Goal: Task Accomplishment & Management: Manage account settings

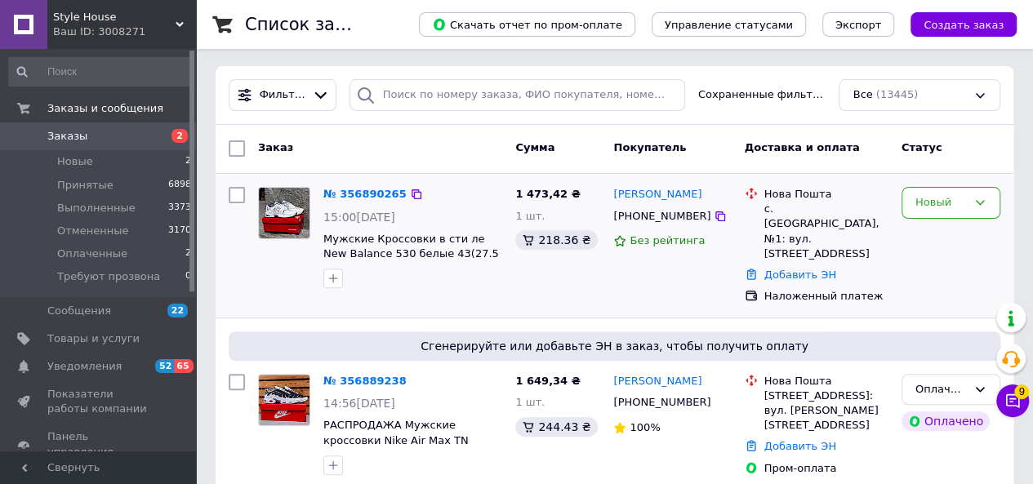
scroll to position [134, 0]
click at [953, 198] on div "Новый" at bounding box center [940, 202] width 51 height 17
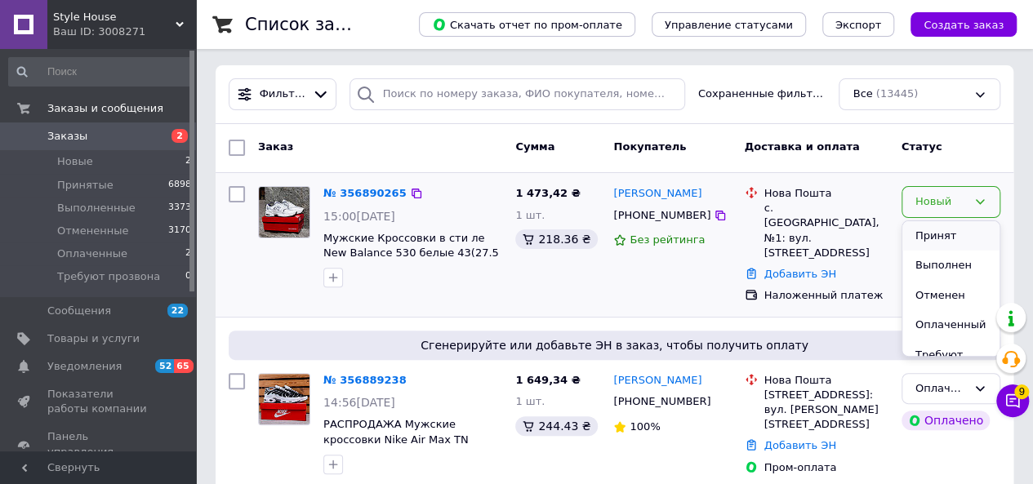
click at [939, 225] on li "Принят" at bounding box center [950, 236] width 97 height 30
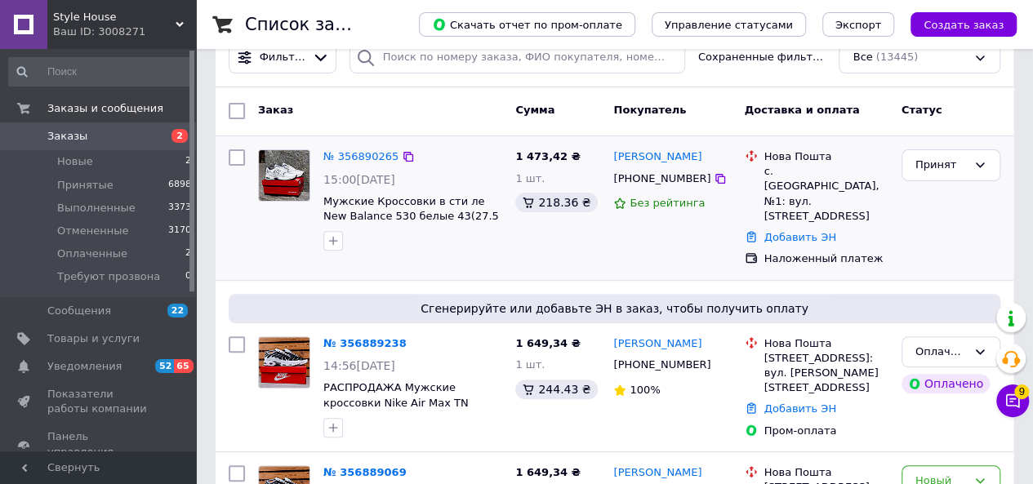
scroll to position [170, 0]
click at [714, 176] on icon at bounding box center [720, 179] width 13 height 13
click at [353, 151] on link "№ 356890265" at bounding box center [360, 157] width 75 height 12
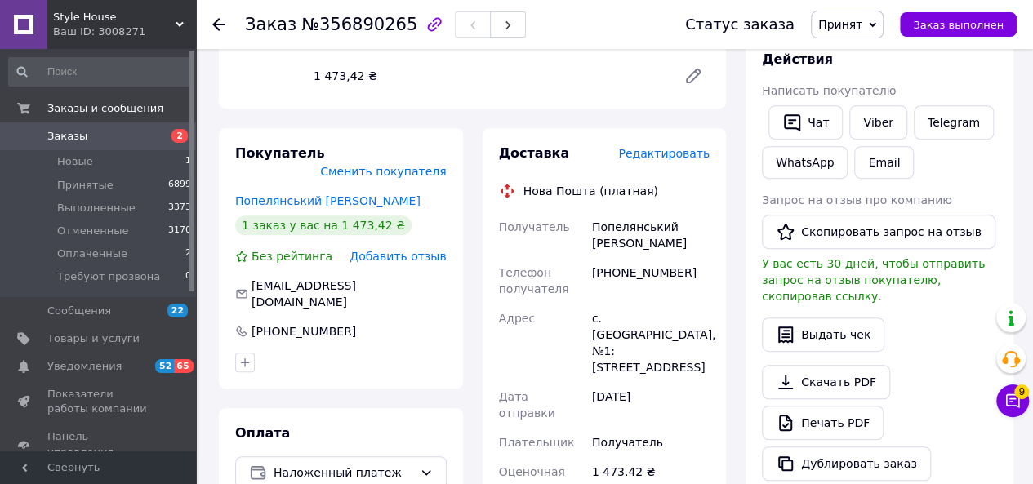
scroll to position [293, 0]
click at [105, 131] on span "Заказы" at bounding box center [99, 136] width 104 height 15
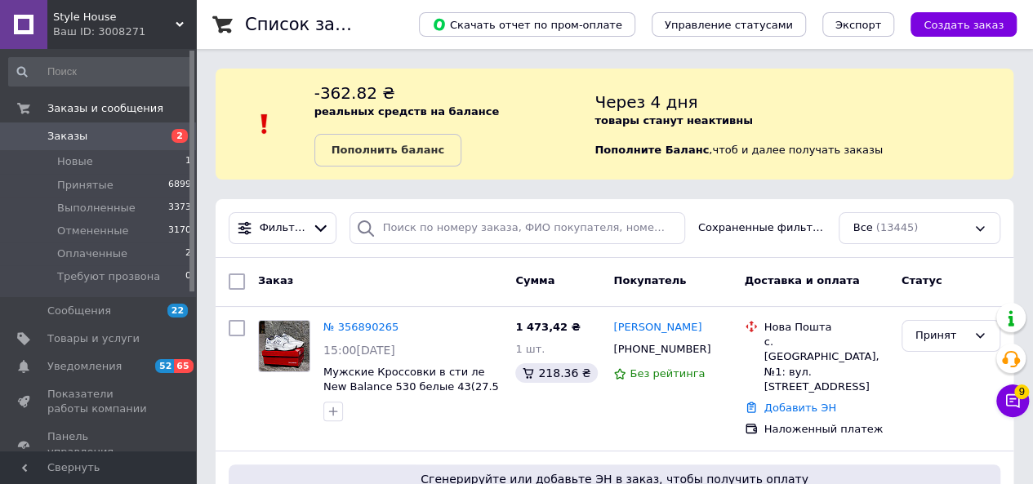
click at [698, 213] on div "Фильтры Сохраненные фильтры: Все (13445)" at bounding box center [614, 228] width 785 height 32
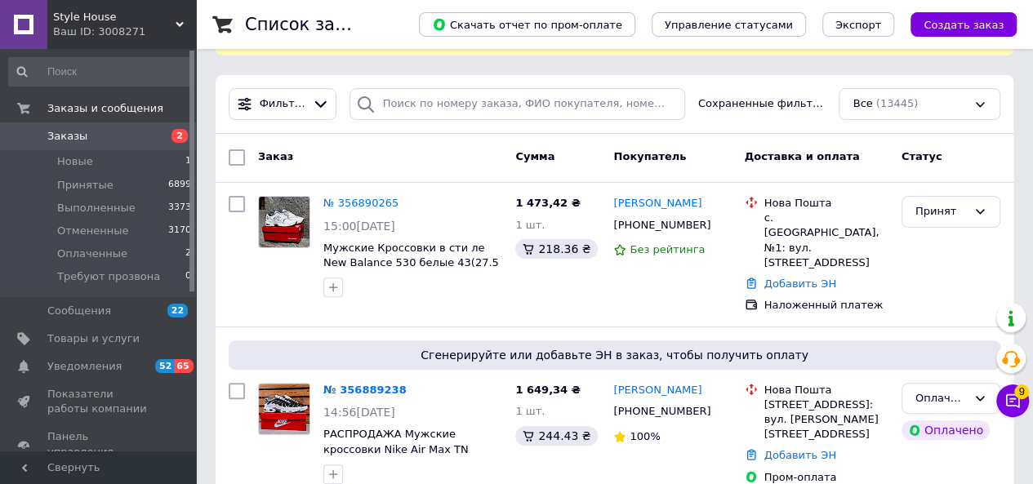
scroll to position [125, 0]
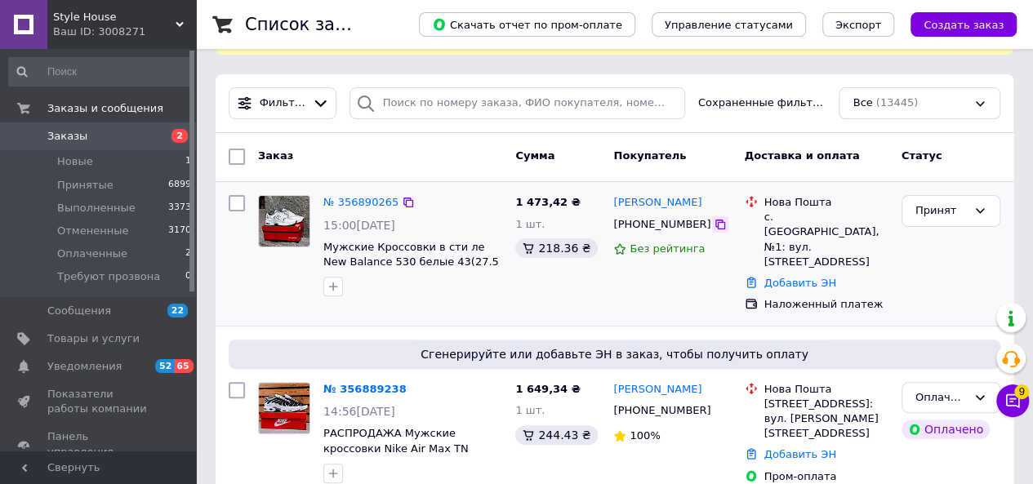
click at [714, 225] on icon at bounding box center [720, 224] width 13 height 13
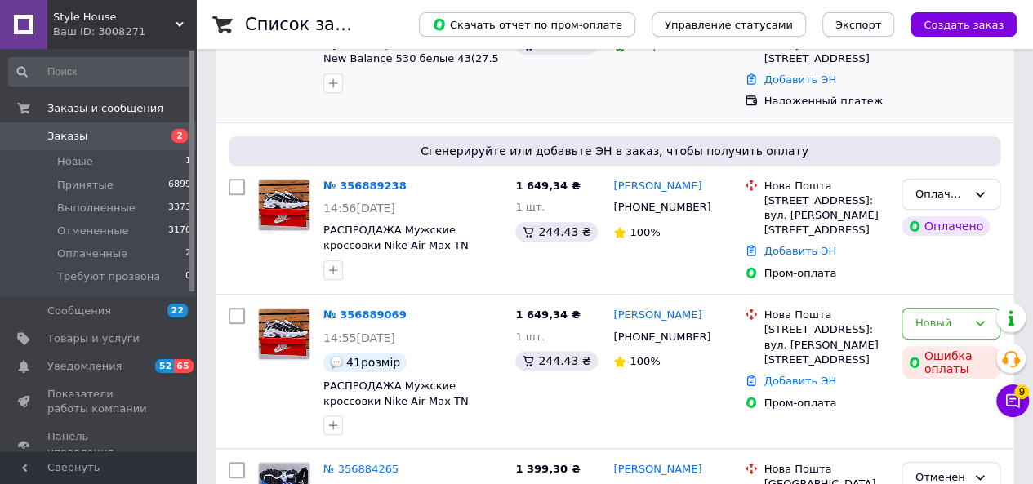
scroll to position [329, 0]
click at [714, 201] on icon at bounding box center [720, 207] width 13 height 13
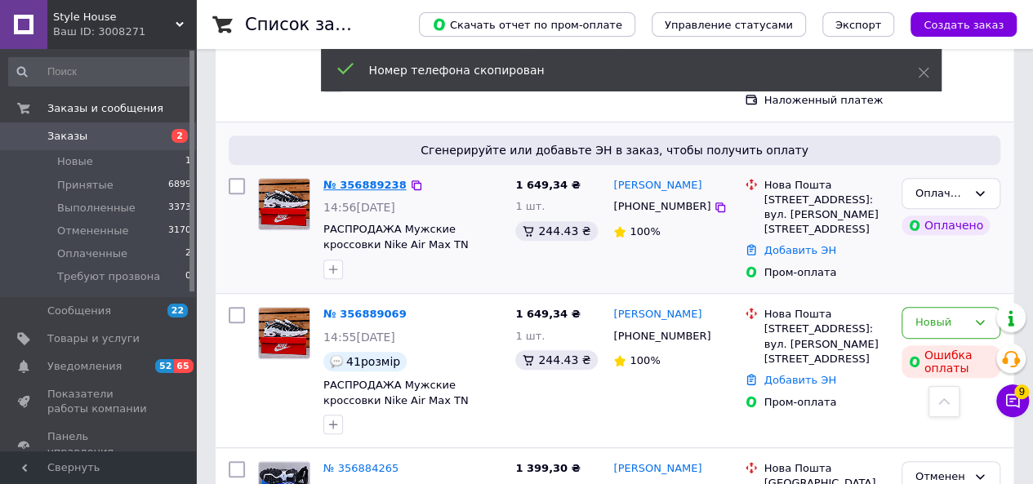
click at [342, 179] on link "№ 356889238" at bounding box center [364, 185] width 83 height 12
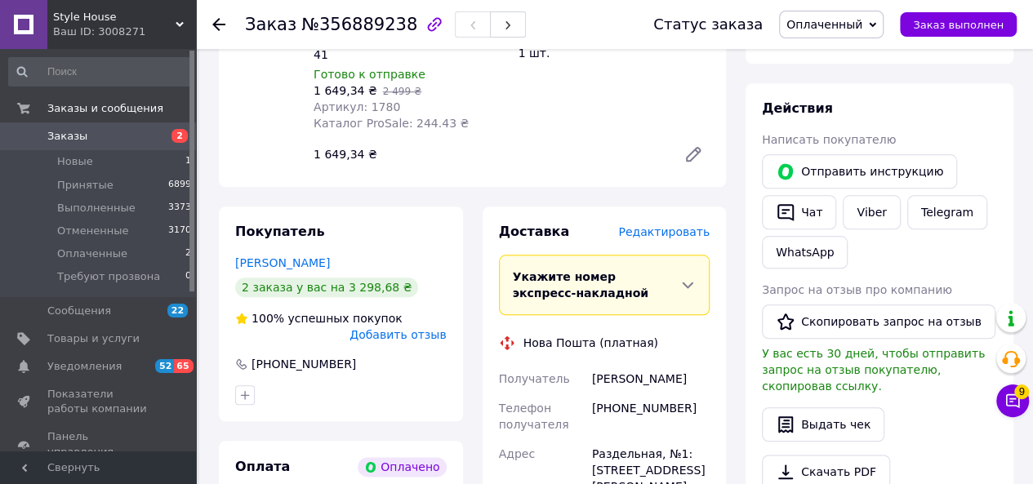
scroll to position [750, 0]
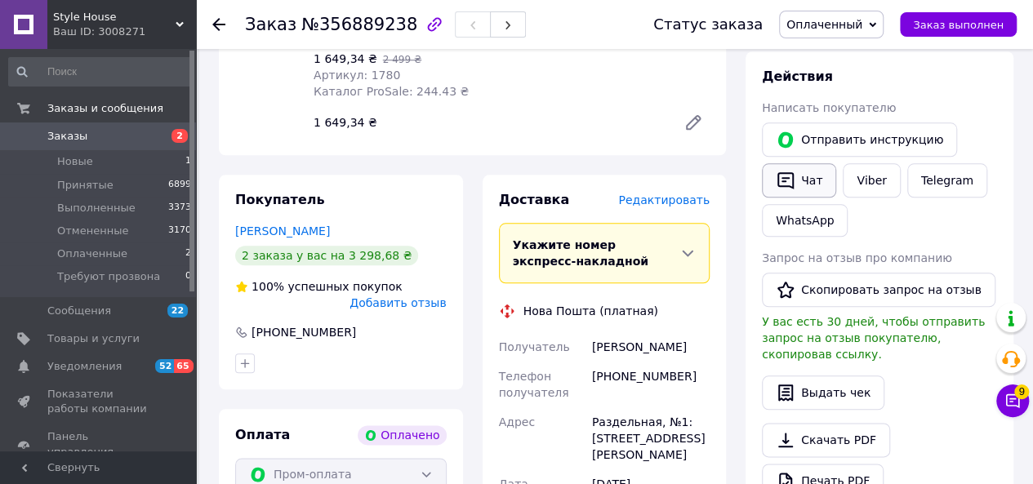
click at [797, 163] on button "Чат" at bounding box center [799, 180] width 74 height 34
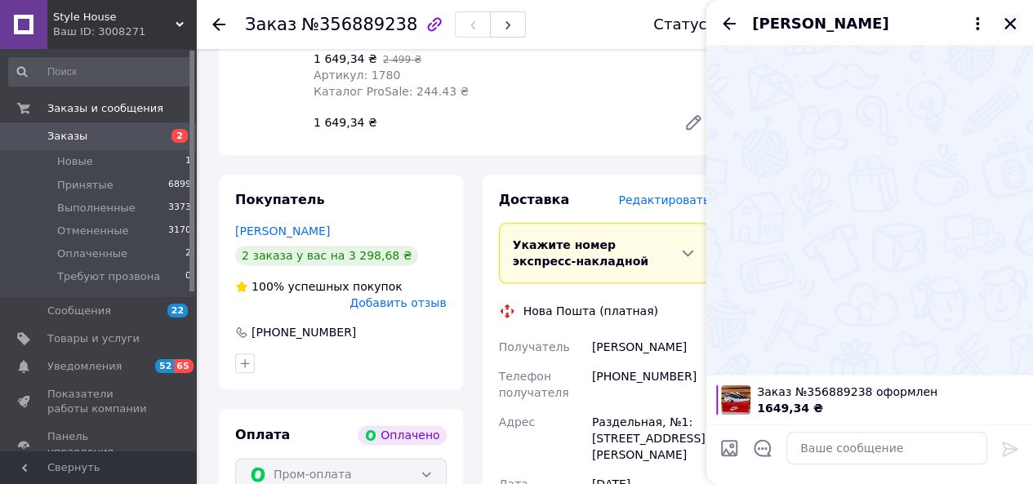
click at [1004, 14] on button "Закрыть" at bounding box center [1010, 24] width 20 height 20
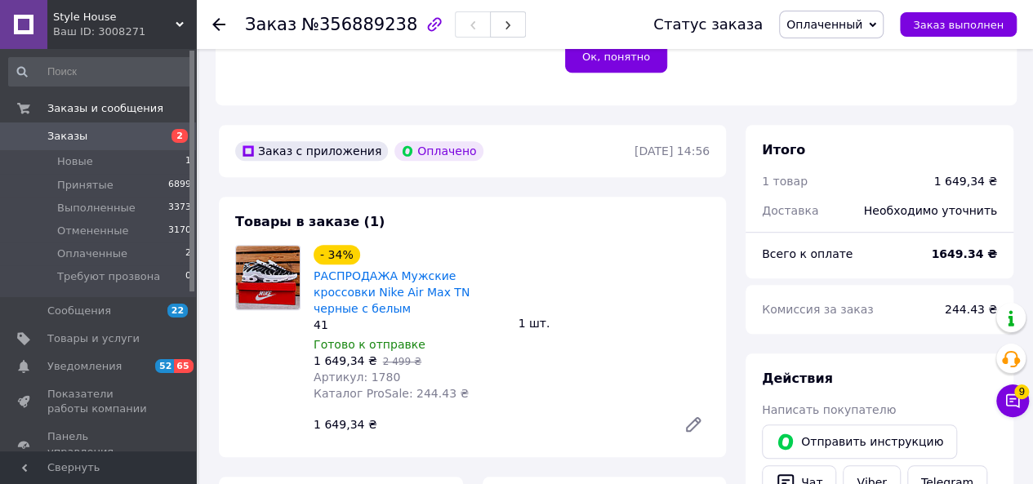
scroll to position [447, 0]
click at [88, 142] on span "Заказы" at bounding box center [99, 136] width 104 height 15
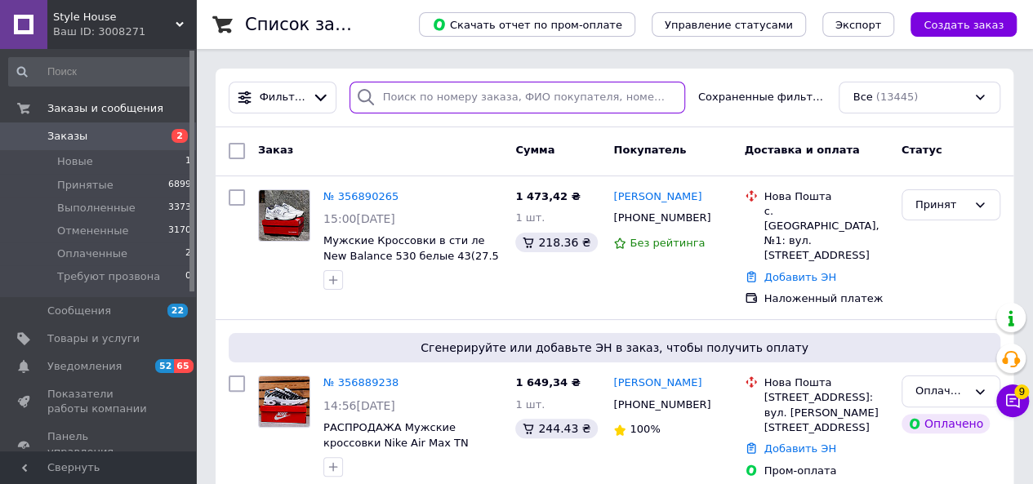
paste input "[PHONE_NUMBER]"
type input "[PHONE_NUMBER]"
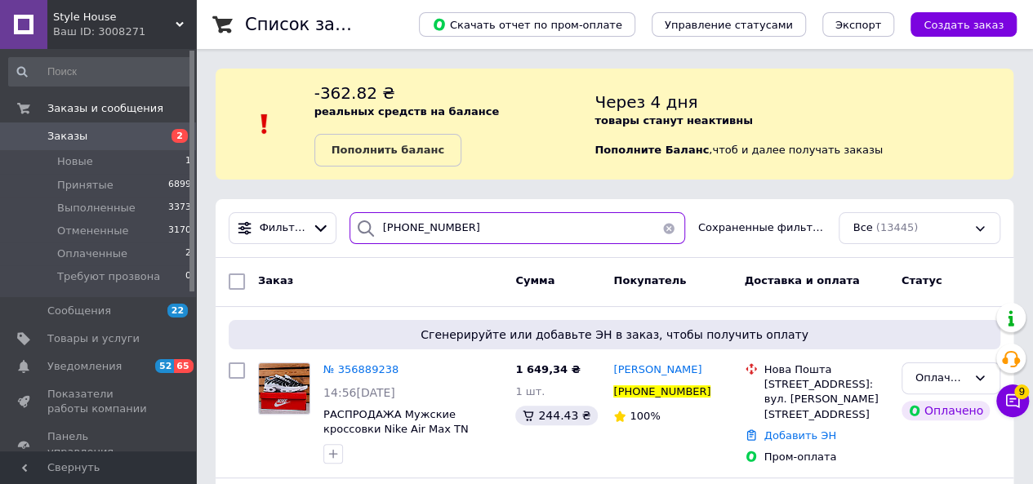
scroll to position [165, 0]
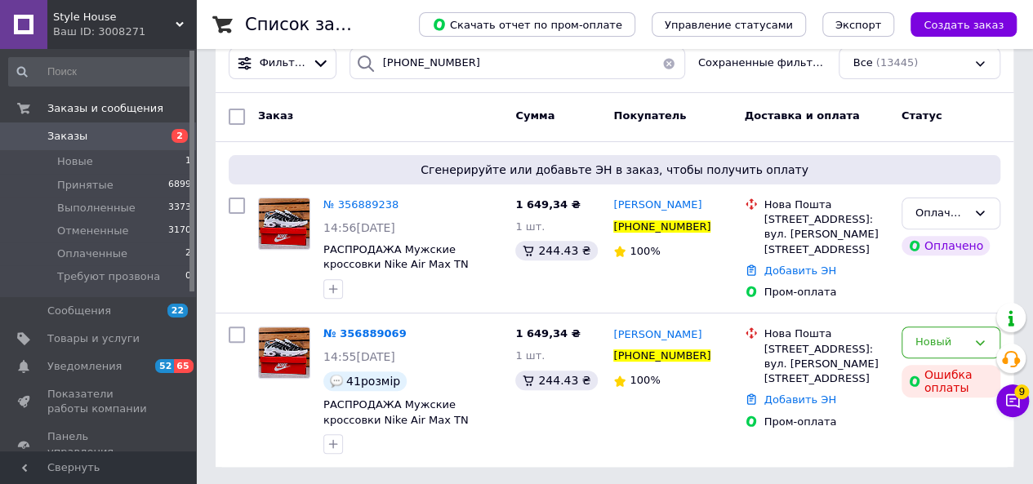
click at [70, 136] on span "Заказы" at bounding box center [67, 136] width 40 height 15
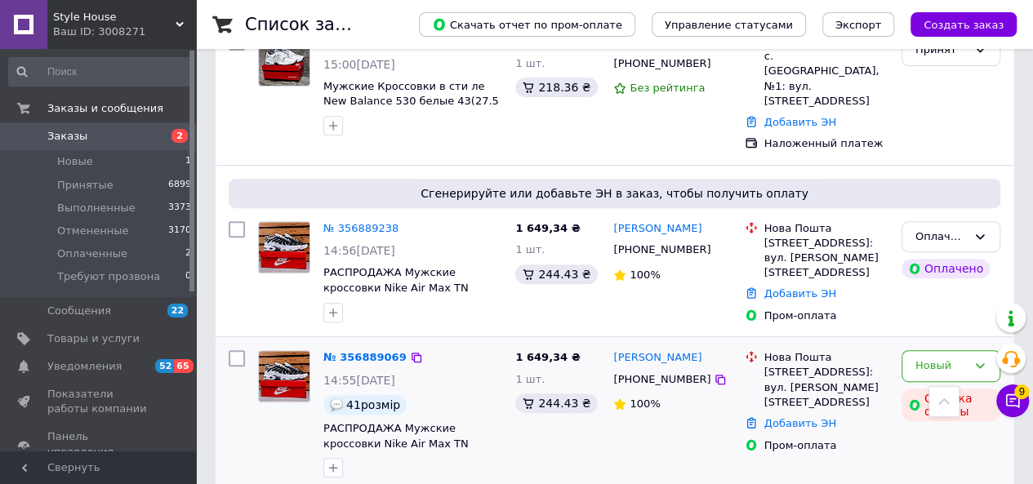
scroll to position [390, 0]
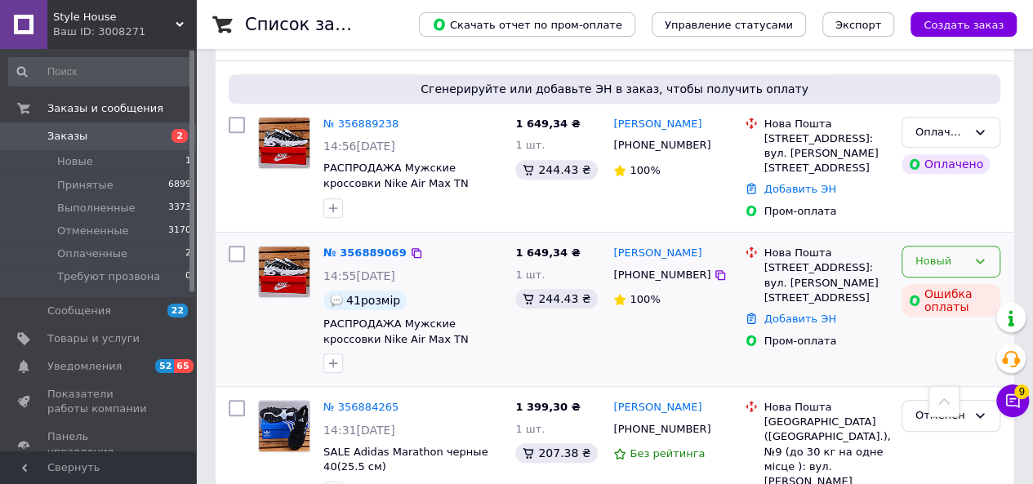
click at [933, 253] on div "Новый" at bounding box center [940, 261] width 51 height 17
click at [939, 341] on li "Отменен" at bounding box center [950, 356] width 97 height 30
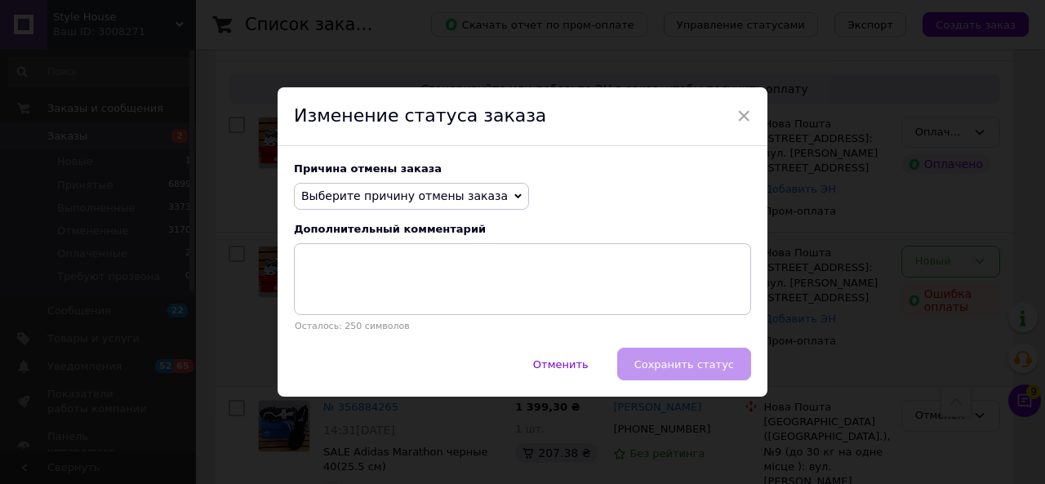
click at [430, 197] on span "Выберите причину отмены заказа" at bounding box center [404, 195] width 207 height 13
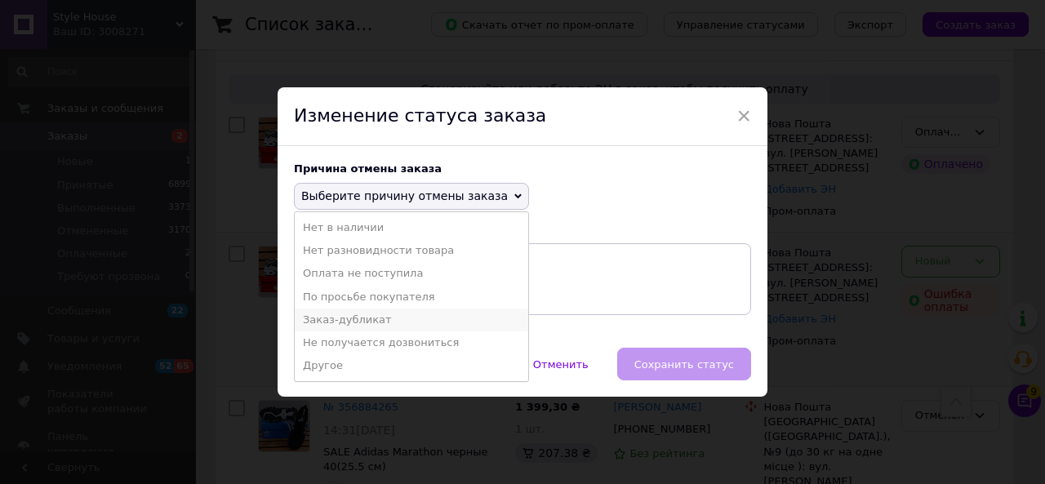
click at [359, 321] on li "Заказ-дубликат" at bounding box center [412, 320] width 234 height 23
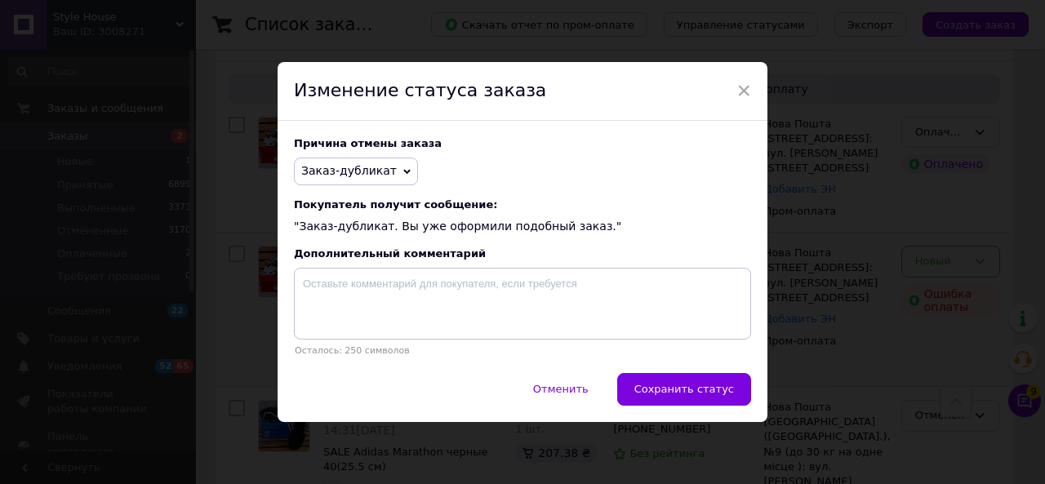
click at [343, 164] on span "Заказ-дубликат" at bounding box center [349, 170] width 96 height 13
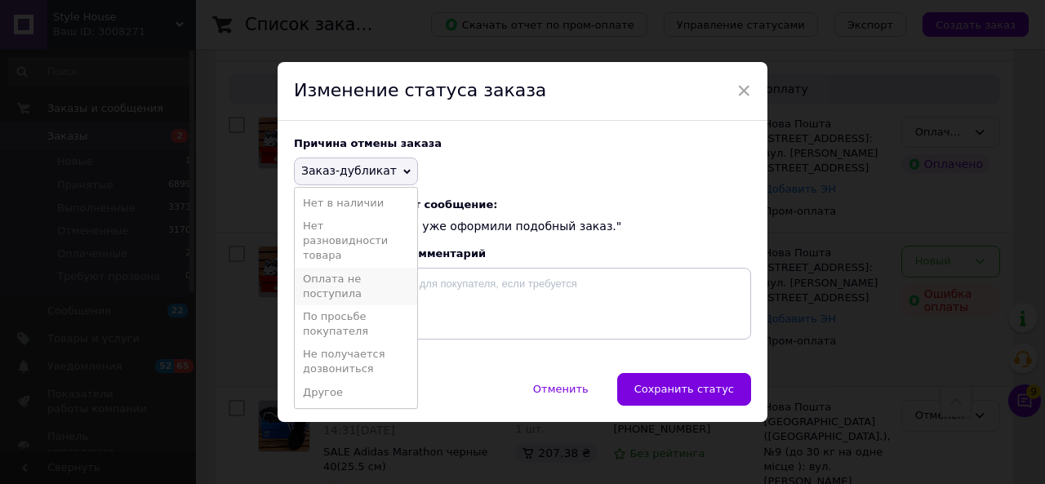
click at [334, 287] on li "Оплата не поступила" at bounding box center [356, 287] width 122 height 38
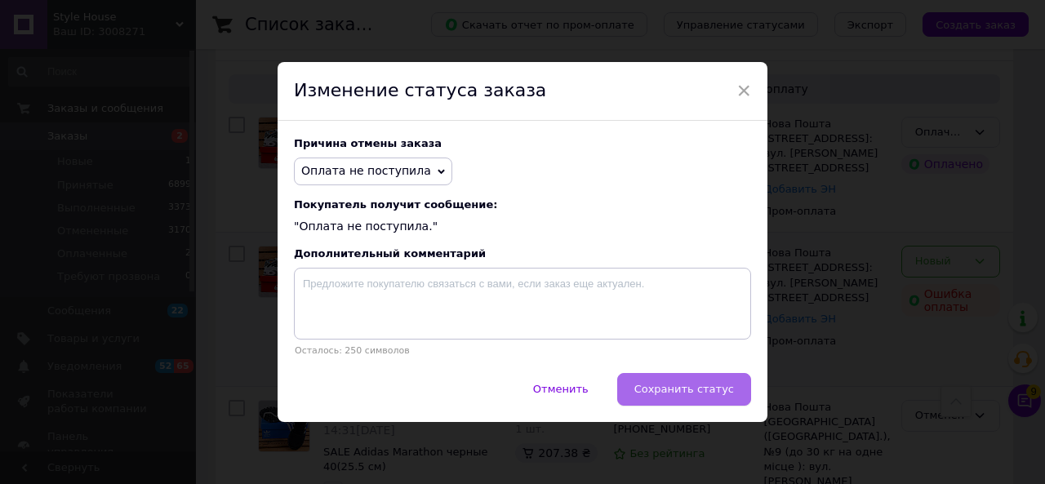
click at [696, 401] on button "Сохранить статус" at bounding box center [684, 389] width 134 height 33
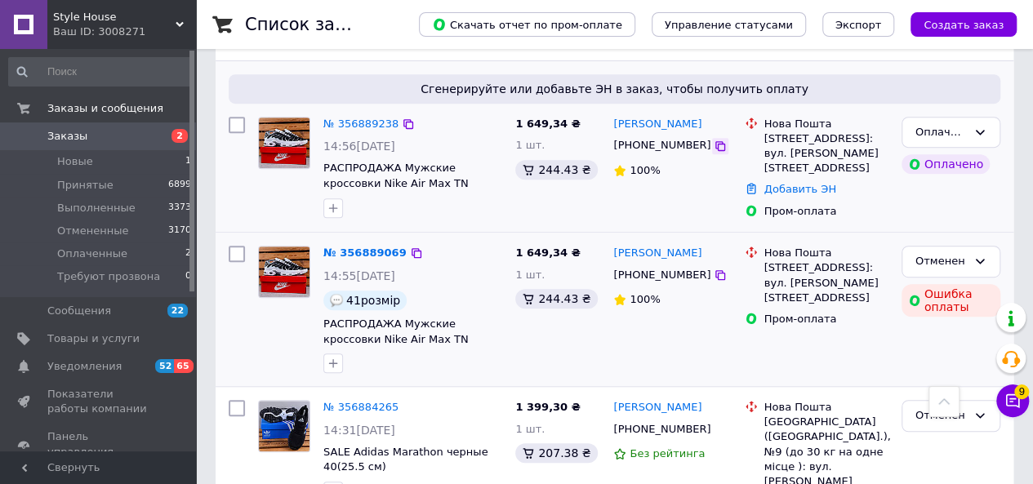
click at [714, 140] on icon at bounding box center [720, 146] width 13 height 13
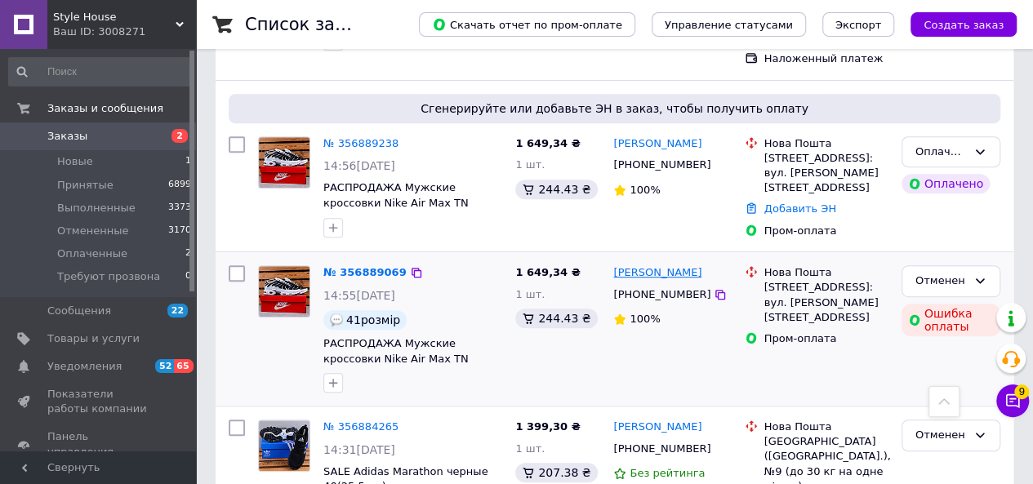
scroll to position [371, 0]
click at [361, 137] on link "№ 356889238" at bounding box center [360, 143] width 75 height 12
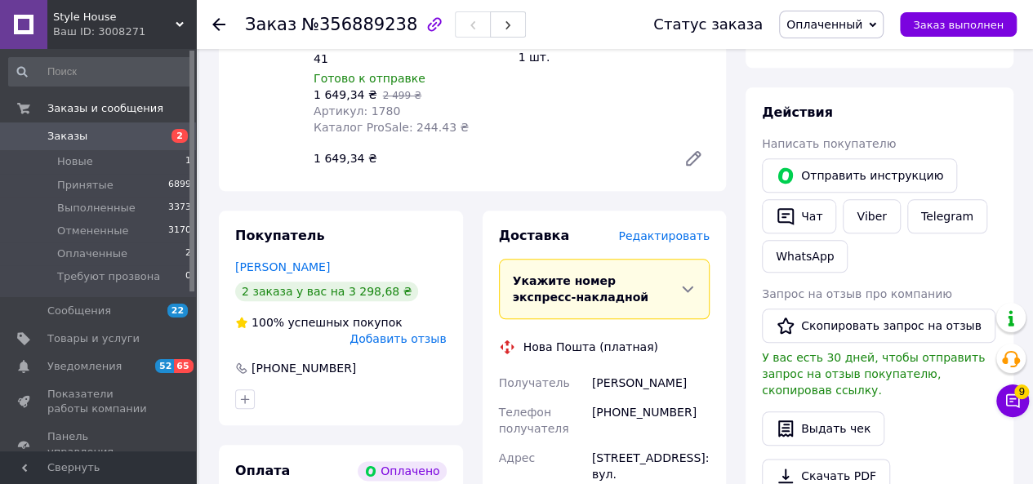
scroll to position [727, 0]
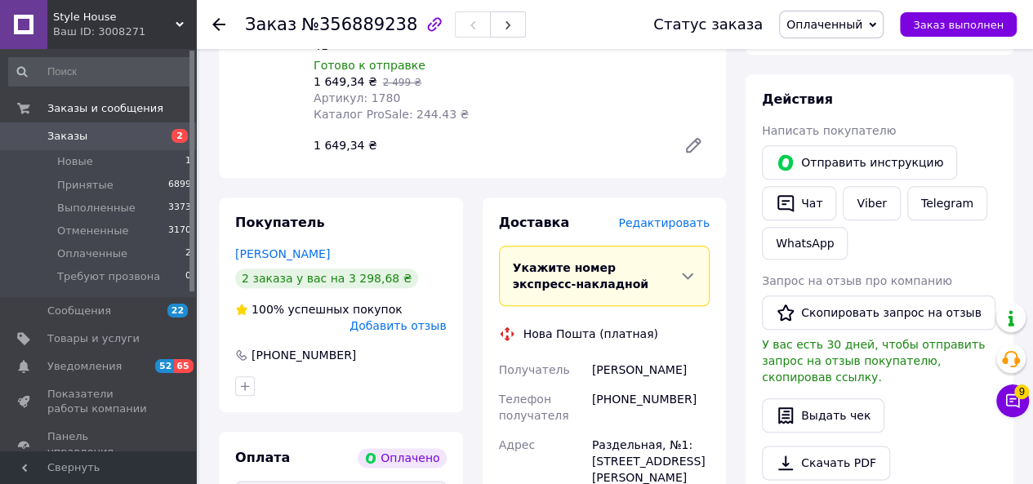
click at [851, 33] on span "Оплаченный" at bounding box center [831, 25] width 105 height 28
click at [833, 50] on li "Принят" at bounding box center [839, 57] width 119 height 24
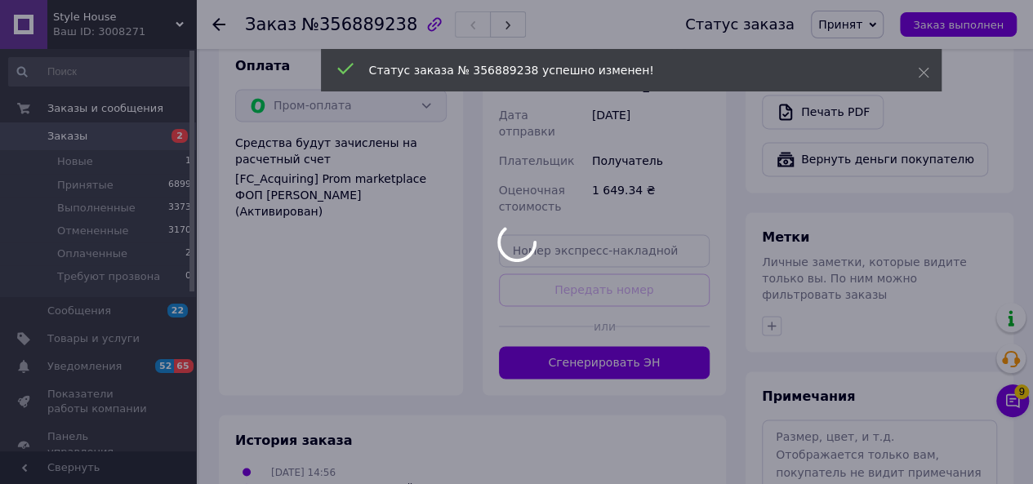
scroll to position [1120, 0]
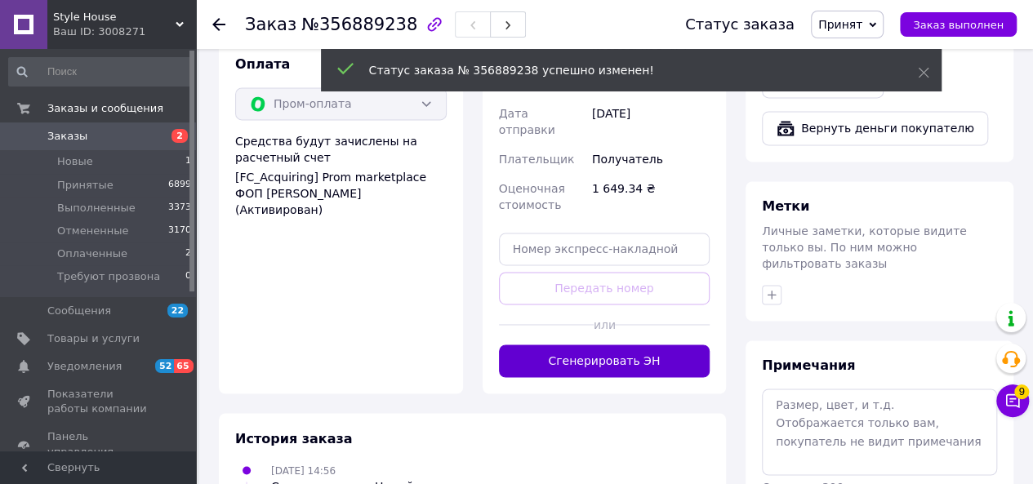
click at [586, 345] on button "Сгенерировать ЭН" at bounding box center [605, 361] width 212 height 33
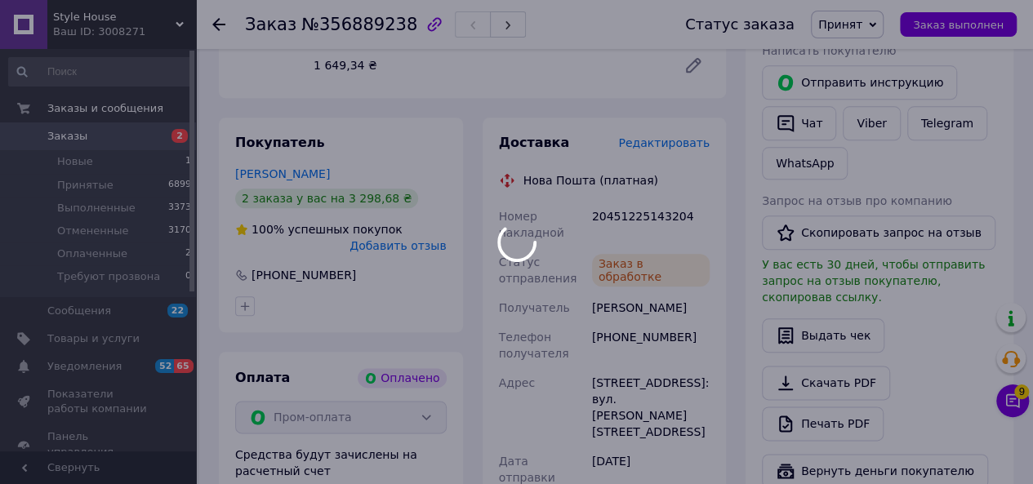
scroll to position [807, 0]
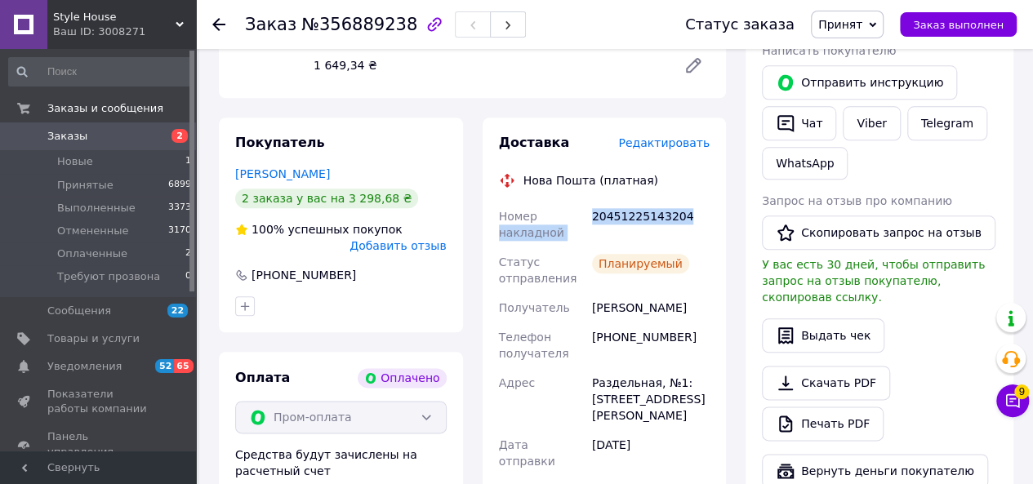
drag, startPoint x: 681, startPoint y: 171, endPoint x: 586, endPoint y: 163, distance: 95.0
click at [586, 202] on div "Номер накладной 20451225143204 Статус отправления Планируемый Получатель Плаксі…" at bounding box center [605, 399] width 218 height 395
click at [679, 202] on div "20451225143204" at bounding box center [651, 225] width 124 height 46
drag, startPoint x: 679, startPoint y: 171, endPoint x: 593, endPoint y: 170, distance: 86.6
click at [593, 202] on div "20451225143204" at bounding box center [651, 225] width 124 height 46
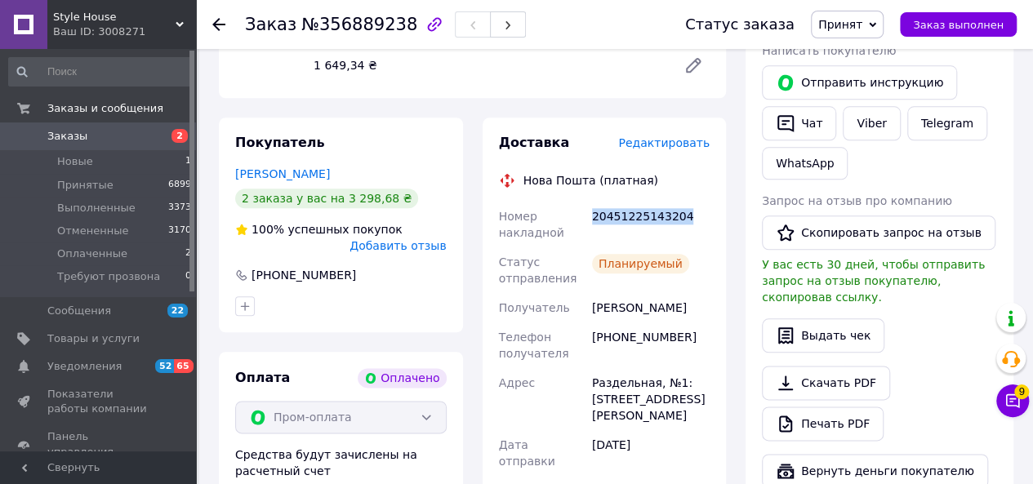
copy div "20451225143204"
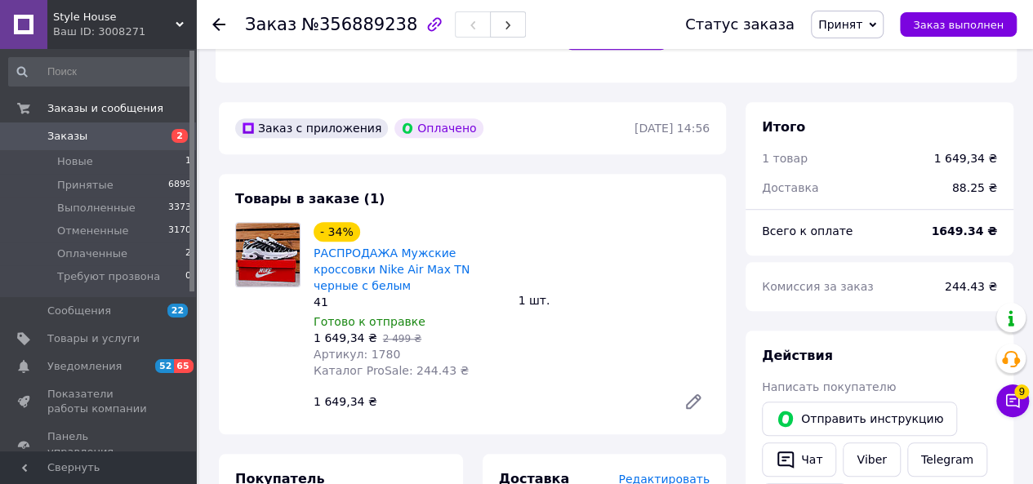
scroll to position [472, 0]
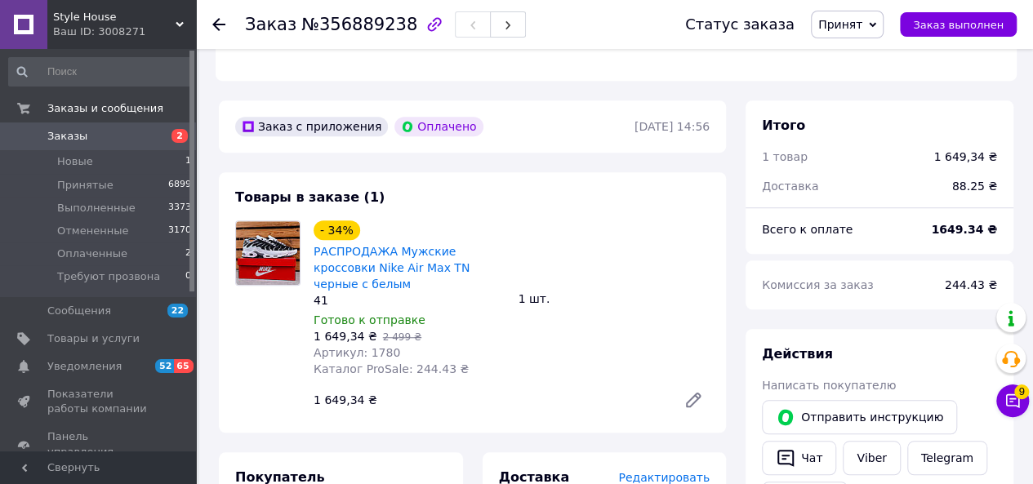
click at [65, 142] on span "Заказы" at bounding box center [67, 136] width 40 height 15
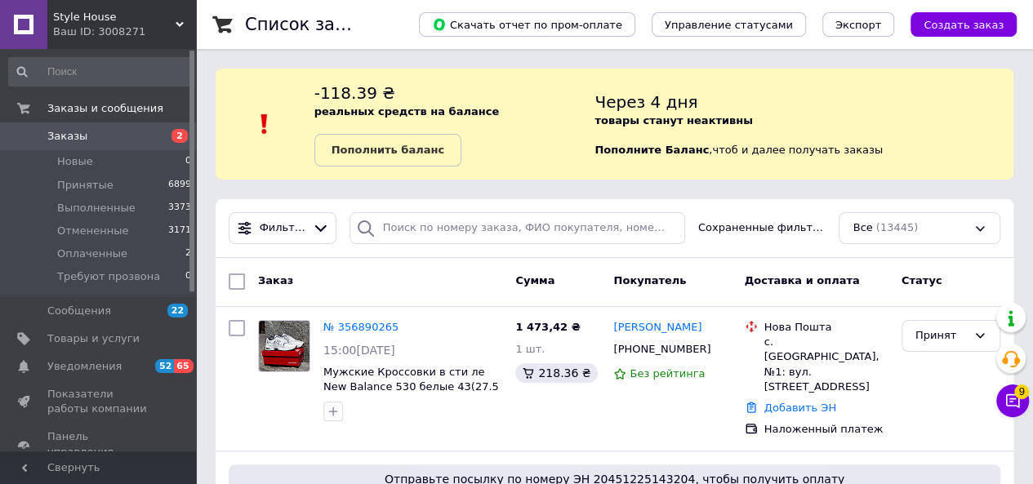
click at [79, 136] on span "Заказы" at bounding box center [67, 136] width 40 height 15
click at [1013, 402] on icon at bounding box center [1012, 401] width 16 height 16
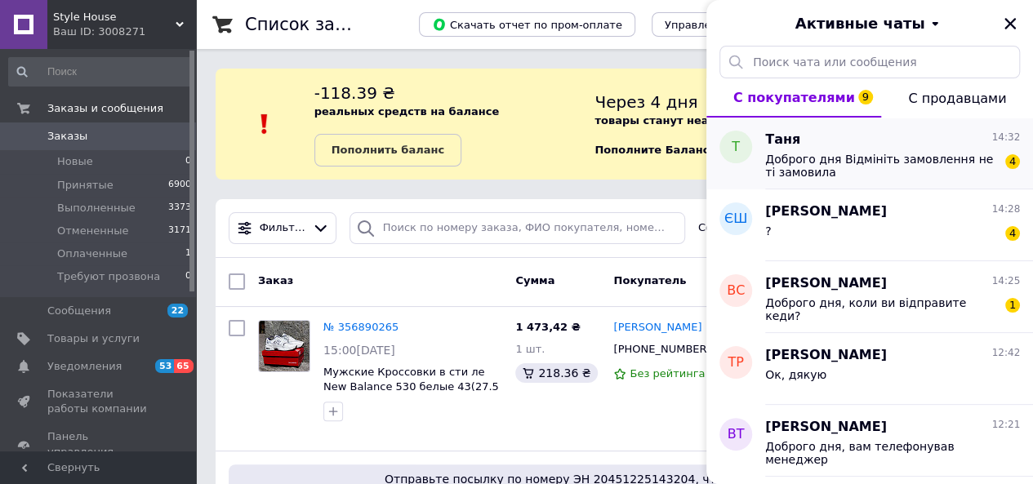
click at [885, 161] on span "Доброго дня Відмініть замовлення не ті замовила" at bounding box center [881, 166] width 232 height 26
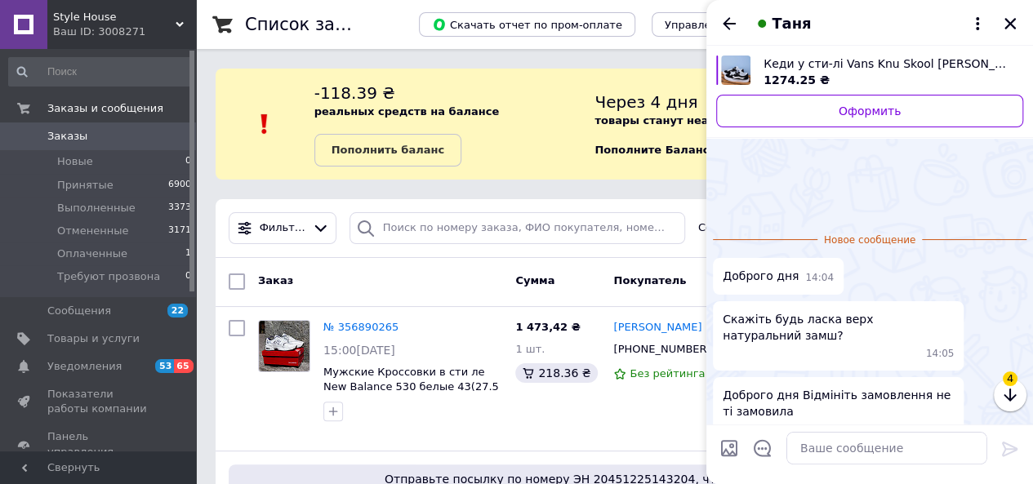
scroll to position [89, 0]
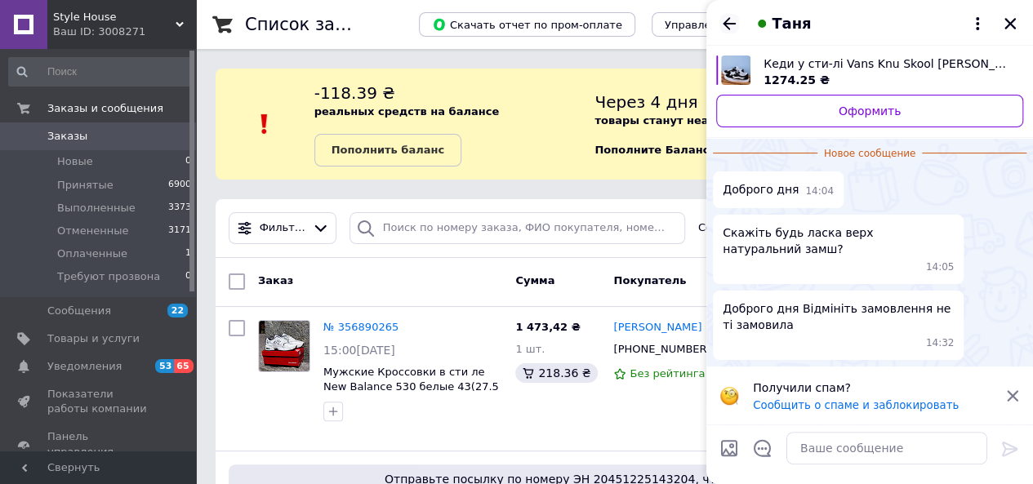
click at [728, 16] on icon "Назад" at bounding box center [729, 24] width 20 height 20
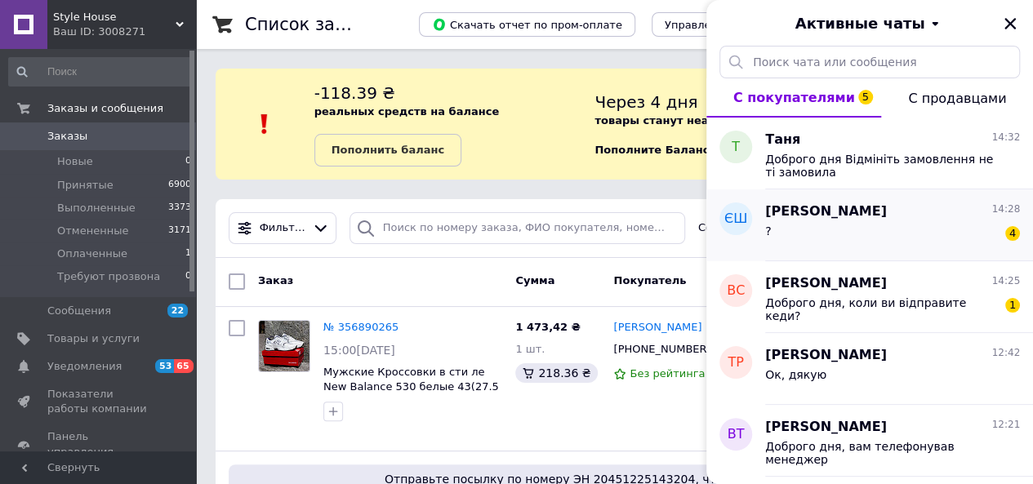
click at [840, 226] on div "? 4" at bounding box center [892, 234] width 255 height 26
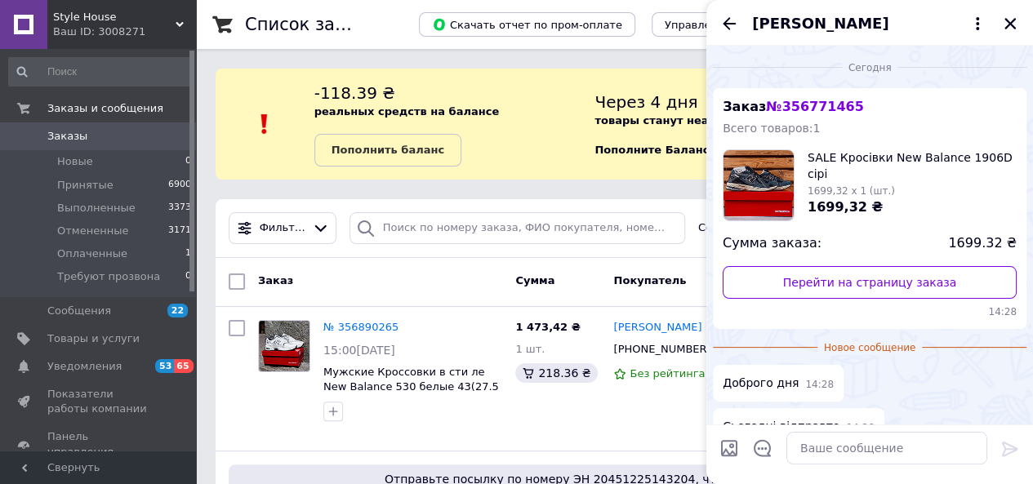
scroll to position [131, 0]
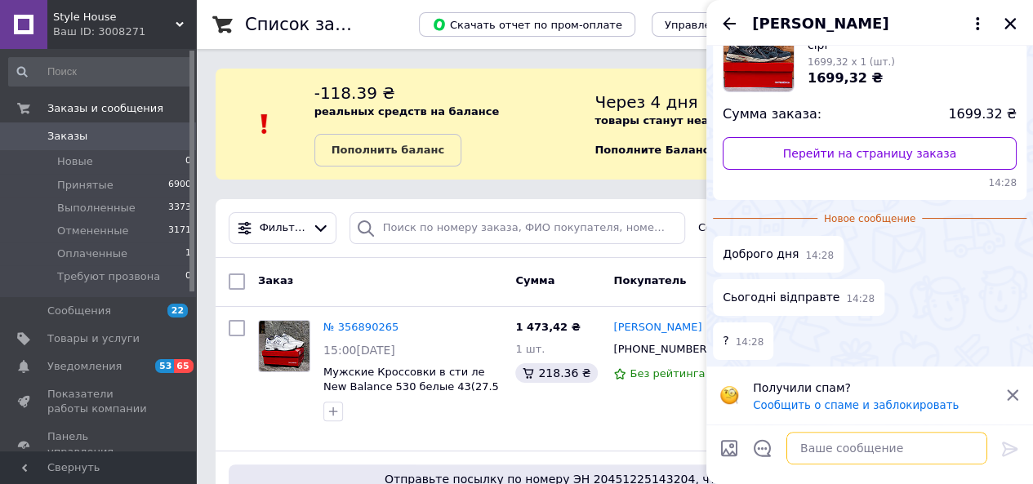
click at [828, 450] on textarea at bounding box center [886, 448] width 201 height 33
type textarea "увечері"
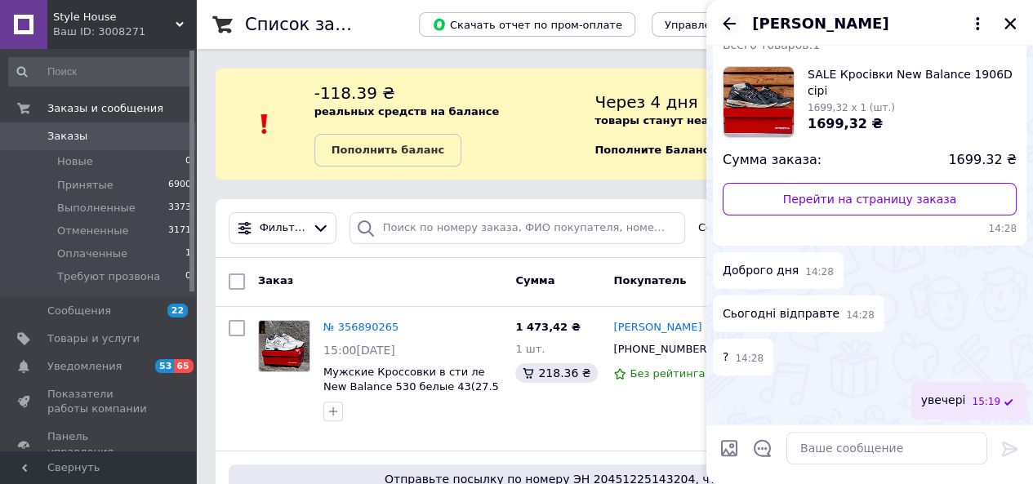
click at [733, 25] on icon "Назад" at bounding box center [729, 24] width 20 height 20
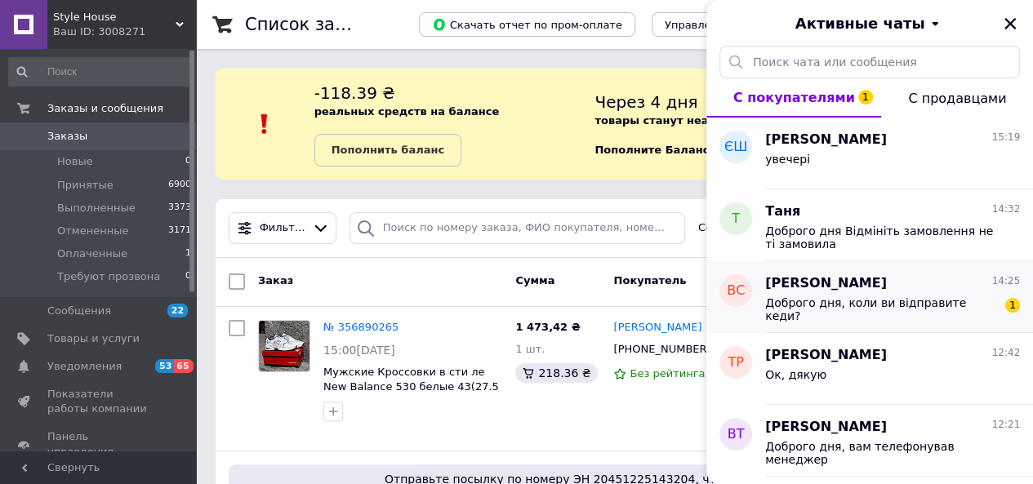
click at [841, 302] on span "Доброго дня, коли ви відправите кеди?" at bounding box center [881, 309] width 232 height 26
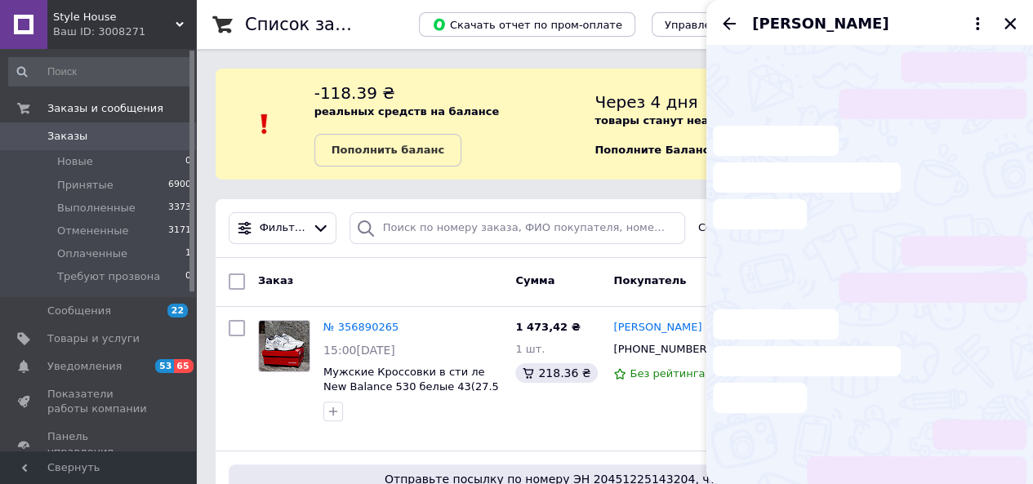
scroll to position [843, 0]
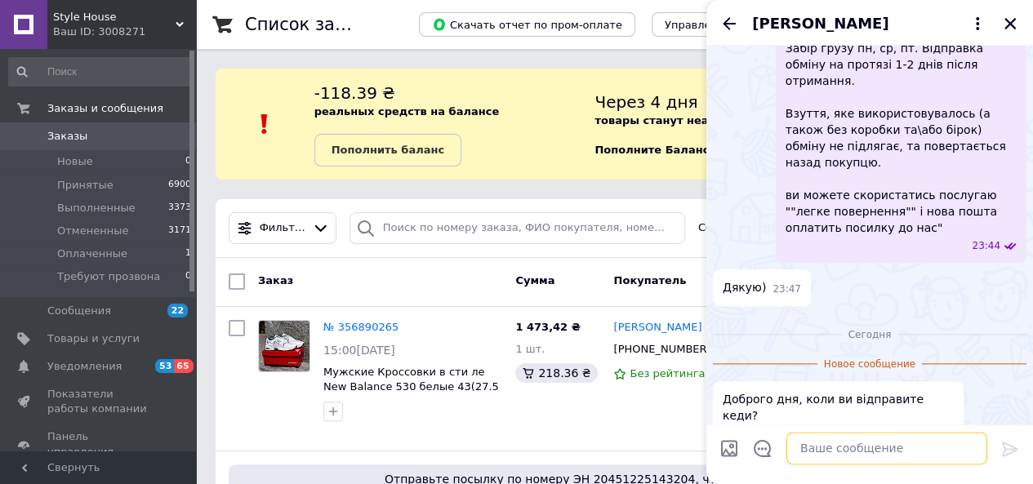
click at [840, 458] on textarea at bounding box center [886, 448] width 201 height 33
type textarea "увечері"
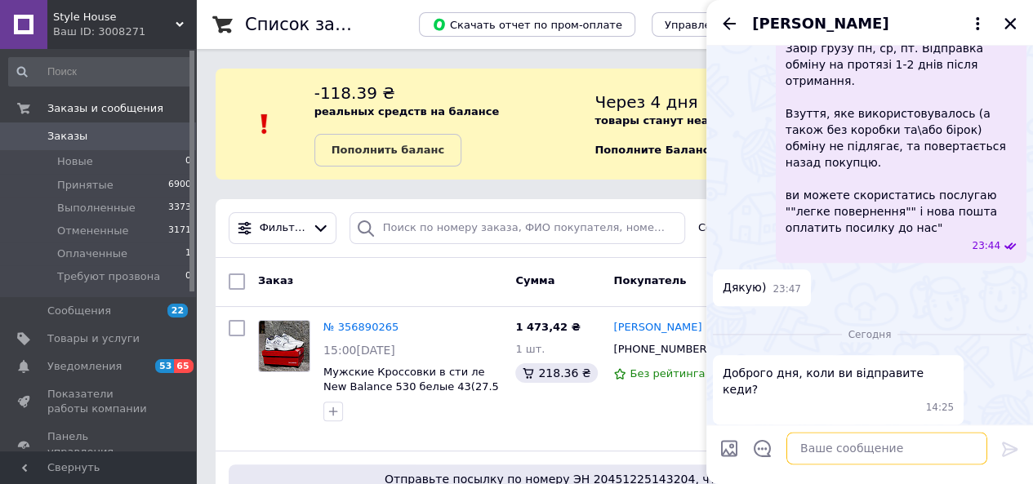
scroll to position [860, 0]
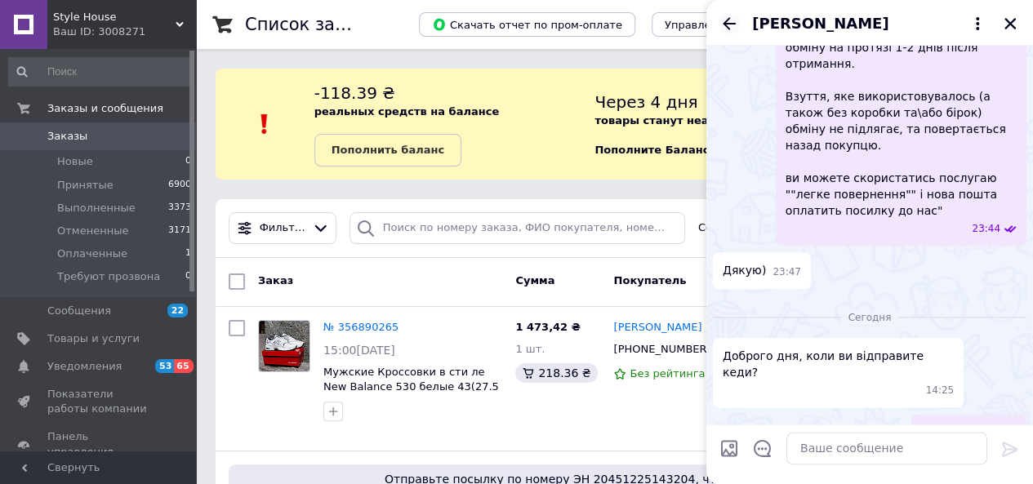
click at [728, 21] on icon "Назад" at bounding box center [729, 24] width 20 height 20
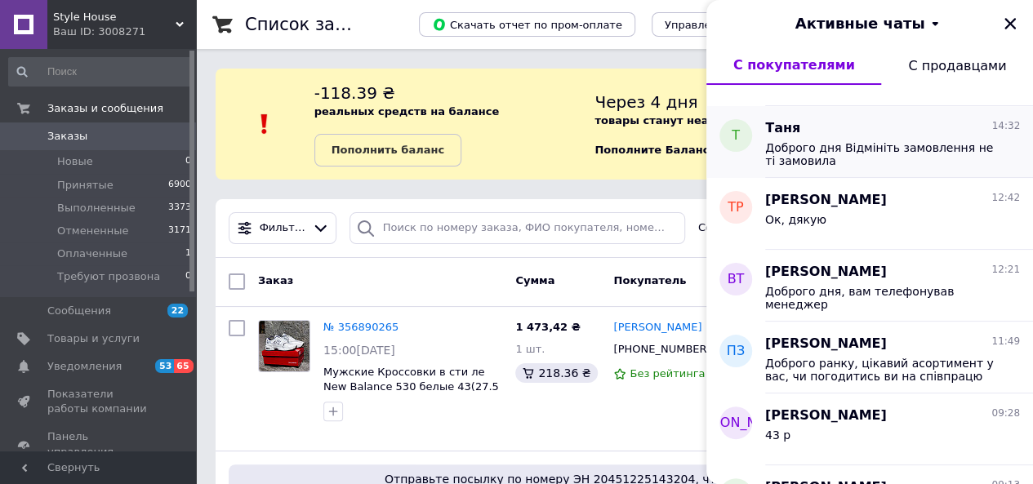
scroll to position [0, 0]
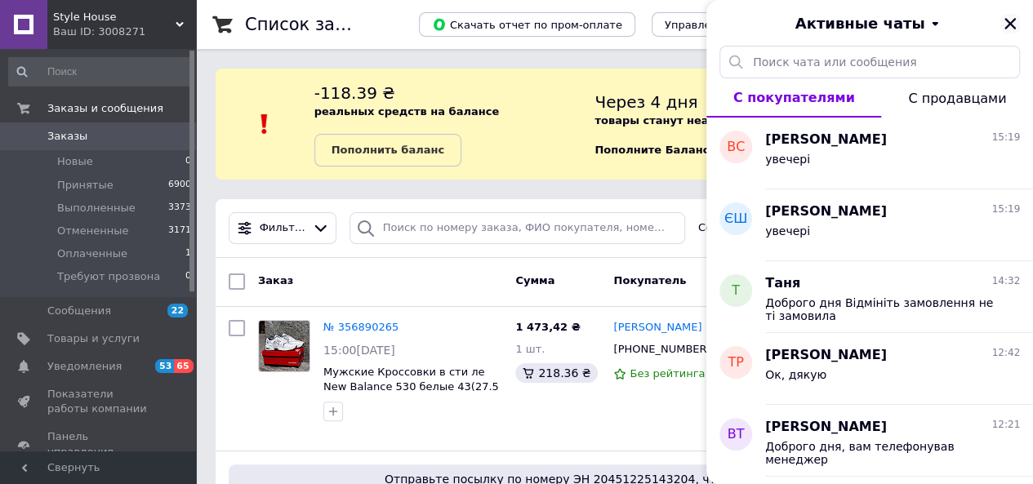
click at [1009, 24] on icon "Закрыть" at bounding box center [1009, 23] width 11 height 11
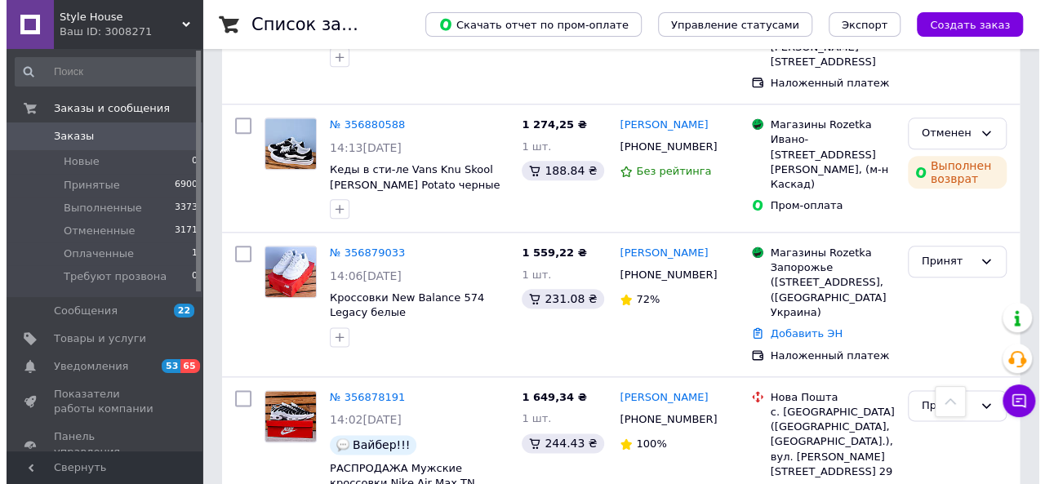
scroll to position [864, 0]
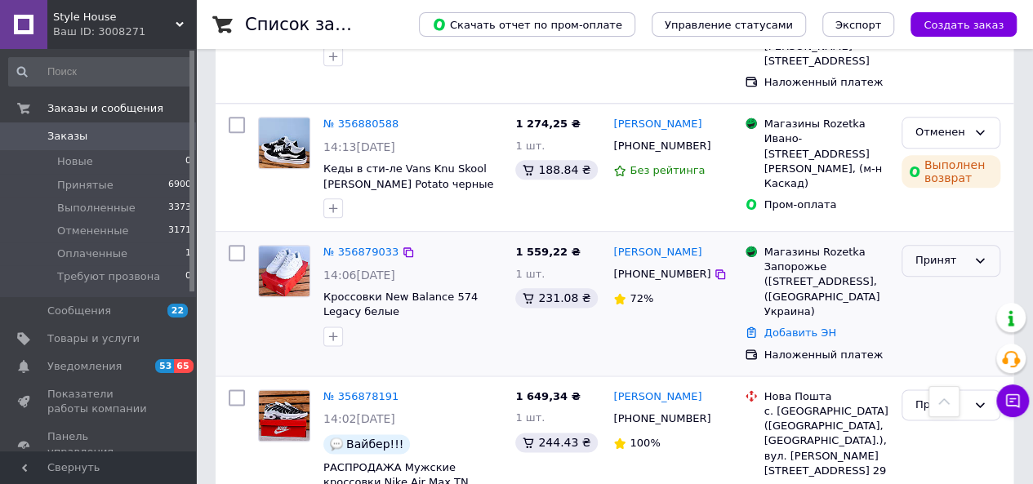
click at [933, 252] on div "Принят" at bounding box center [940, 260] width 51 height 17
click at [840, 348] on div "Наложенный платеж" at bounding box center [826, 355] width 124 height 15
click at [945, 252] on div "Принят" at bounding box center [940, 260] width 51 height 17
click at [942, 310] on li "Отменен" at bounding box center [950, 325] width 97 height 30
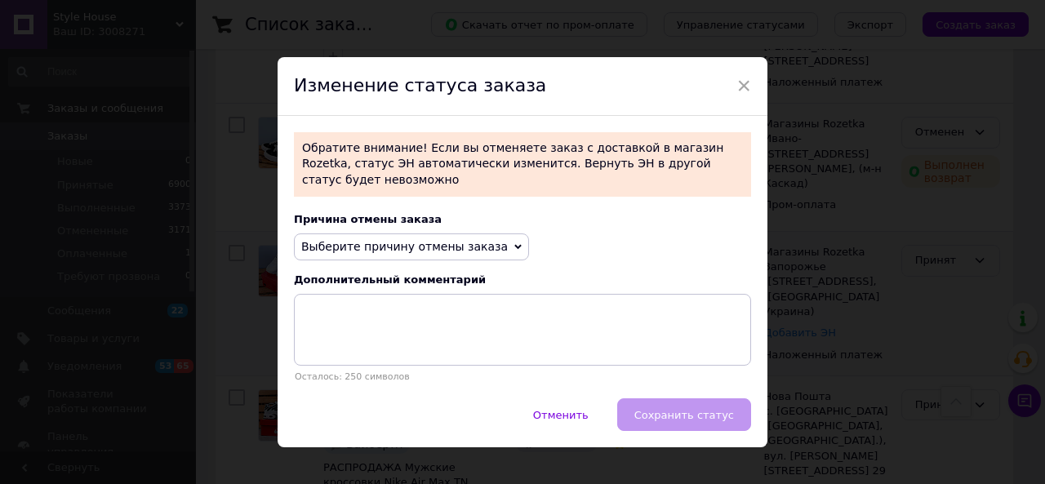
click at [363, 240] on span "Выберите причину отмены заказа" at bounding box center [404, 246] width 207 height 13
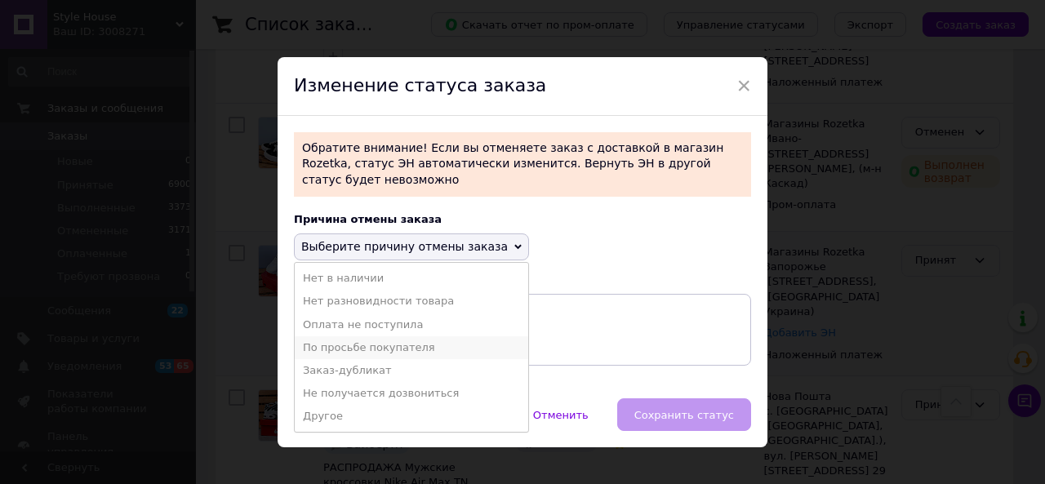
click at [361, 336] on li "По просьбе покупателя" at bounding box center [412, 347] width 234 height 23
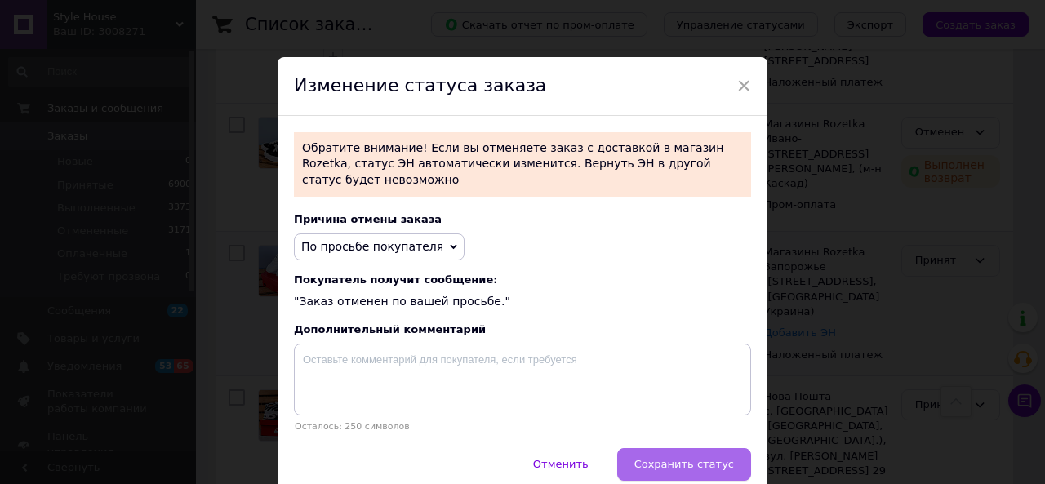
click at [654, 458] on span "Сохранить статус" at bounding box center [685, 464] width 100 height 12
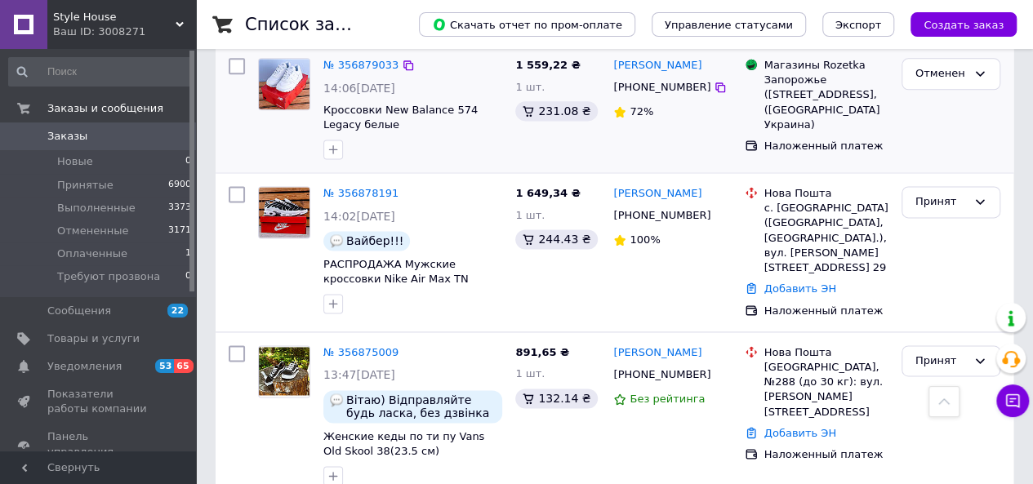
scroll to position [1052, 0]
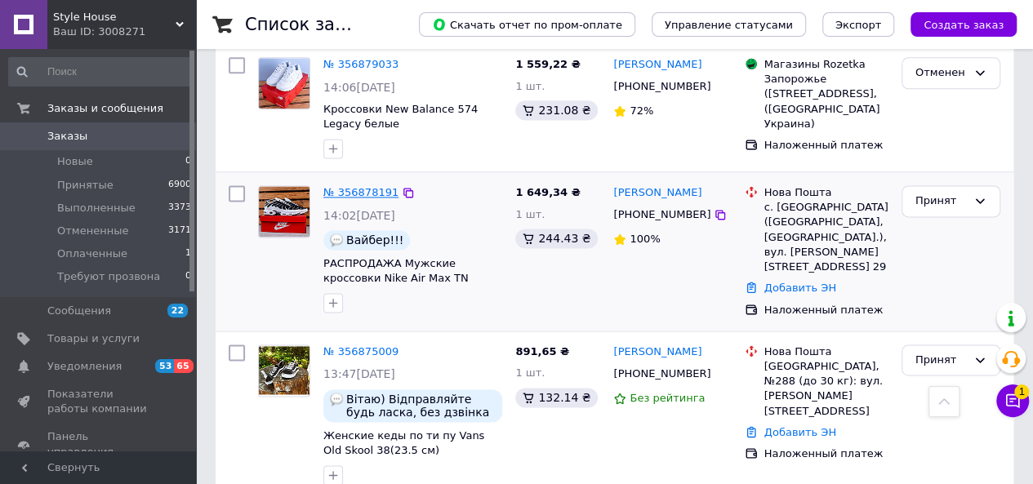
click at [370, 186] on link "№ 356878191" at bounding box center [360, 192] width 75 height 12
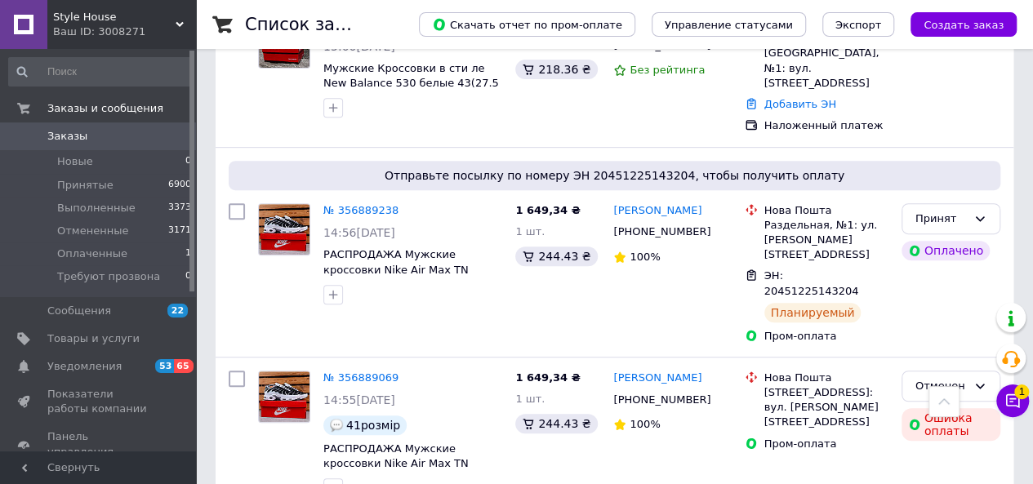
scroll to position [0, 0]
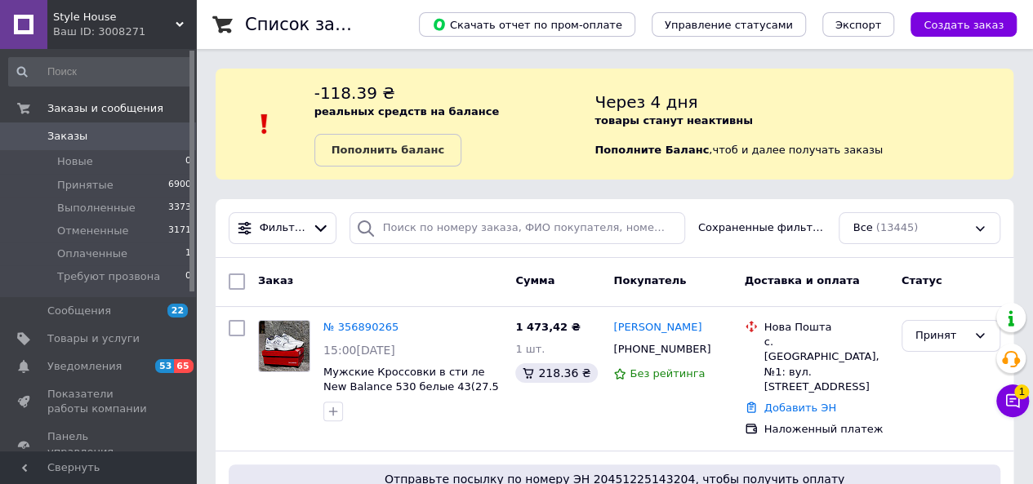
click at [86, 133] on span "Заказы" at bounding box center [99, 136] width 104 height 15
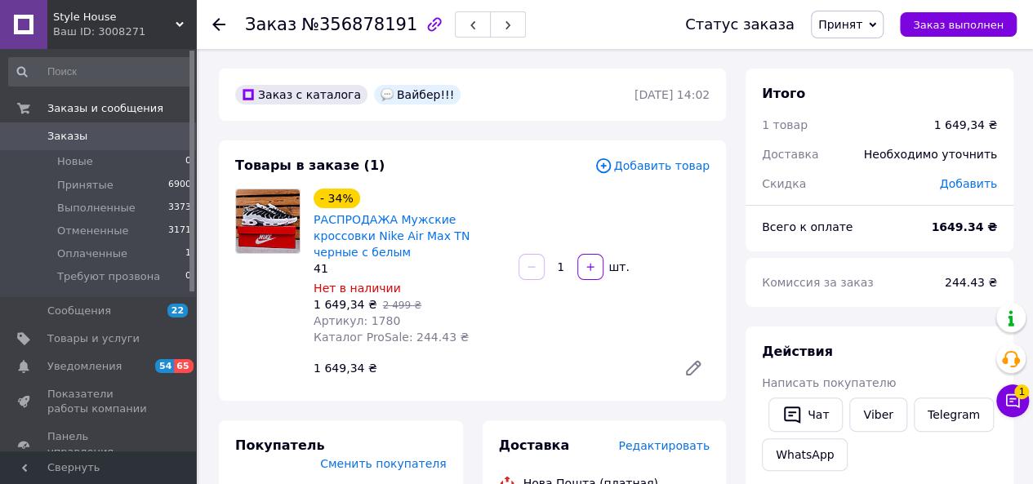
click at [428, 25] on icon "button" at bounding box center [435, 24] width 14 height 14
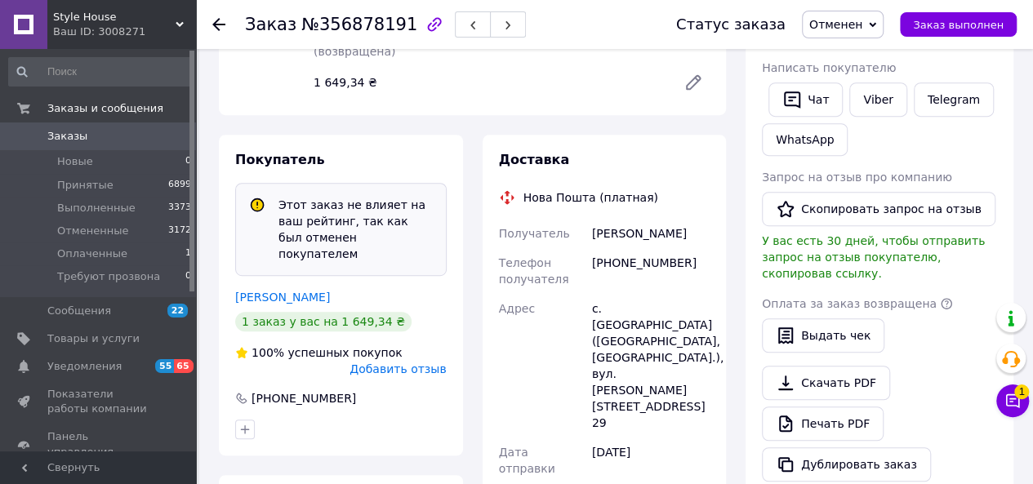
scroll to position [340, 0]
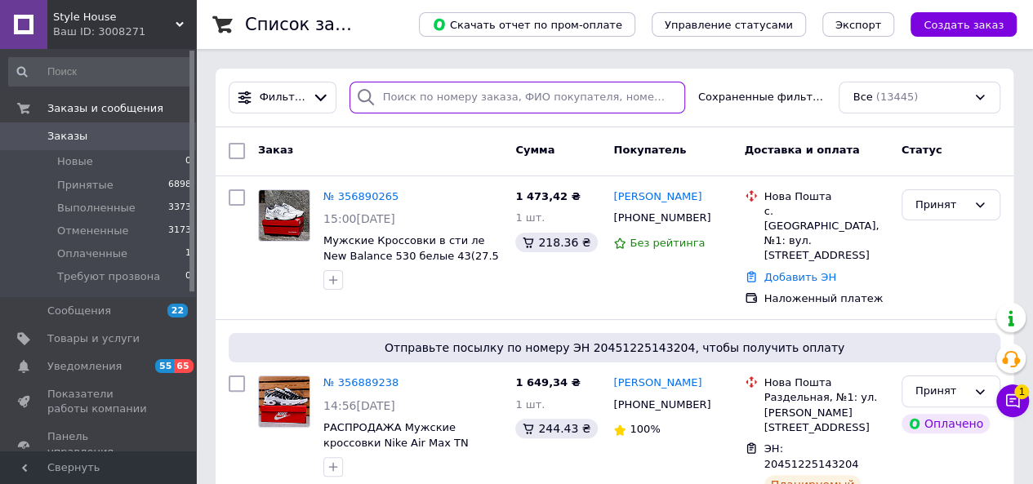
click at [490, 102] on input "search" at bounding box center [518, 98] width 336 height 32
paste input "380673835508"
type input "380673835508"
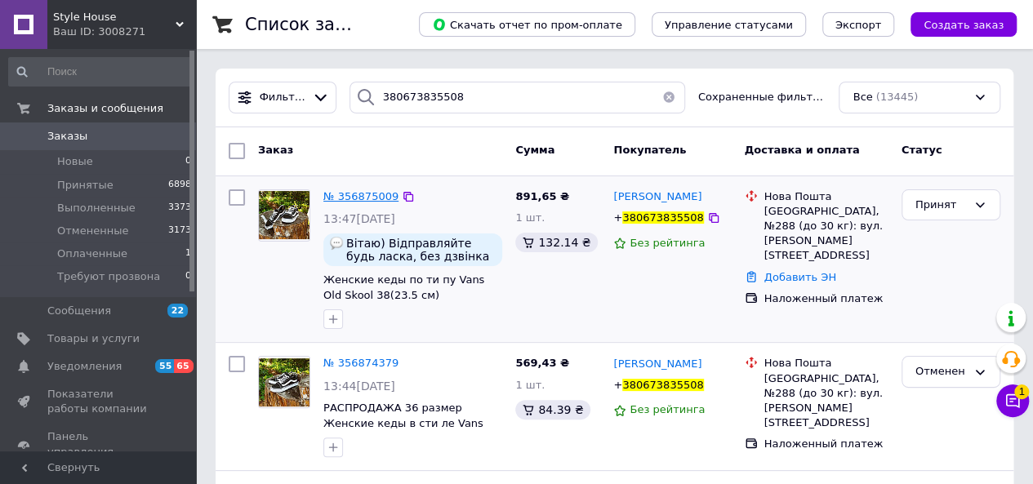
click at [364, 202] on span "№ 356875009" at bounding box center [360, 196] width 75 height 12
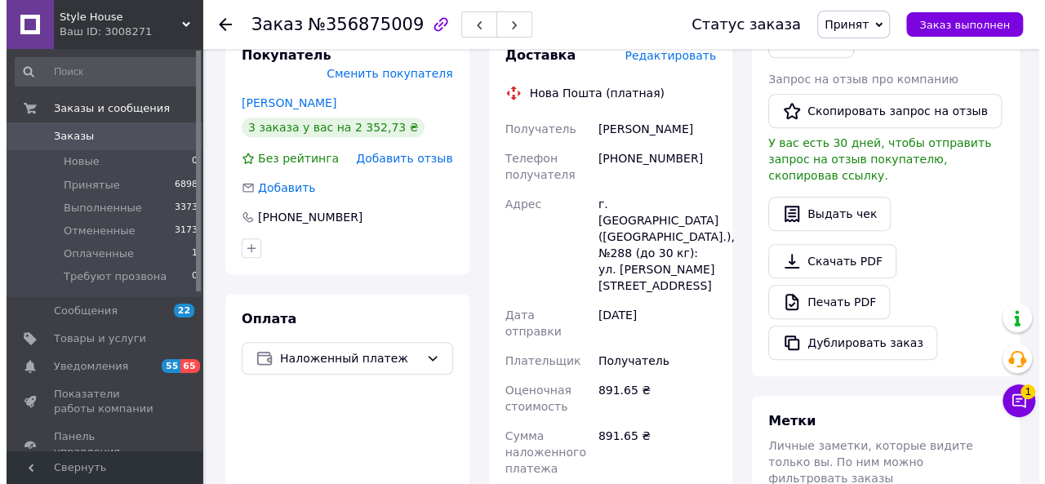
scroll to position [409, 0]
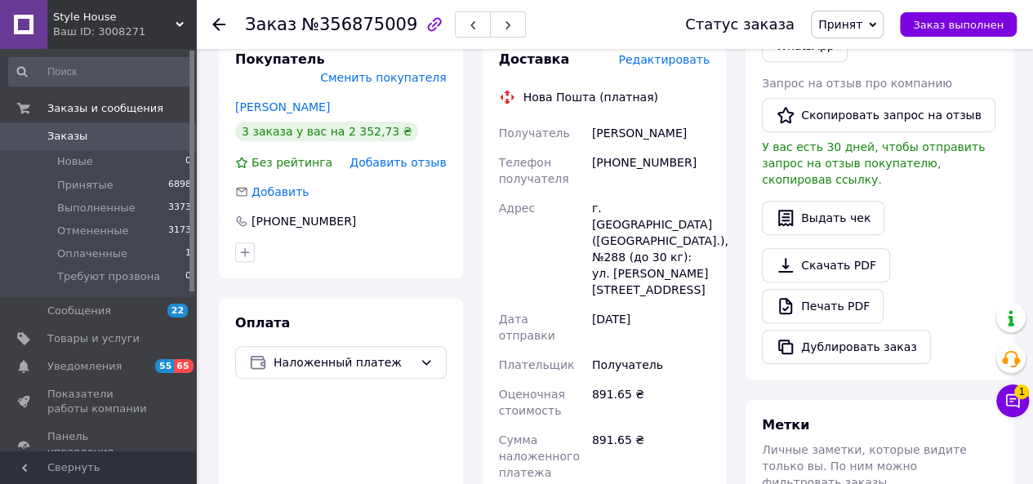
click at [681, 60] on span "Редактировать" at bounding box center [663, 59] width 91 height 13
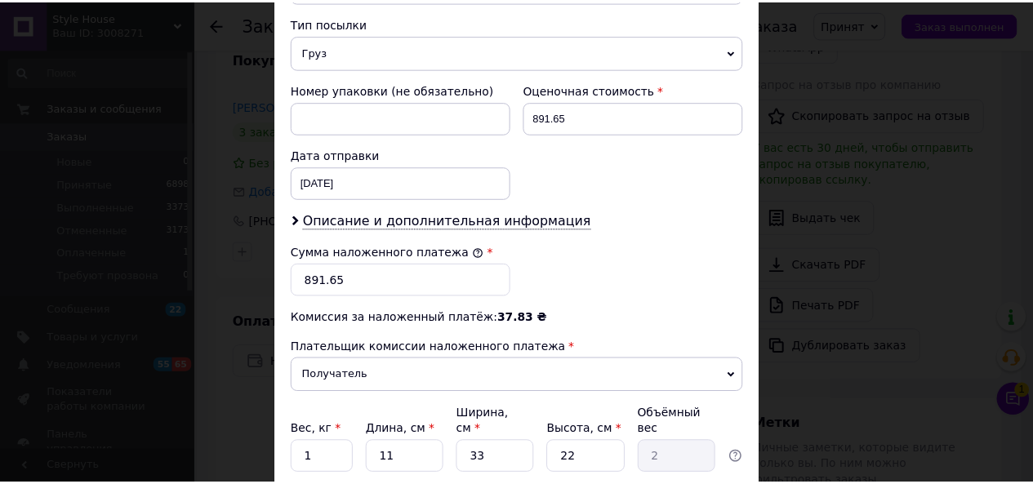
scroll to position [753, 0]
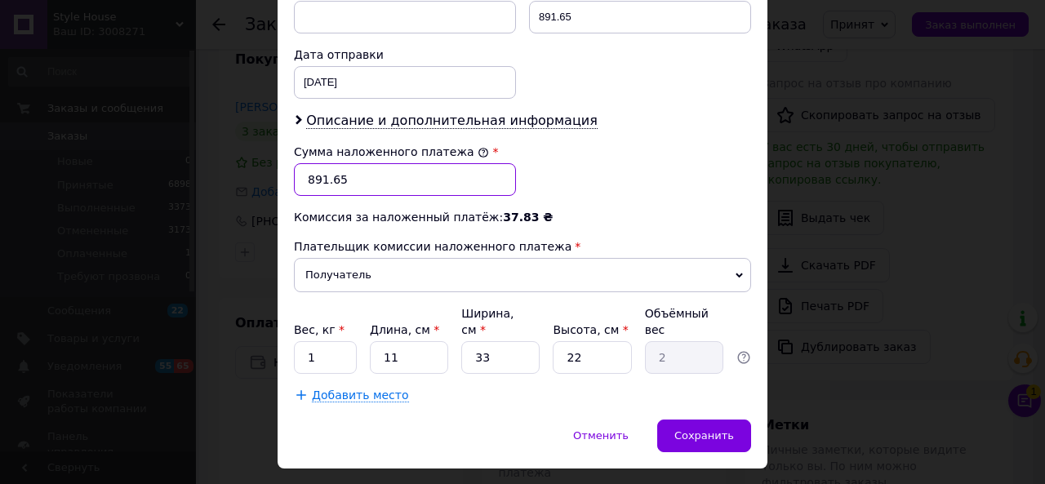
click at [341, 163] on input "891.65" at bounding box center [405, 179] width 222 height 33
click at [310, 163] on input "891.65" at bounding box center [405, 179] width 222 height 33
type input "791.65"
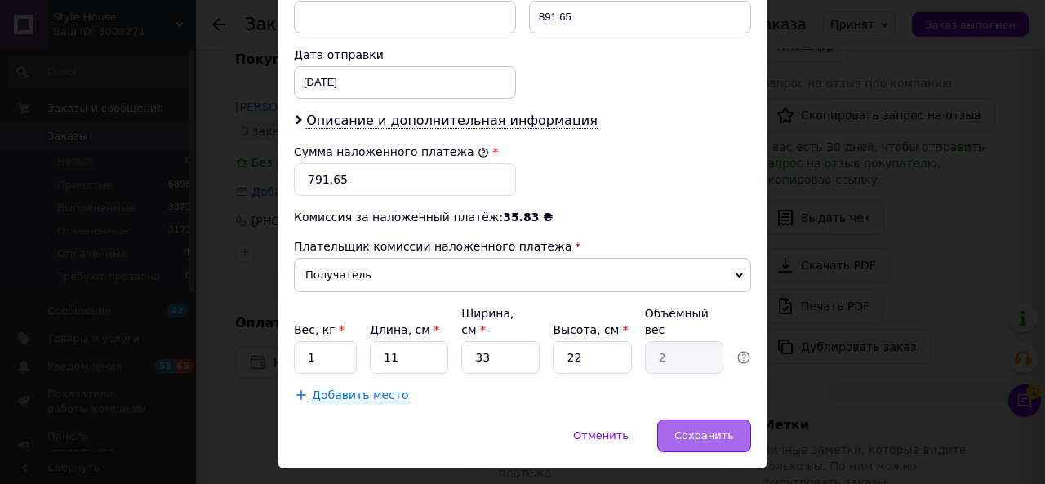
click at [679, 420] on div "Сохранить" at bounding box center [704, 436] width 94 height 33
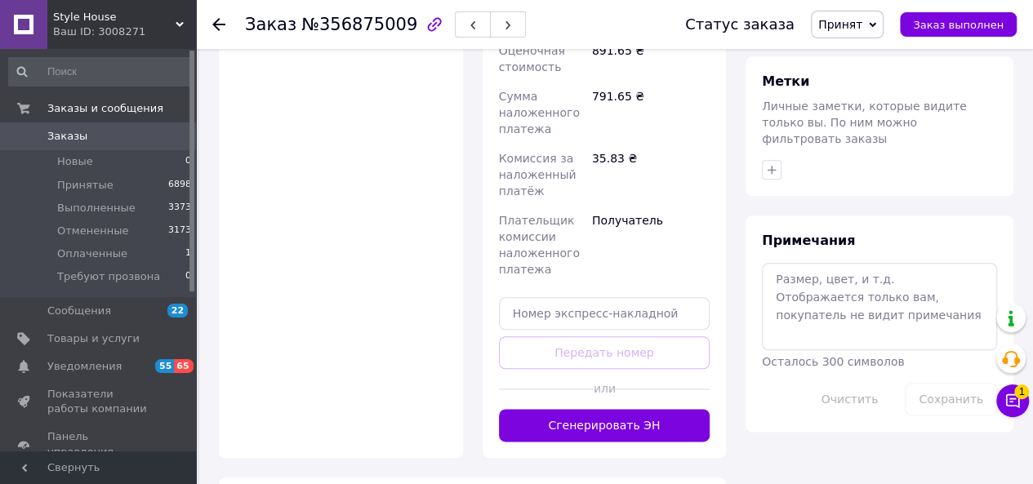
scroll to position [758, 0]
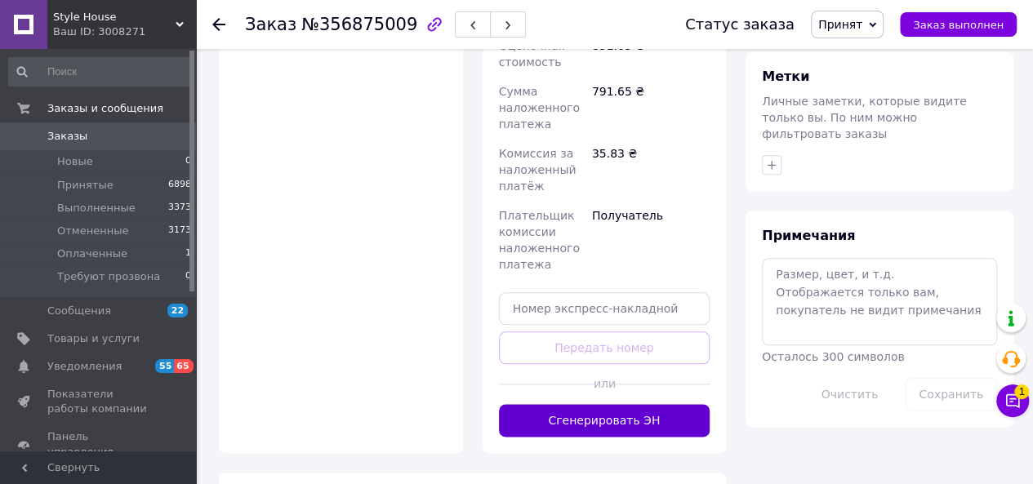
click at [614, 404] on button "Сгенерировать ЭН" at bounding box center [605, 420] width 212 height 33
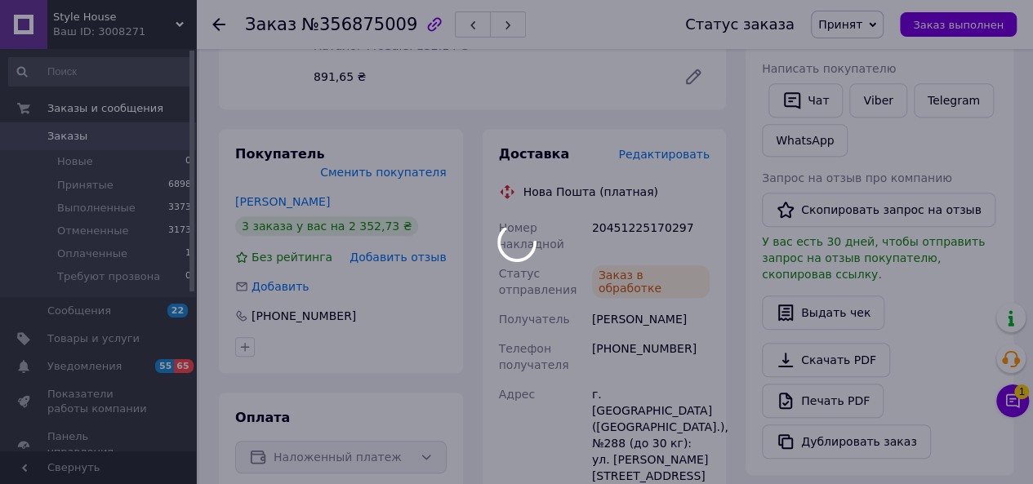
scroll to position [312, 0]
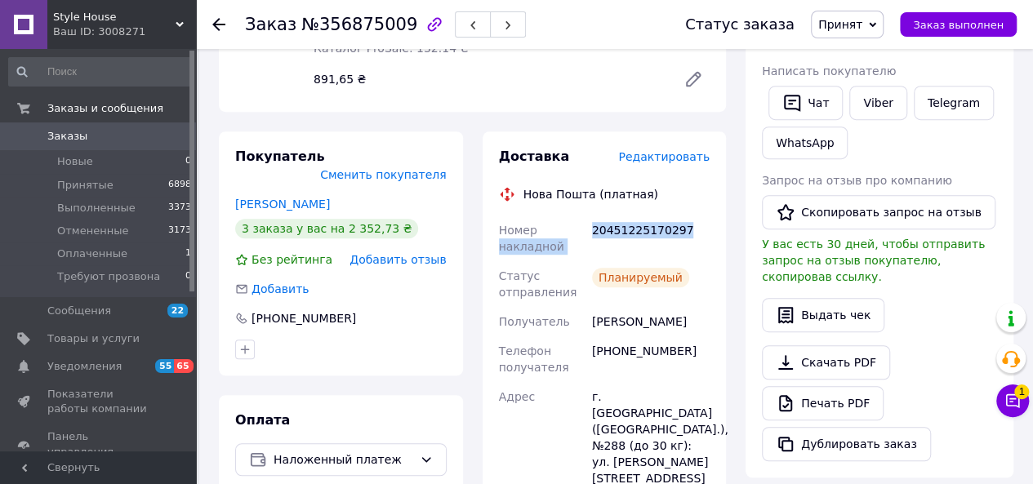
drag, startPoint x: 682, startPoint y: 229, endPoint x: 586, endPoint y: 233, distance: 95.6
click at [586, 233] on div "Номер накладной" at bounding box center [542, 239] width 93 height 46
drag, startPoint x: 679, startPoint y: 231, endPoint x: 591, endPoint y: 234, distance: 88.2
click at [591, 234] on div "20451225170297" at bounding box center [651, 239] width 124 height 46
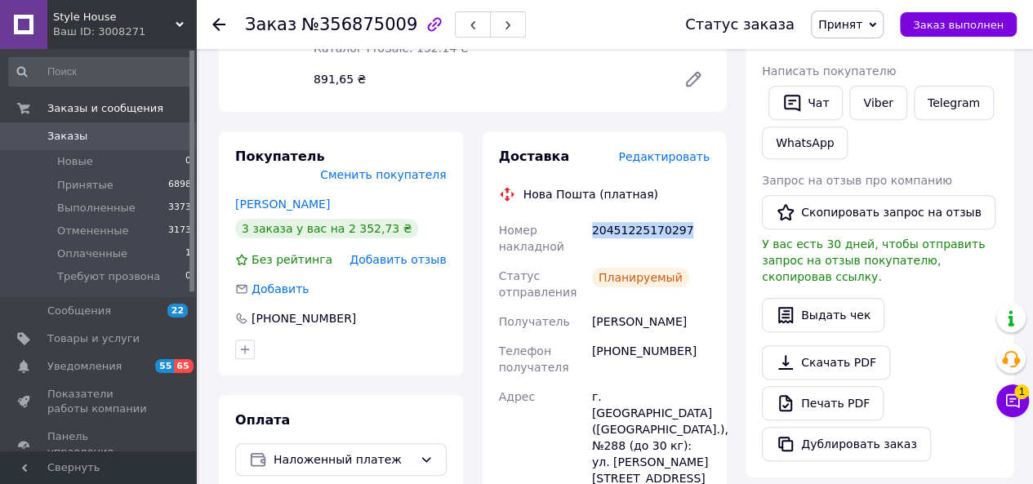
copy div "20451225170297"
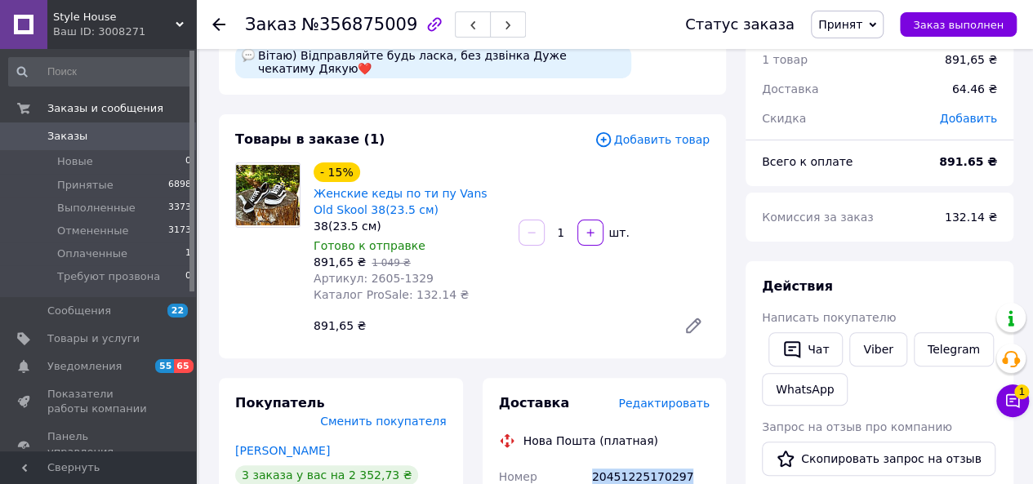
scroll to position [60, 0]
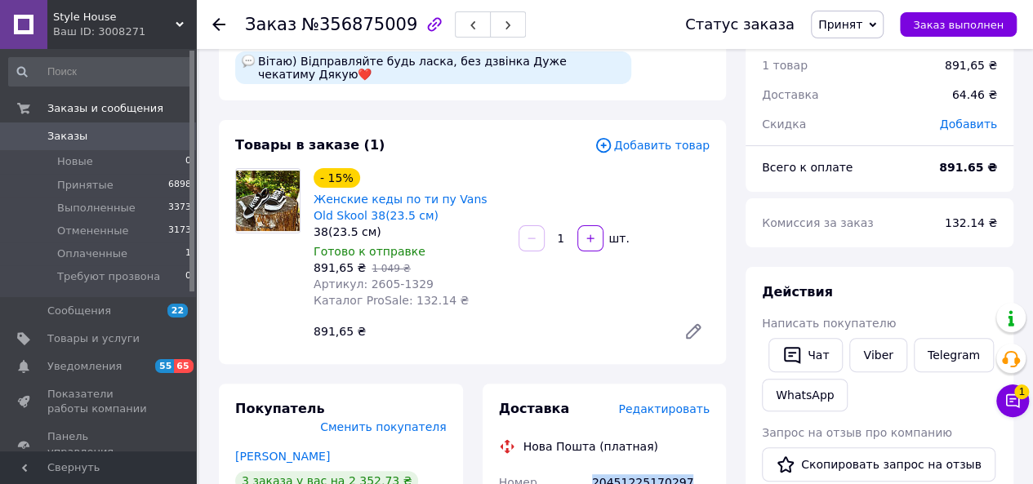
click at [55, 137] on span "Заказы" at bounding box center [67, 136] width 40 height 15
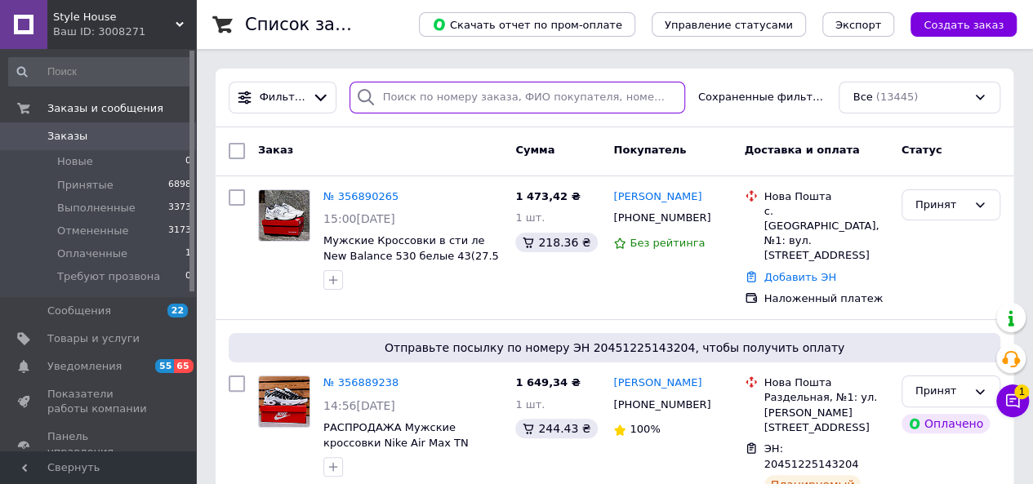
click at [454, 104] on input "search" at bounding box center [518, 98] width 336 height 32
paste input "380957137425"
type input "380957137425"
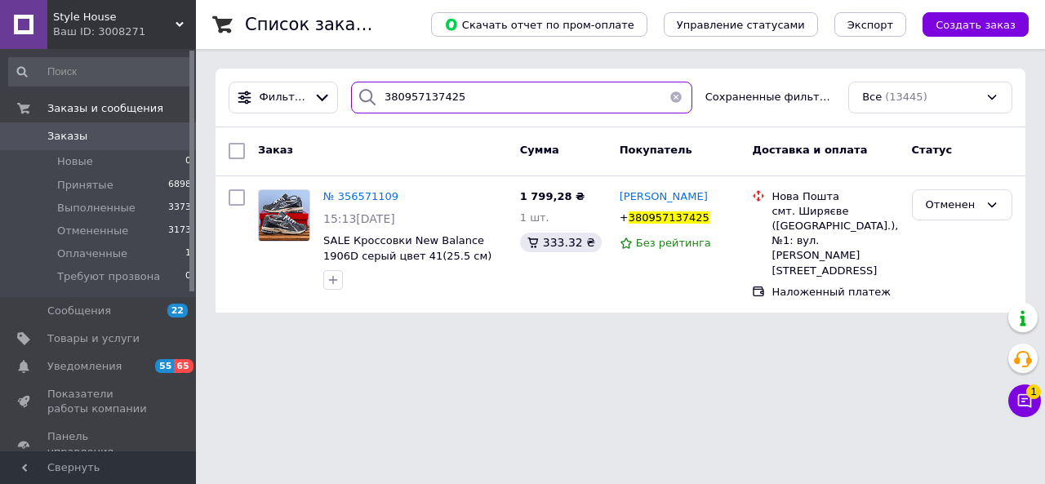
drag, startPoint x: 456, startPoint y: 87, endPoint x: 367, endPoint y: 89, distance: 88.2
click at [367, 89] on div "380957137425" at bounding box center [521, 98] width 341 height 32
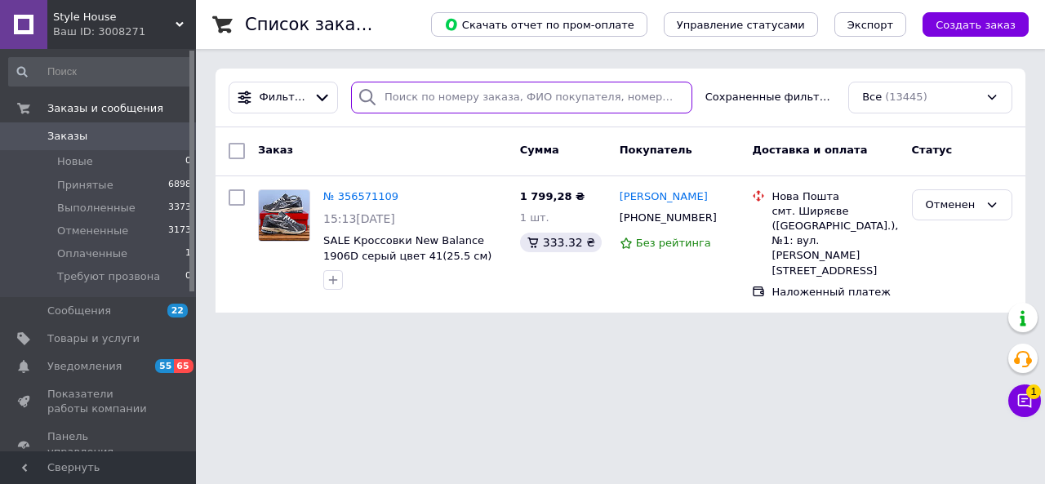
paste input "380503572709"
type input "380503572709"
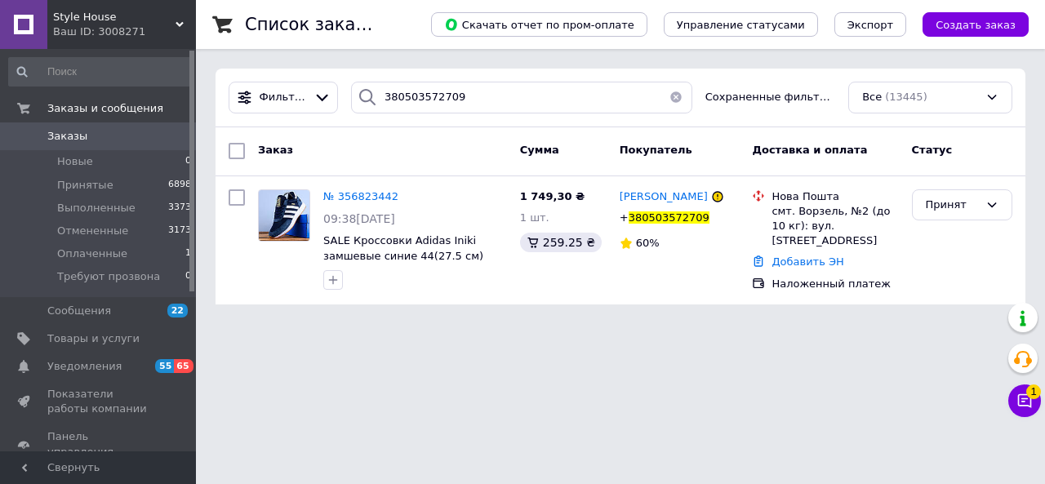
click at [73, 138] on span "Заказы" at bounding box center [67, 136] width 40 height 15
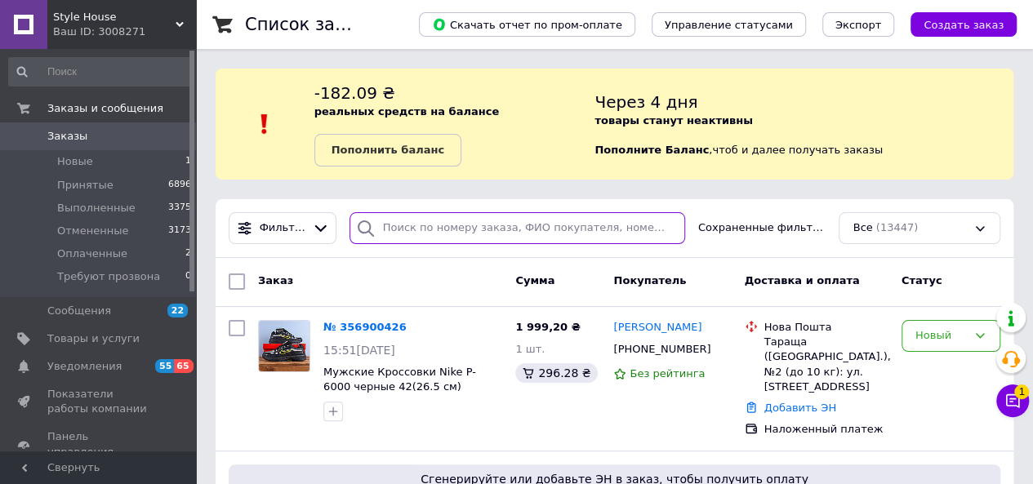
click at [404, 234] on input "search" at bounding box center [518, 228] width 336 height 32
paste input "20451223282858"
type input "20451223282858"
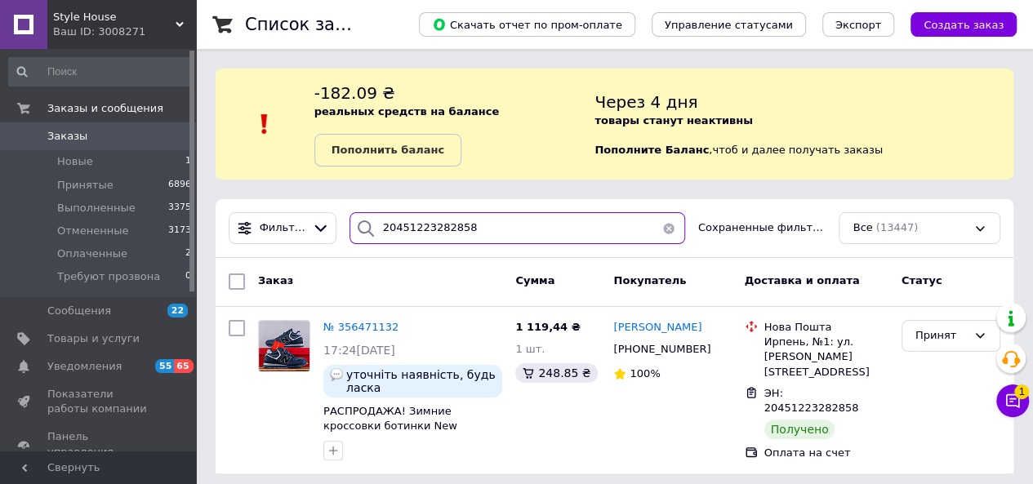
scroll to position [7, 0]
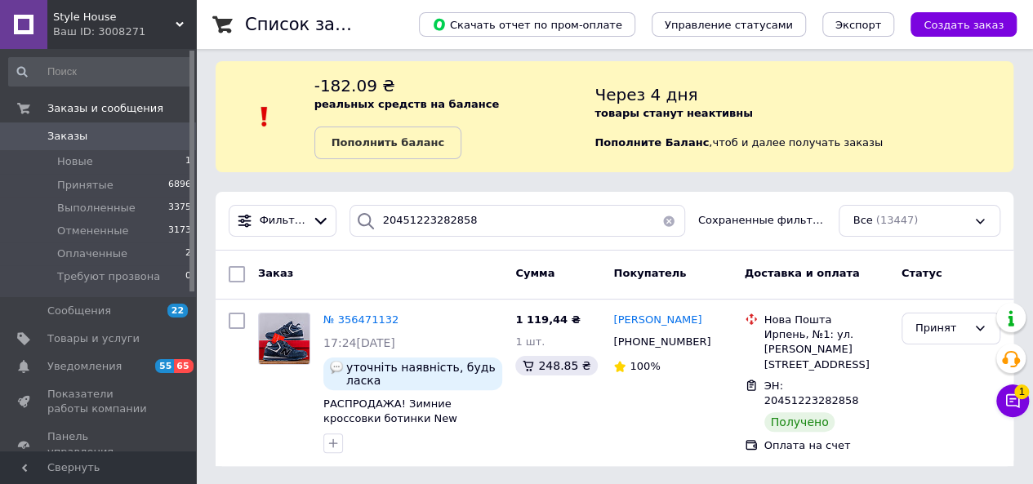
click at [82, 127] on link "Заказы 0" at bounding box center [100, 136] width 201 height 28
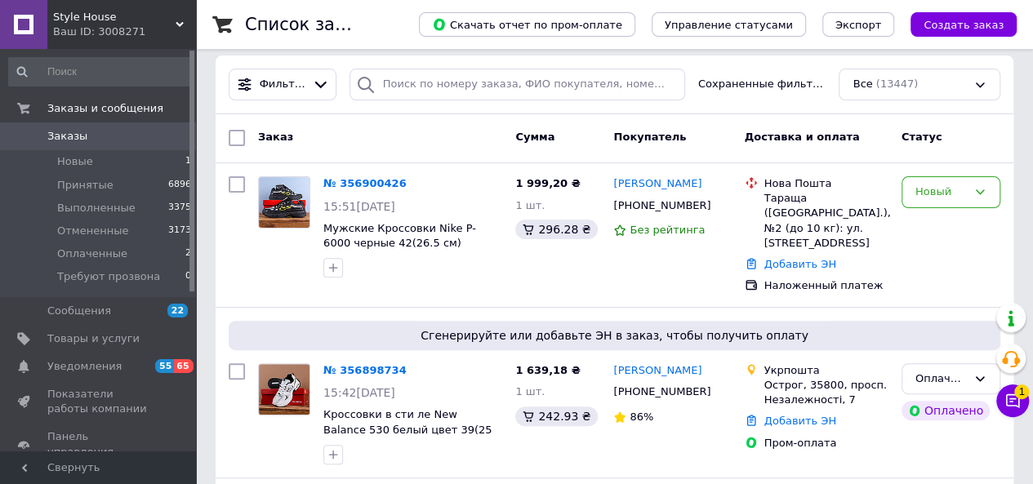
scroll to position [146, 0]
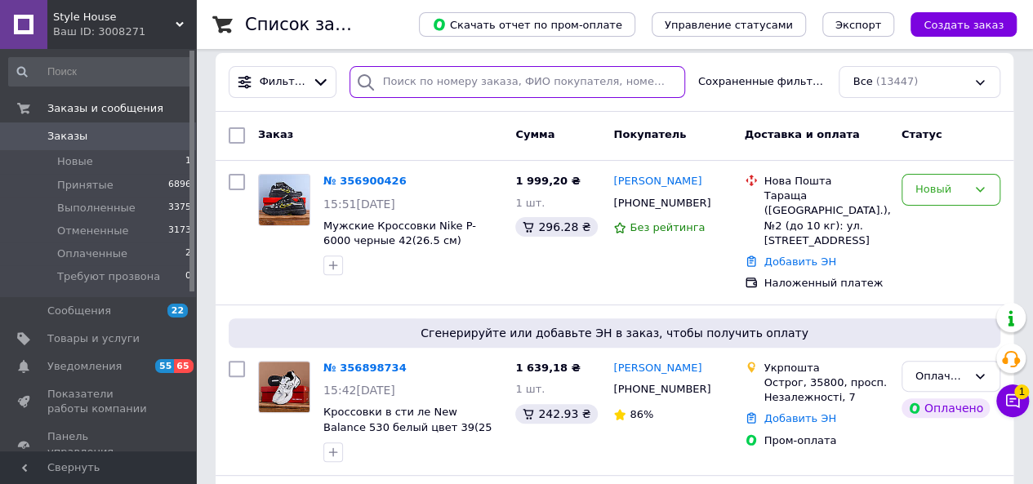
click at [465, 78] on input "search" at bounding box center [518, 82] width 336 height 32
paste input "380975669025"
type input "380975669025"
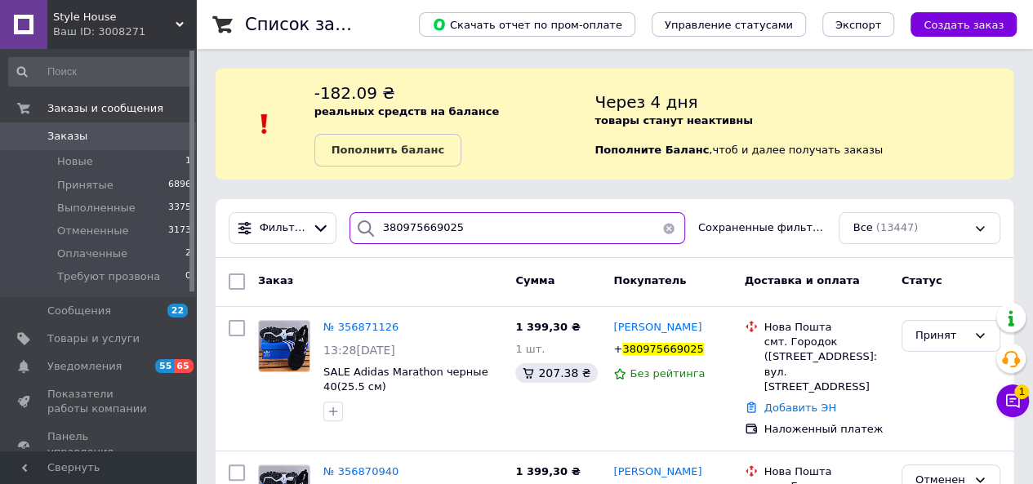
scroll to position [113, 0]
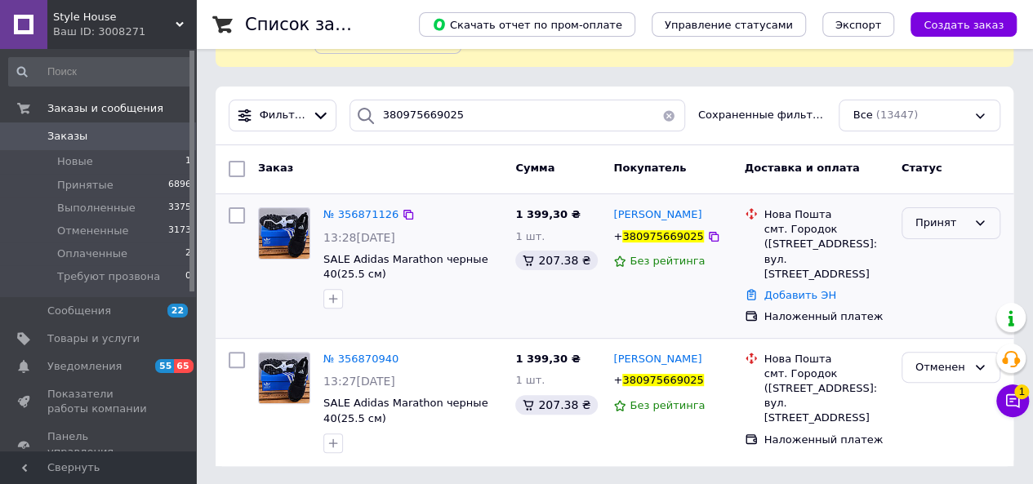
click at [939, 223] on div "Принят" at bounding box center [940, 223] width 51 height 17
click at [942, 286] on li "Отменен" at bounding box center [950, 287] width 97 height 30
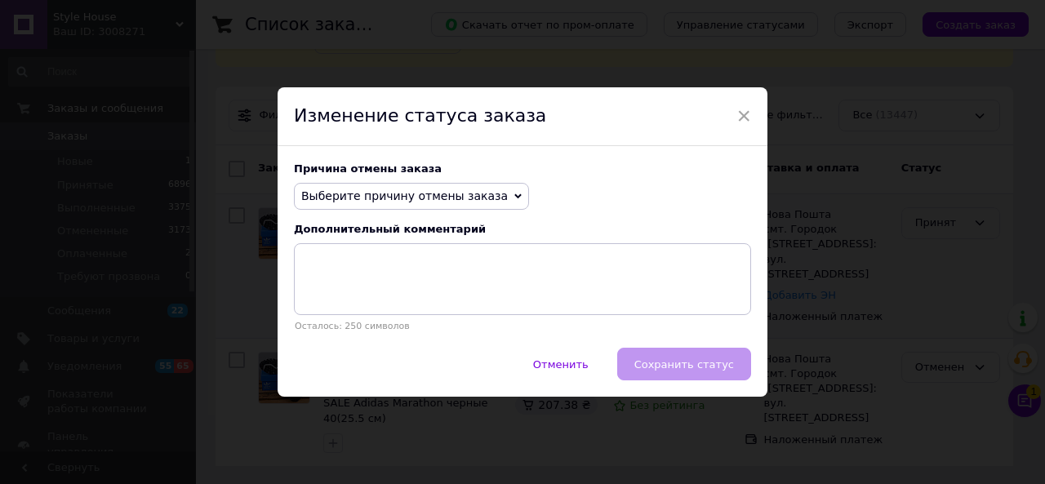
click at [461, 185] on span "Выберите причину отмены заказа" at bounding box center [411, 197] width 235 height 28
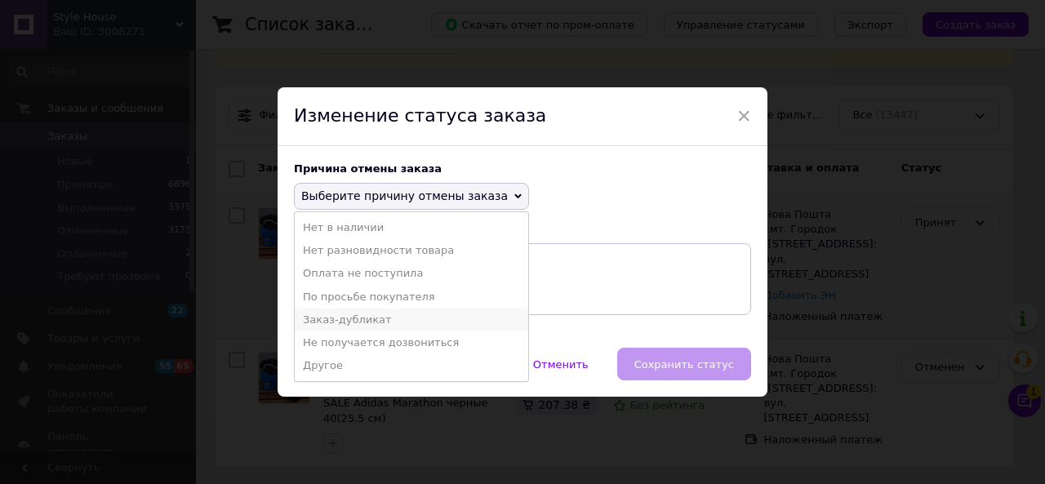
click at [365, 324] on li "Заказ-дубликат" at bounding box center [412, 320] width 234 height 23
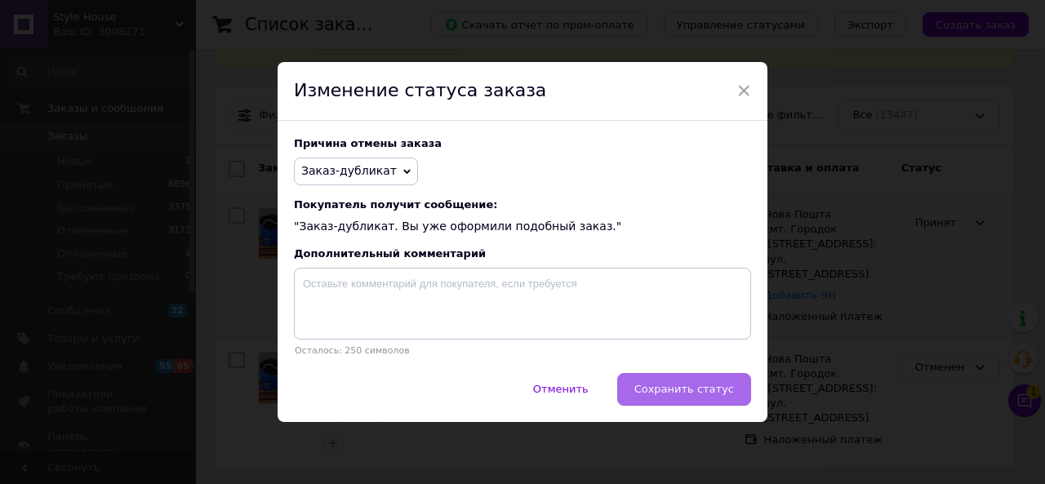
click at [651, 392] on span "Сохранить статус" at bounding box center [685, 389] width 100 height 12
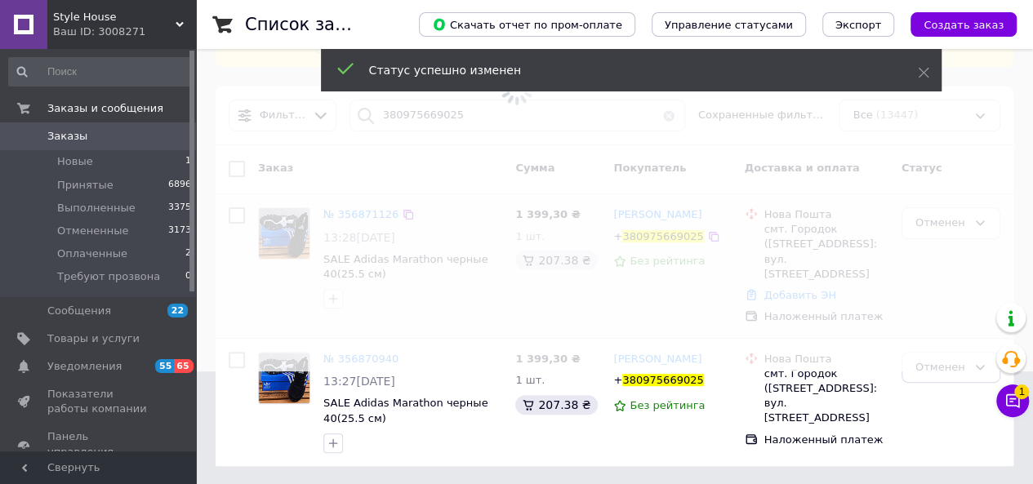
scroll to position [96, 0]
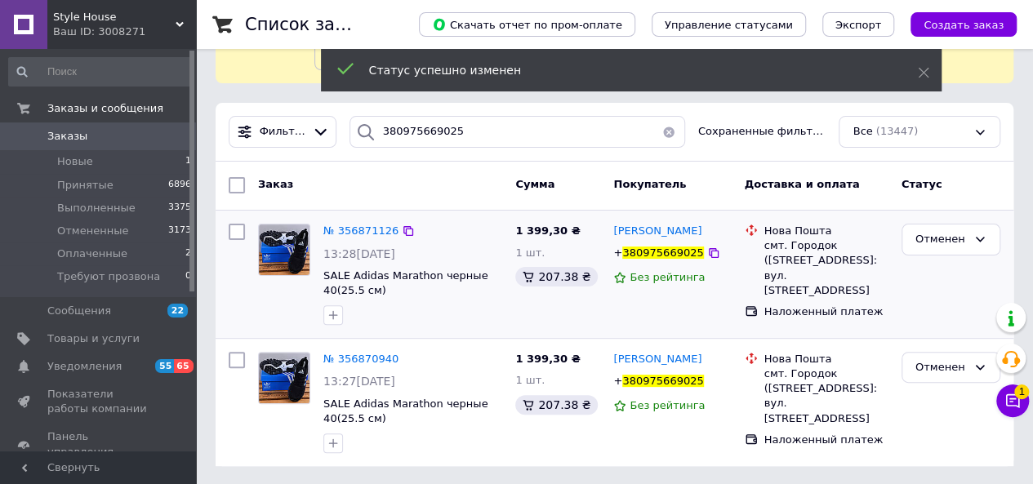
click at [81, 133] on span "Заказы" at bounding box center [67, 136] width 40 height 15
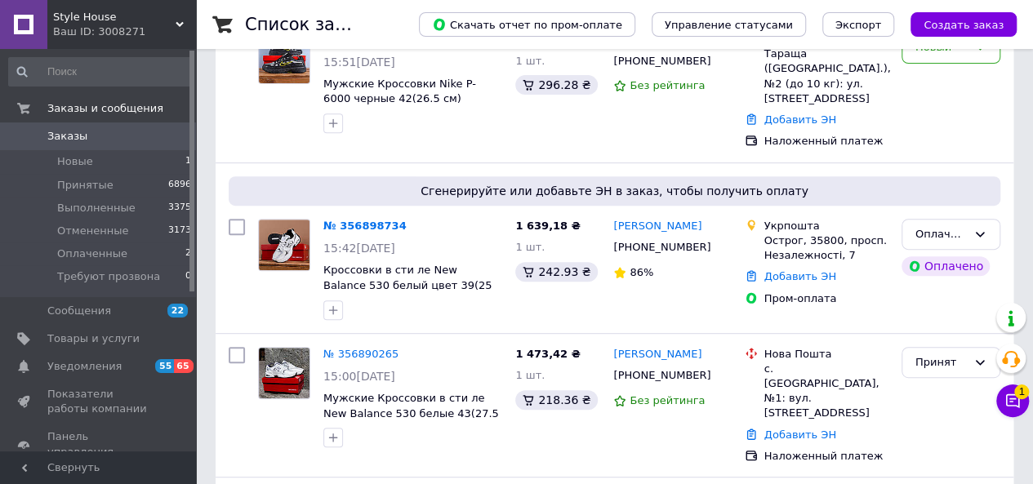
scroll to position [290, 0]
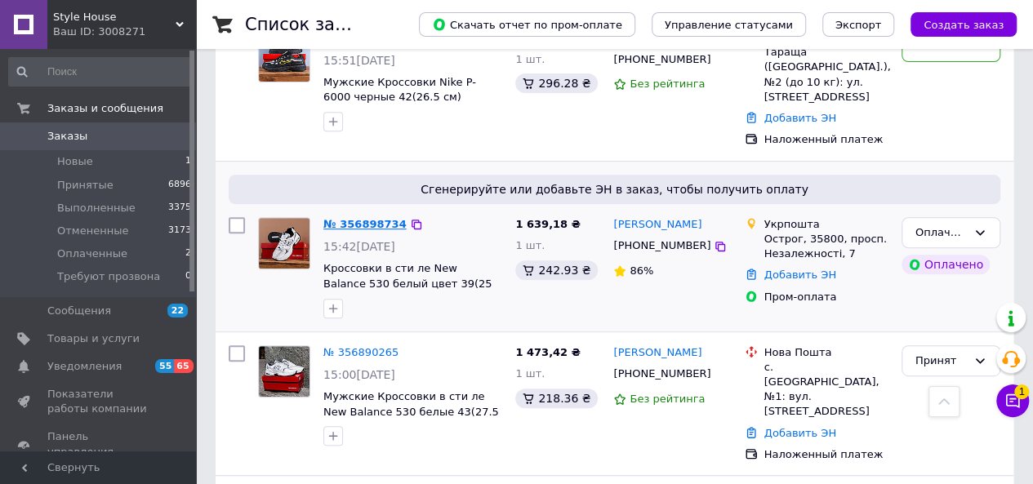
click at [364, 218] on link "№ 356898734" at bounding box center [364, 224] width 83 height 12
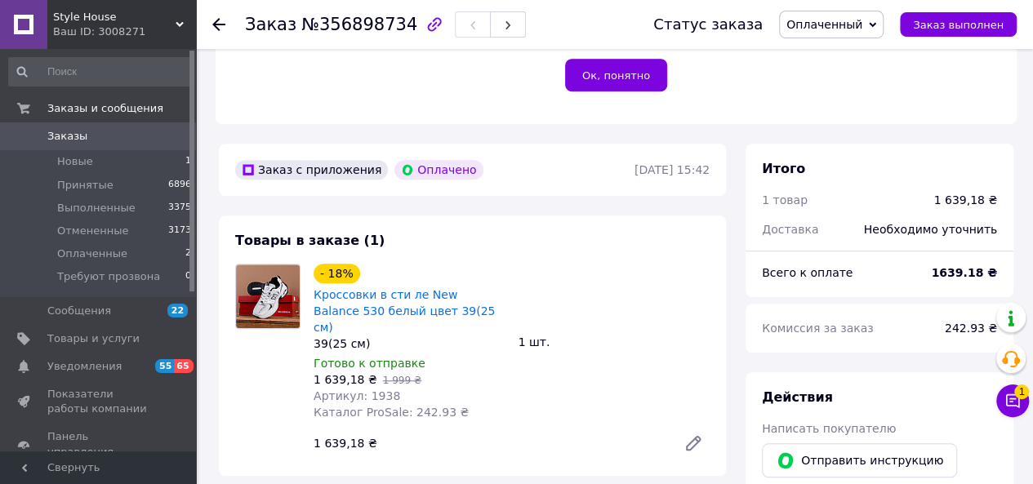
scroll to position [438, 0]
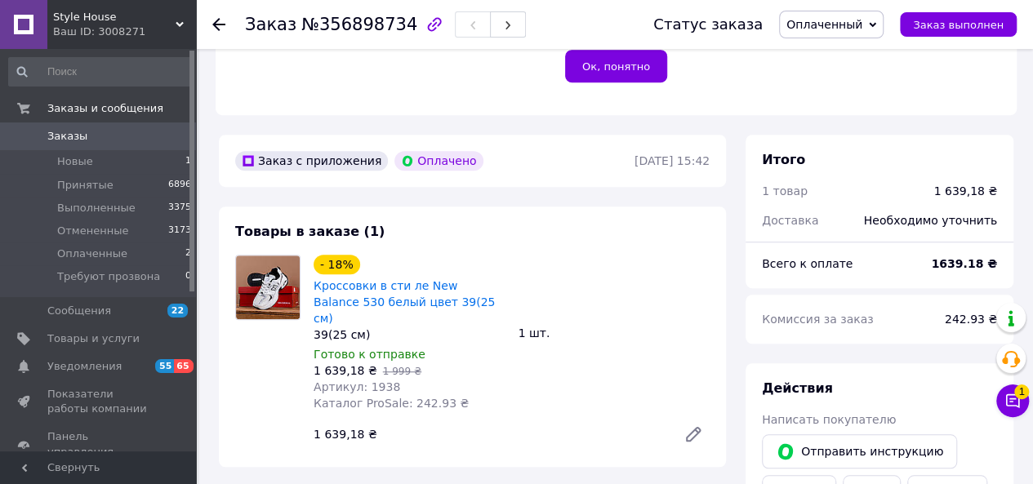
click at [844, 37] on span "Оплаченный" at bounding box center [831, 25] width 105 height 28
click at [840, 57] on li "Принят" at bounding box center [839, 57] width 119 height 24
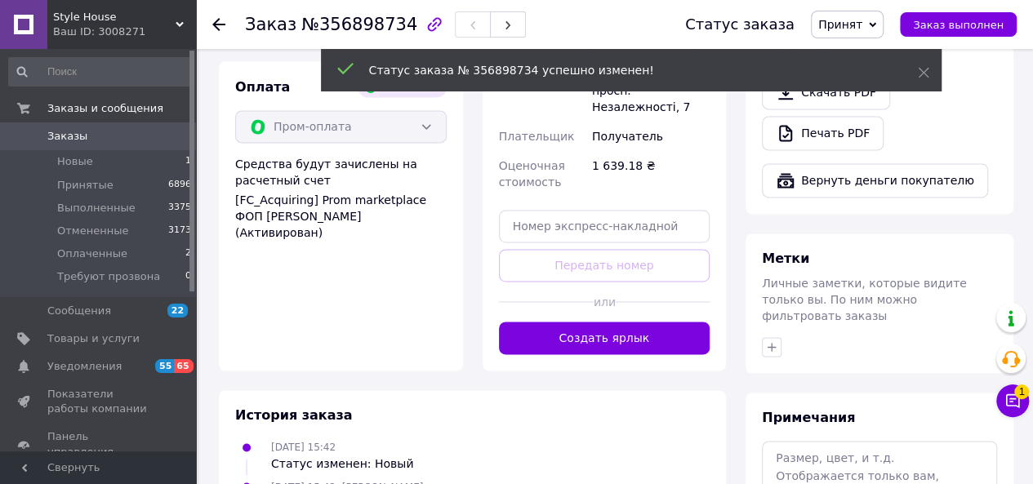
scroll to position [1098, 0]
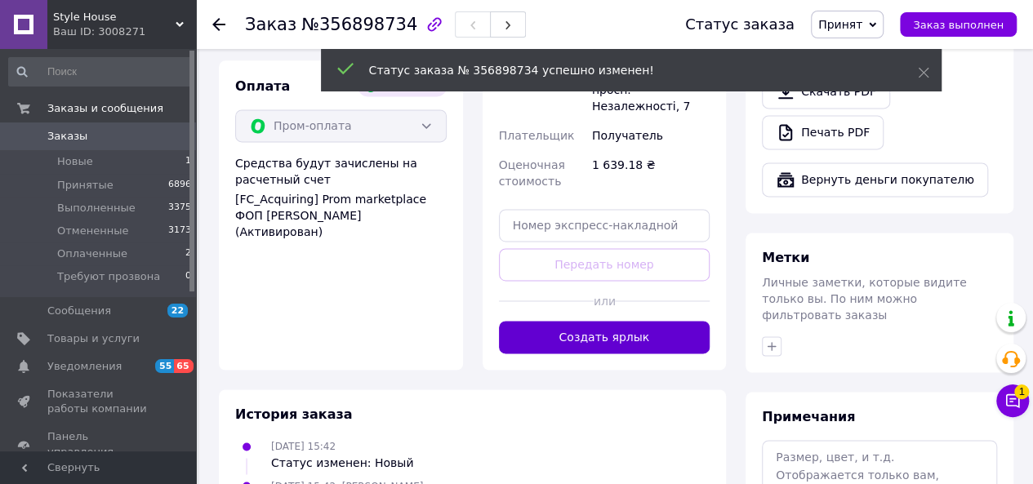
click at [569, 321] on button "Создать ярлык" at bounding box center [605, 337] width 212 height 33
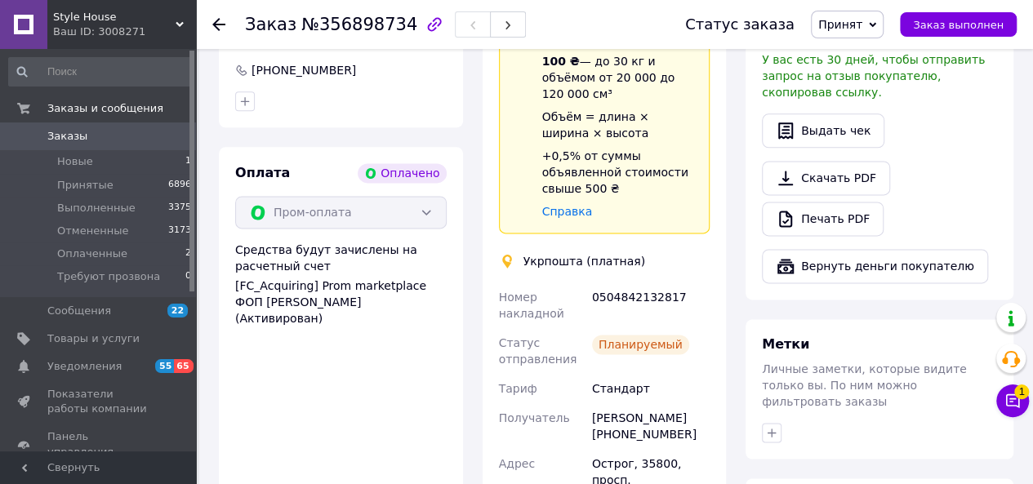
scroll to position [1014, 0]
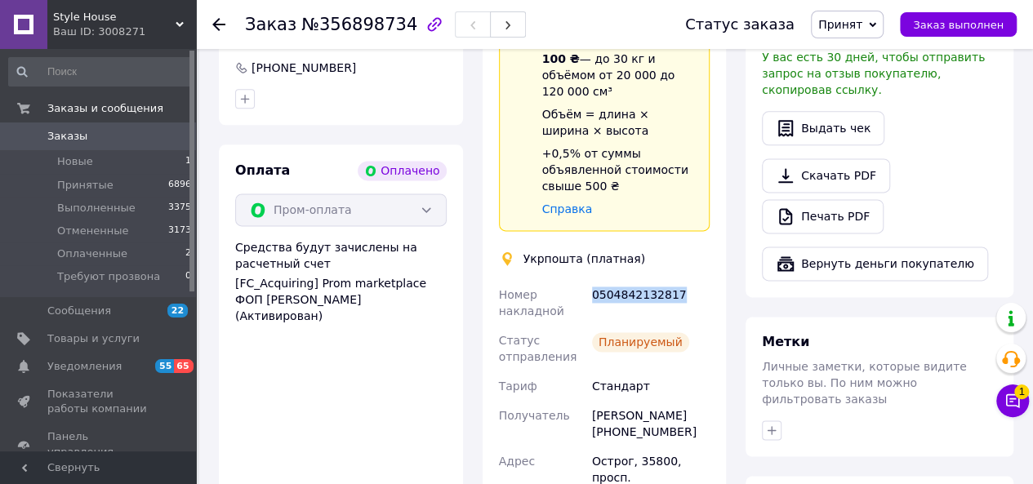
drag, startPoint x: 680, startPoint y: 231, endPoint x: 588, endPoint y: 236, distance: 92.4
click at [589, 280] on div "0504842132817" at bounding box center [651, 303] width 124 height 46
copy div "0504842132817"
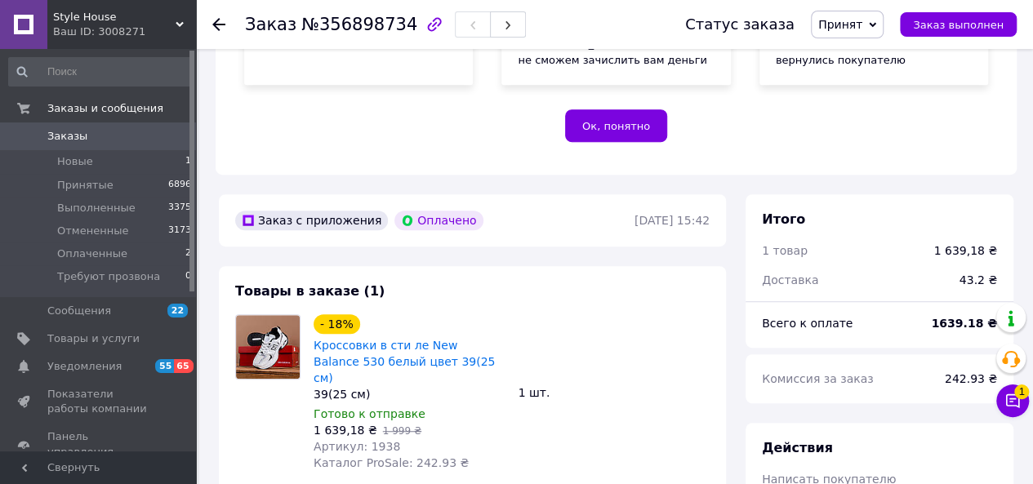
scroll to position [363, 0]
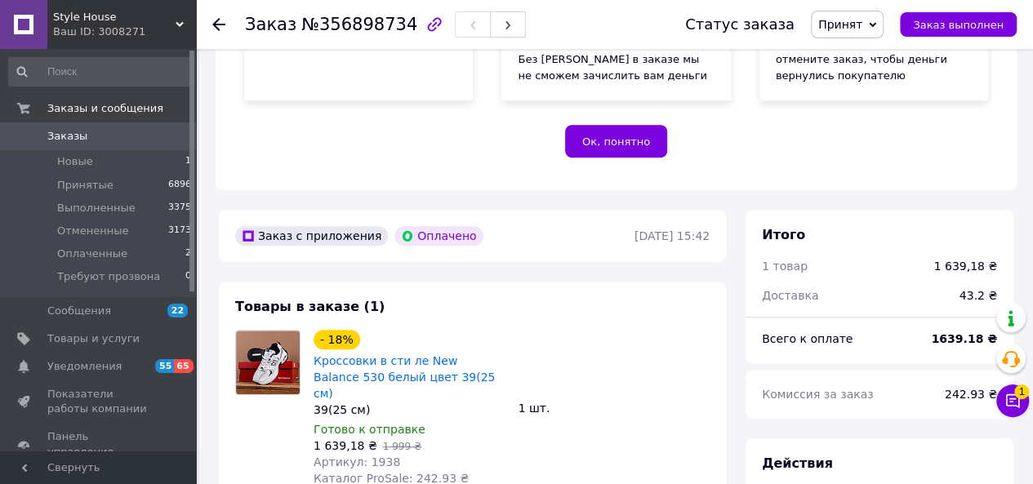
click at [68, 130] on span "Заказы" at bounding box center [67, 136] width 40 height 15
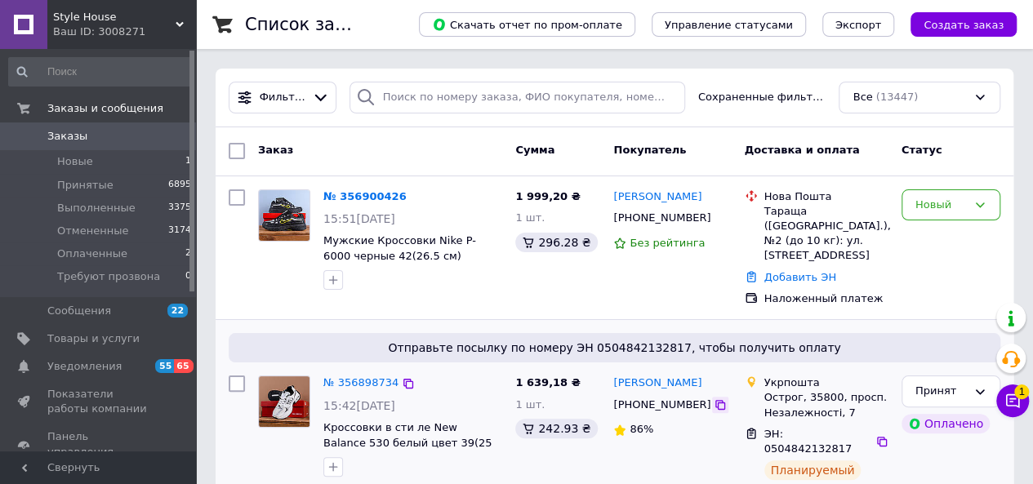
click at [715, 403] on icon at bounding box center [720, 405] width 10 height 10
click at [359, 194] on link "№ 356900426" at bounding box center [364, 196] width 83 height 12
click at [714, 220] on icon at bounding box center [720, 218] width 13 height 13
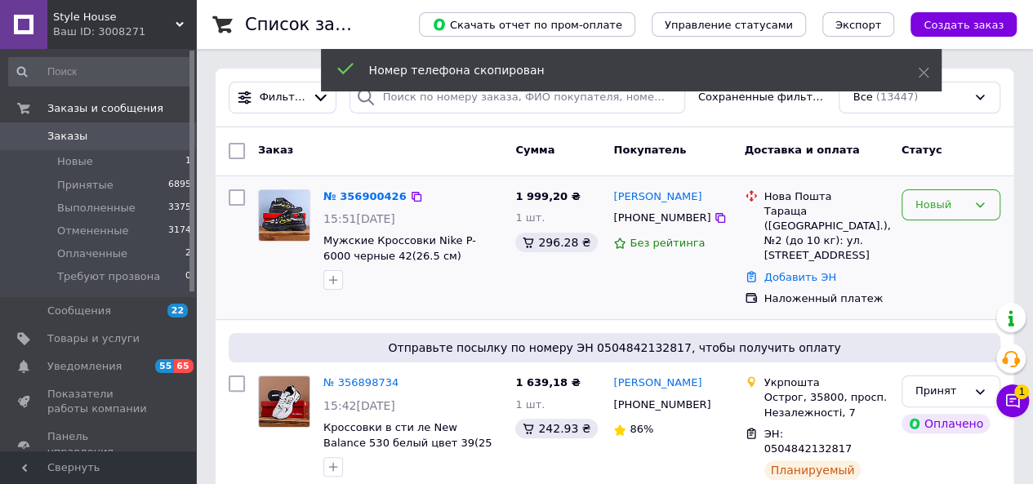
click at [946, 208] on div "Новый" at bounding box center [940, 205] width 51 height 17
click at [938, 234] on li "Принят" at bounding box center [950, 239] width 97 height 30
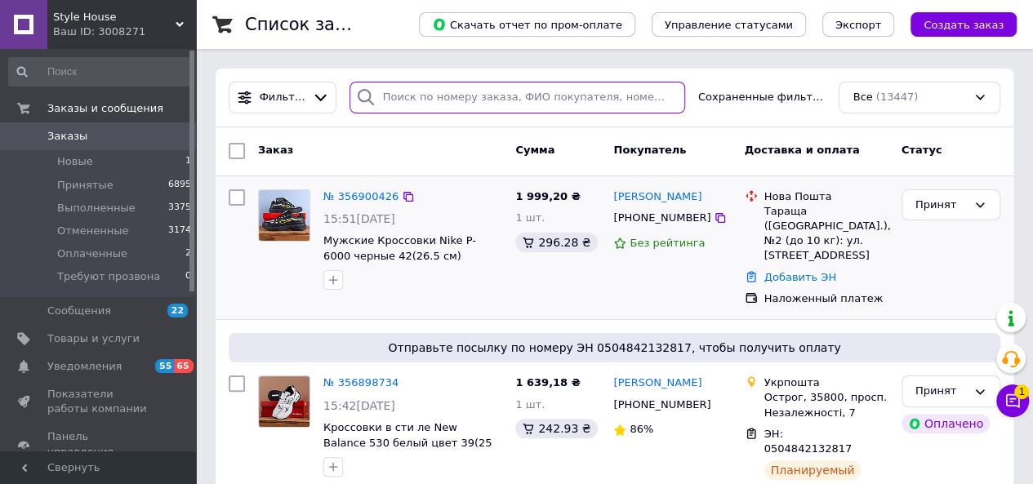
click at [433, 104] on input "search" at bounding box center [518, 98] width 336 height 32
paste input "380978063577"
type input "380978063577"
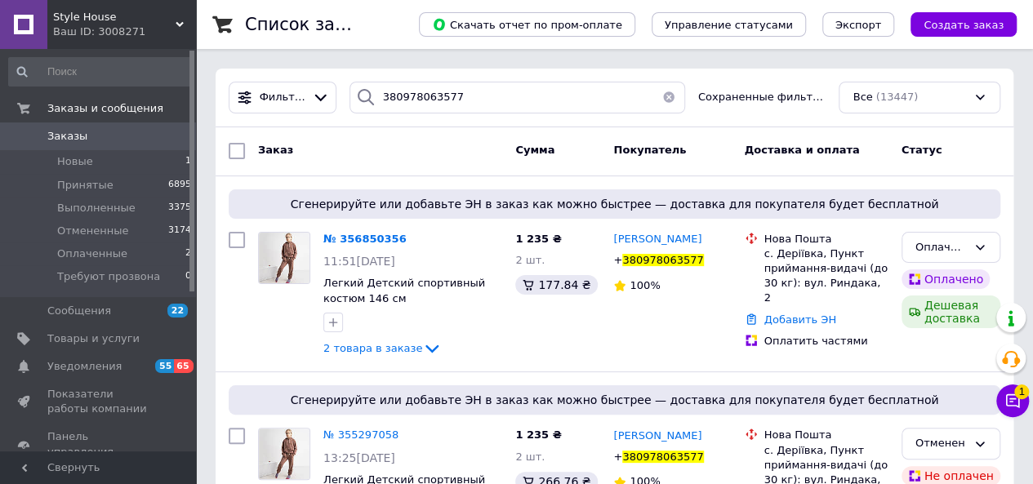
click at [103, 130] on span "Заказы" at bounding box center [99, 136] width 104 height 15
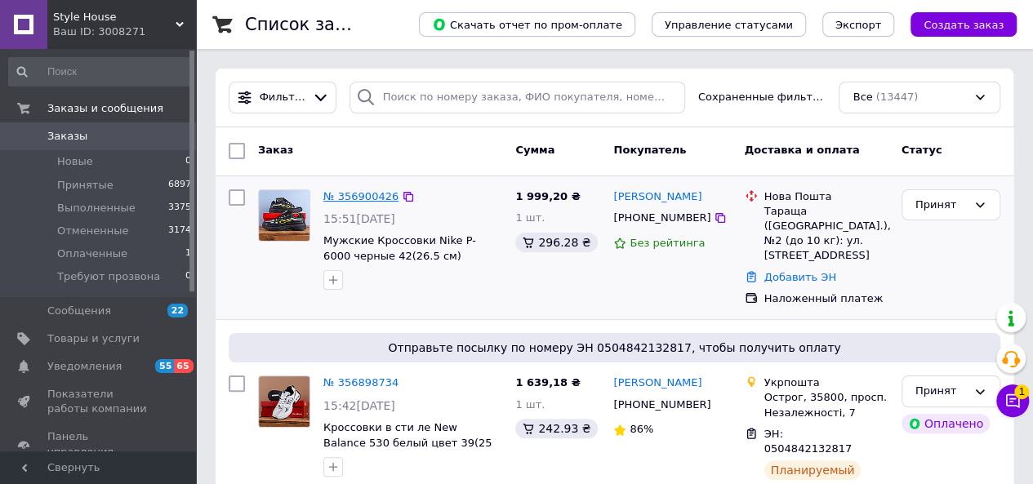
click at [363, 198] on link "№ 356900426" at bounding box center [360, 196] width 75 height 12
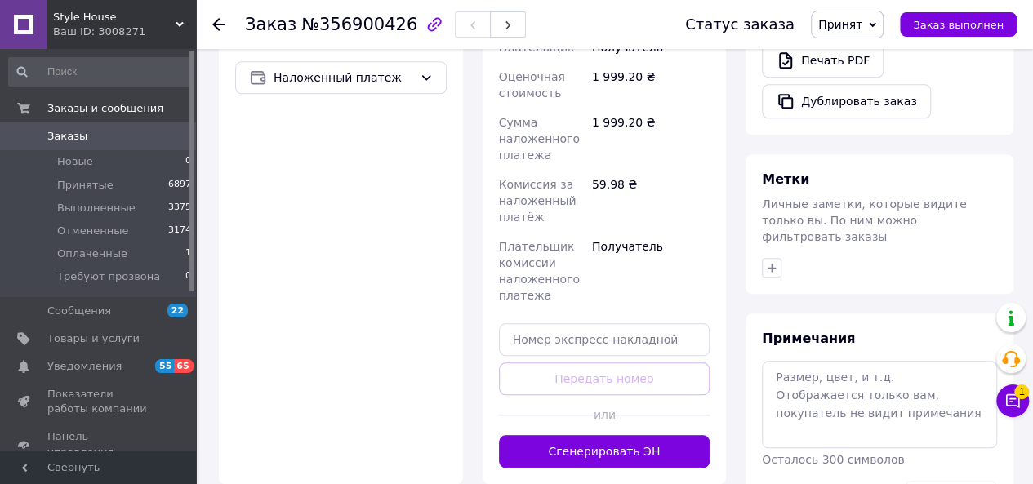
scroll to position [656, 0]
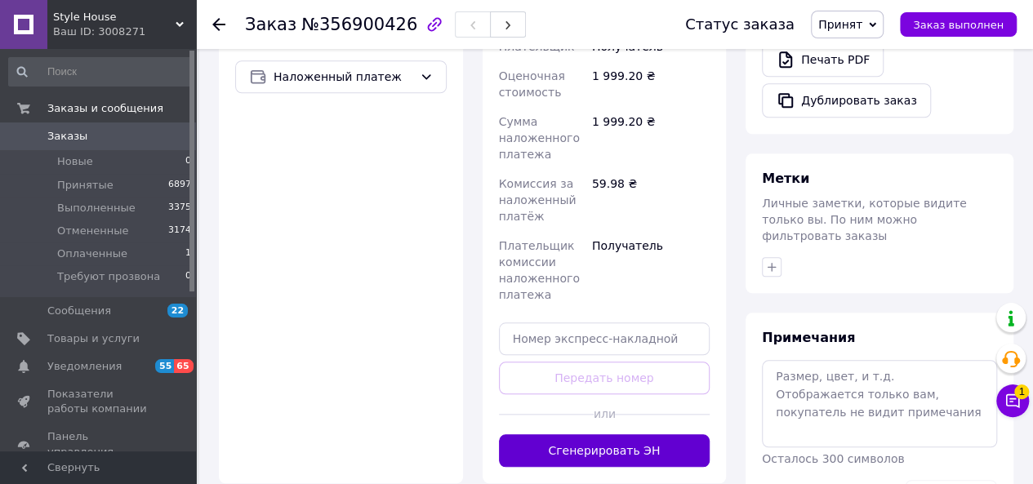
click at [598, 450] on button "Сгенерировать ЭН" at bounding box center [605, 450] width 212 height 33
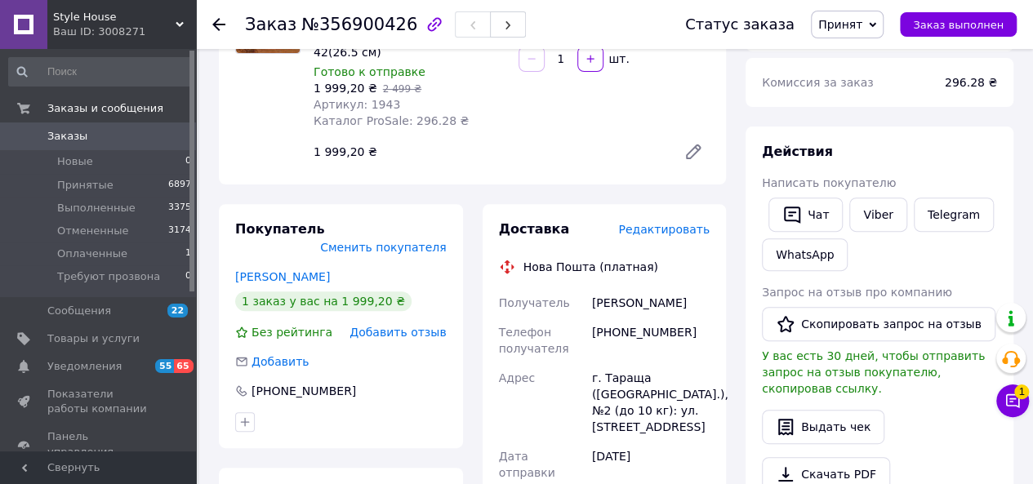
scroll to position [198, 0]
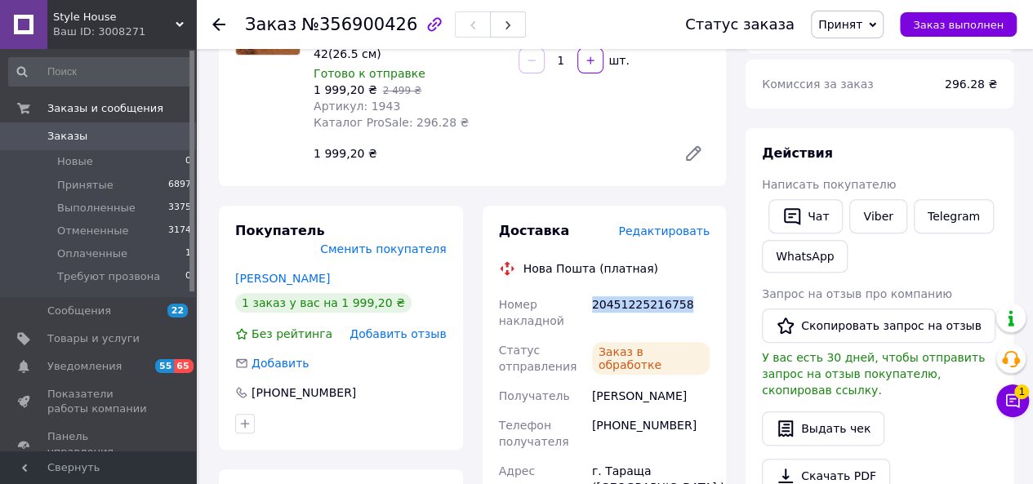
drag, startPoint x: 678, startPoint y: 301, endPoint x: 593, endPoint y: 305, distance: 85.0
click at [593, 305] on div "20451225216758" at bounding box center [651, 313] width 124 height 46
copy div "20451225216758"
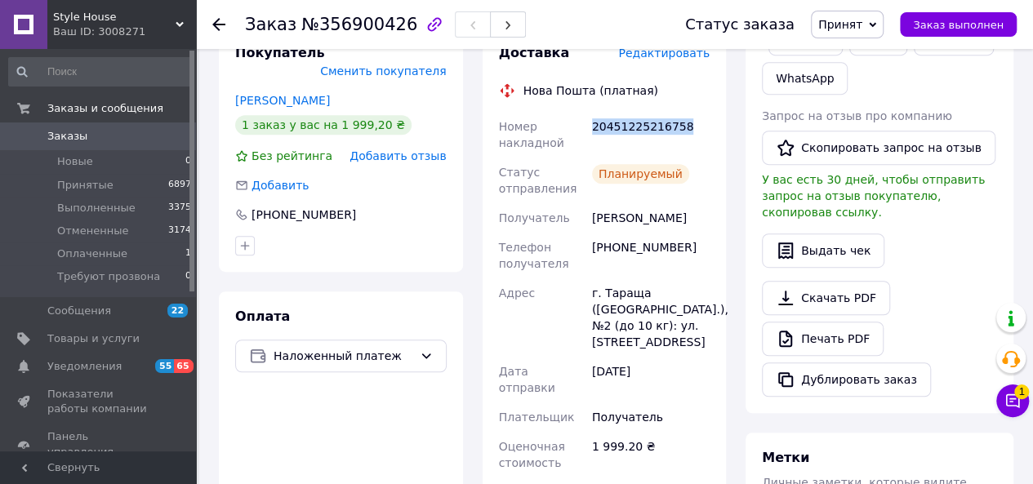
scroll to position [0, 0]
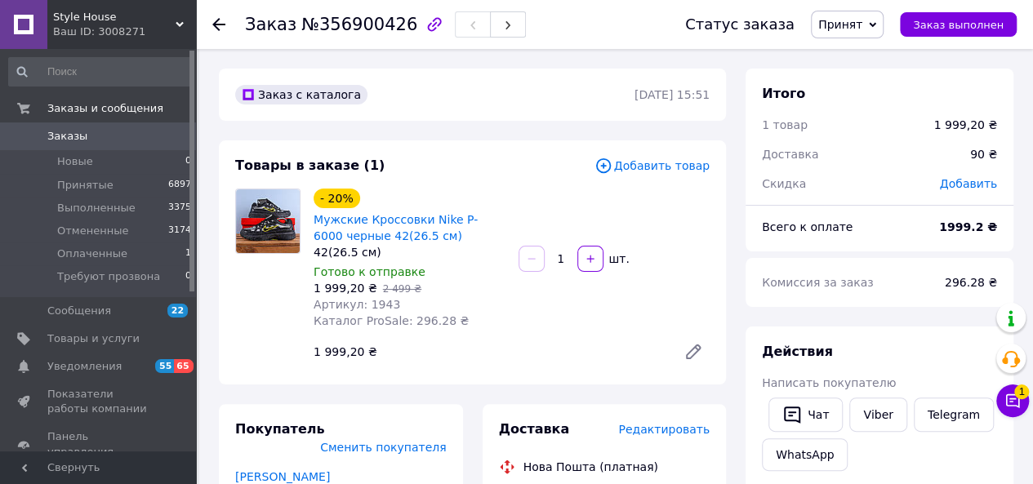
click at [57, 129] on span "Заказы" at bounding box center [67, 136] width 40 height 15
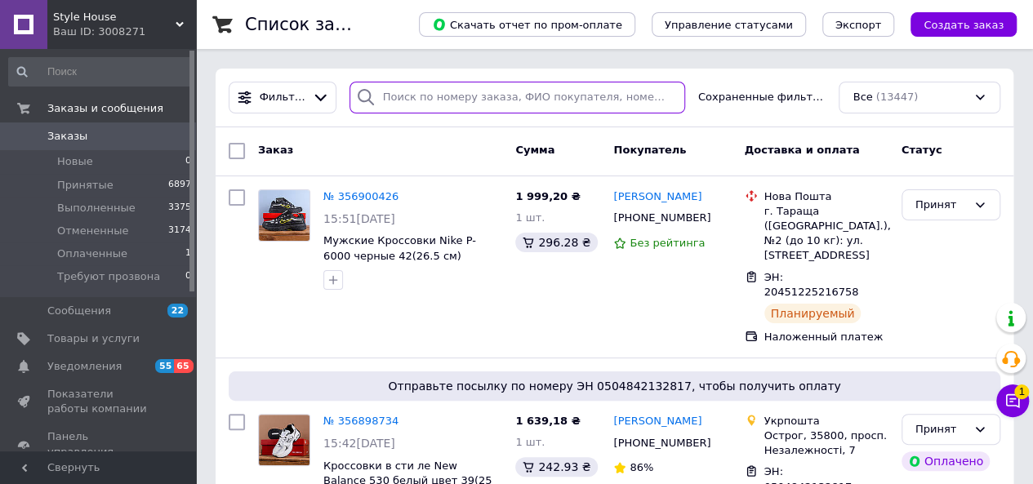
click at [443, 106] on input "search" at bounding box center [518, 98] width 336 height 32
paste input "380503572709"
type input "380503572709"
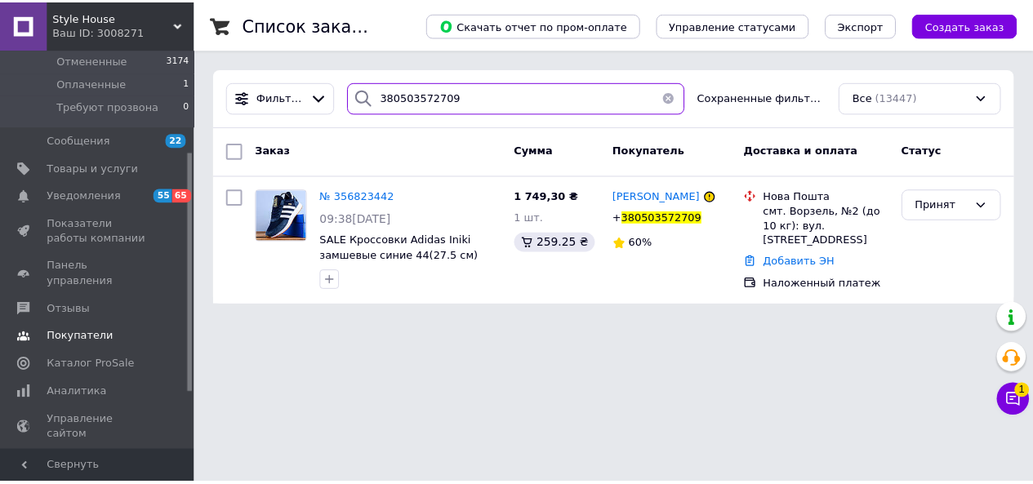
scroll to position [171, 0]
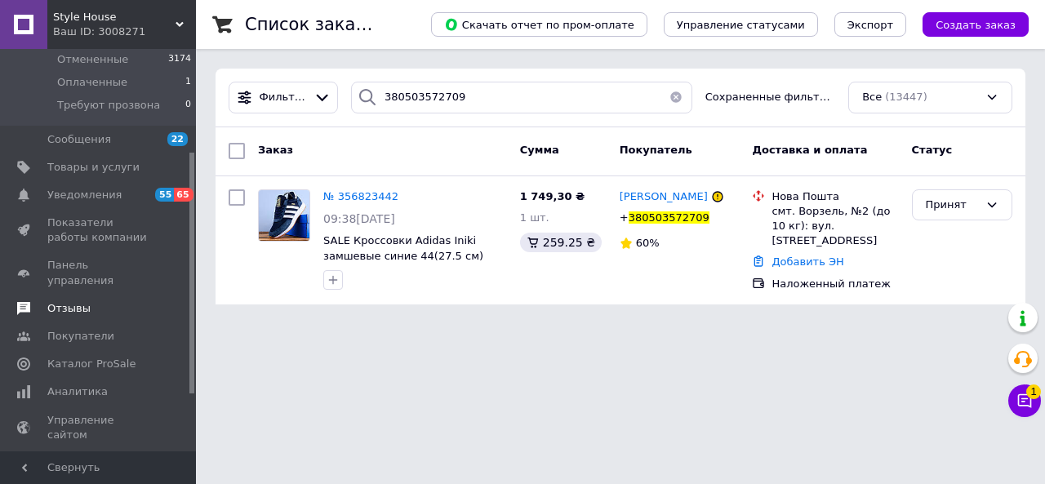
click at [78, 301] on span "Отзывы" at bounding box center [68, 308] width 43 height 15
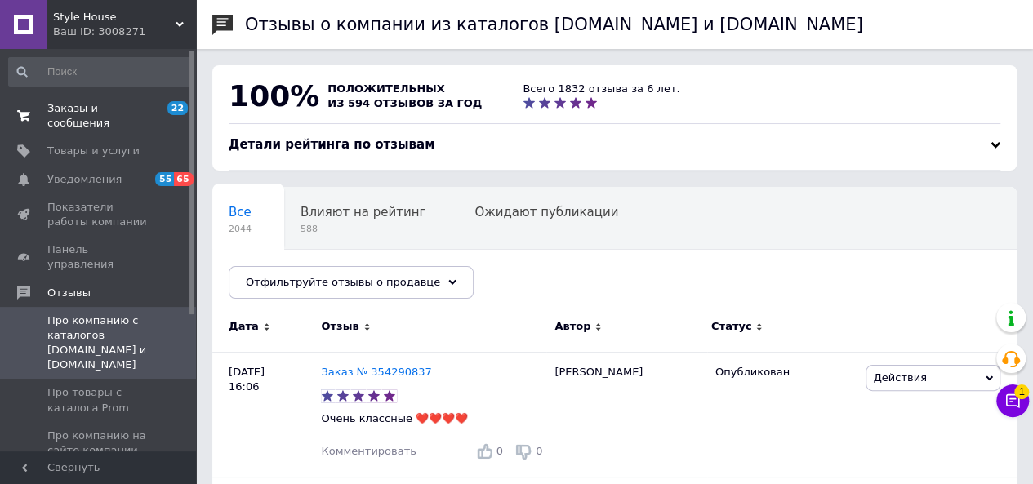
click at [80, 107] on span "Заказы и сообщения" at bounding box center [99, 115] width 104 height 29
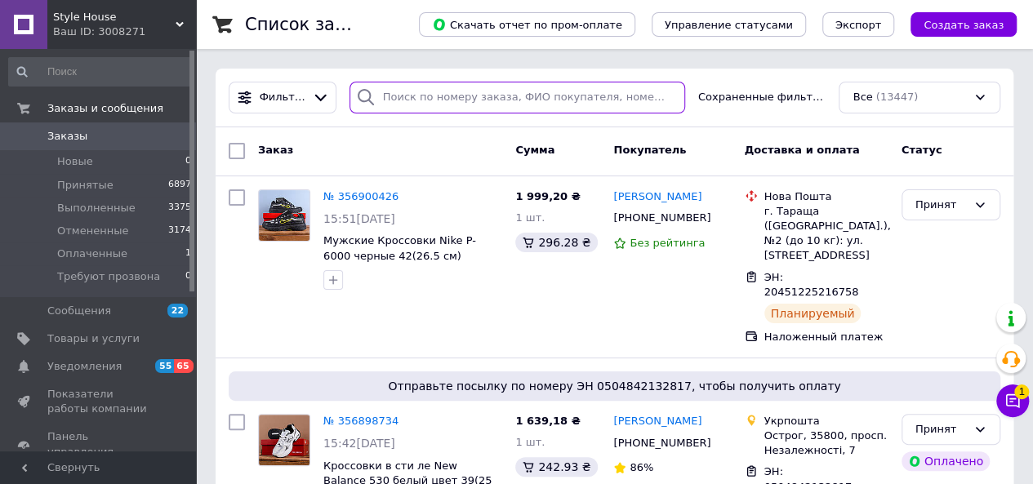
click at [413, 90] on input "search" at bounding box center [518, 98] width 336 height 32
paste input "380974240021"
type input "380974240021"
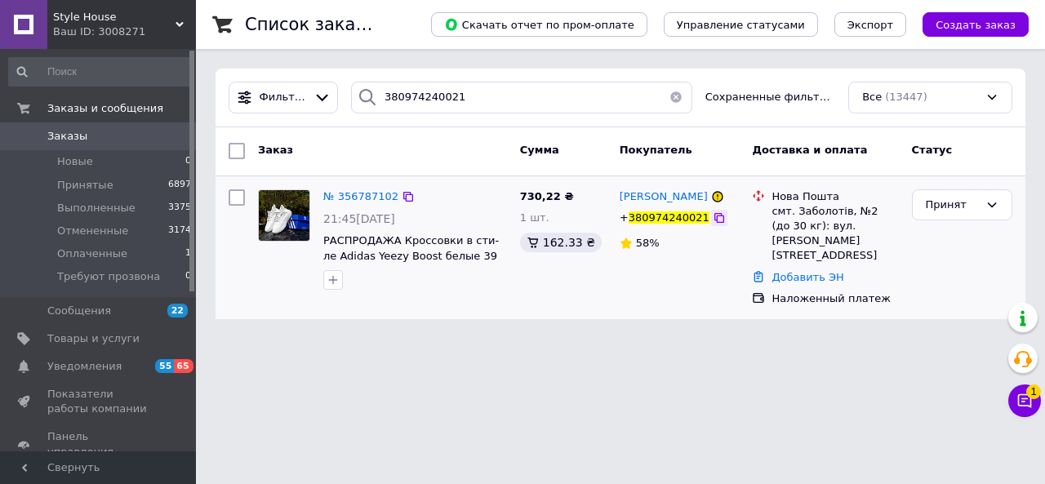
click at [713, 218] on icon at bounding box center [719, 218] width 13 height 13
click at [354, 194] on span "№ 356787102" at bounding box center [360, 196] width 75 height 12
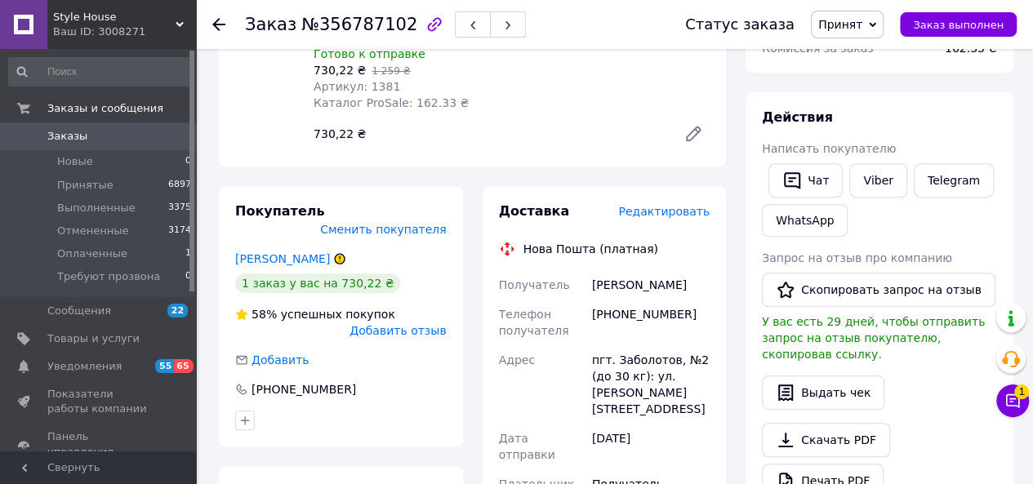
scroll to position [239, 0]
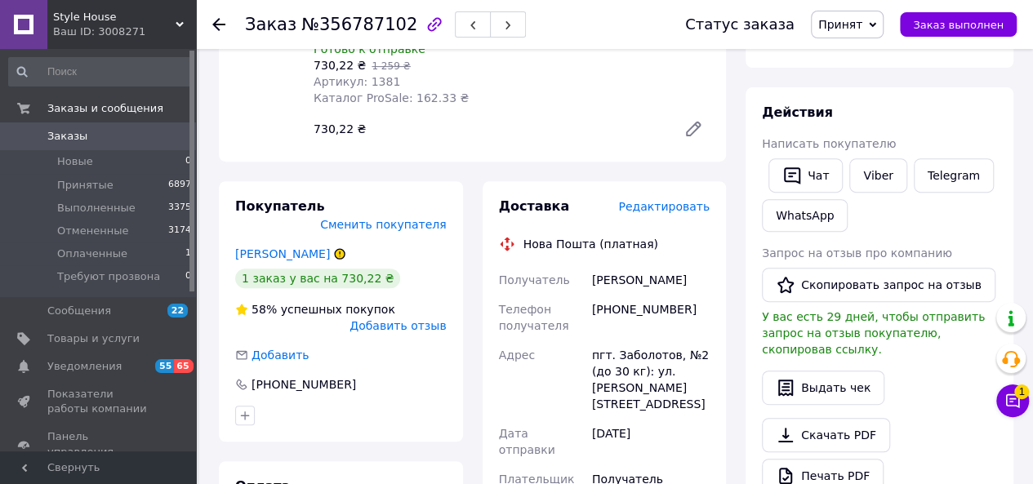
click at [100, 135] on span "Заказы" at bounding box center [99, 136] width 104 height 15
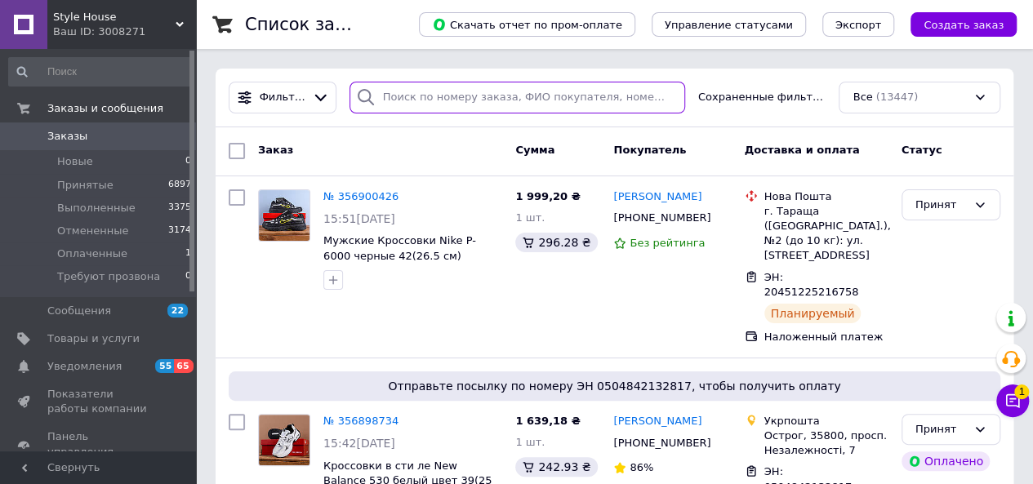
click at [429, 107] on input "search" at bounding box center [518, 98] width 336 height 32
paste input "380936566926"
type input "380936566926"
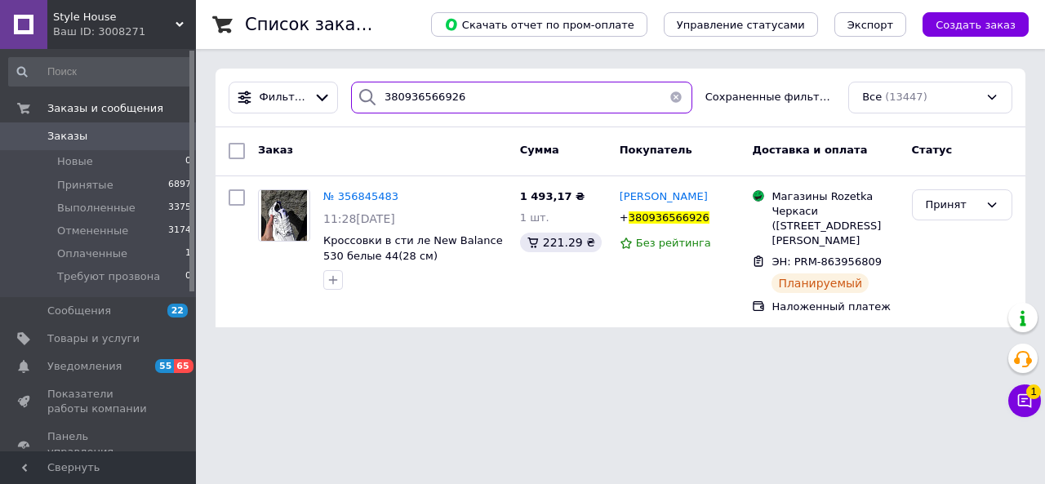
drag, startPoint x: 465, startPoint y: 99, endPoint x: 367, endPoint y: 93, distance: 98.2
click at [367, 93] on div "380936566926" at bounding box center [521, 98] width 341 height 32
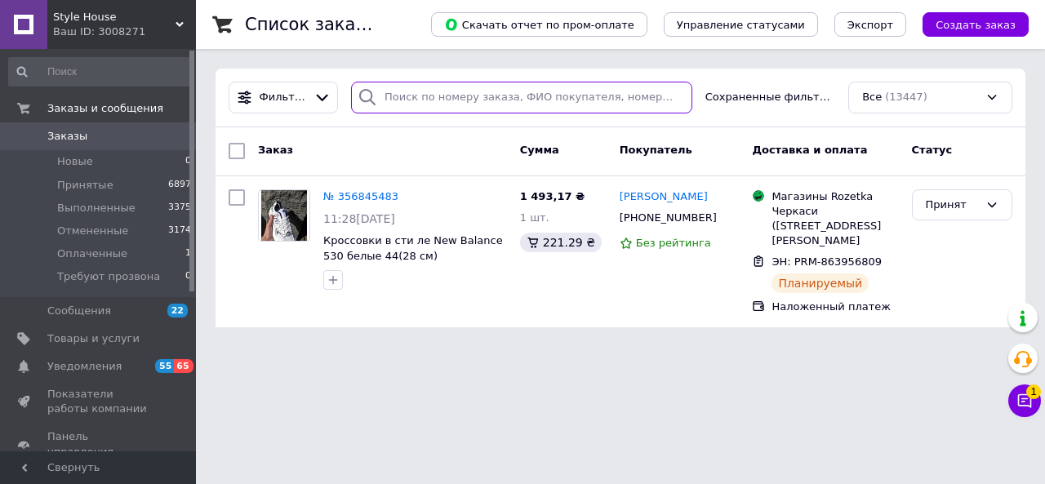
paste input "380978063577"
type input "380978063577"
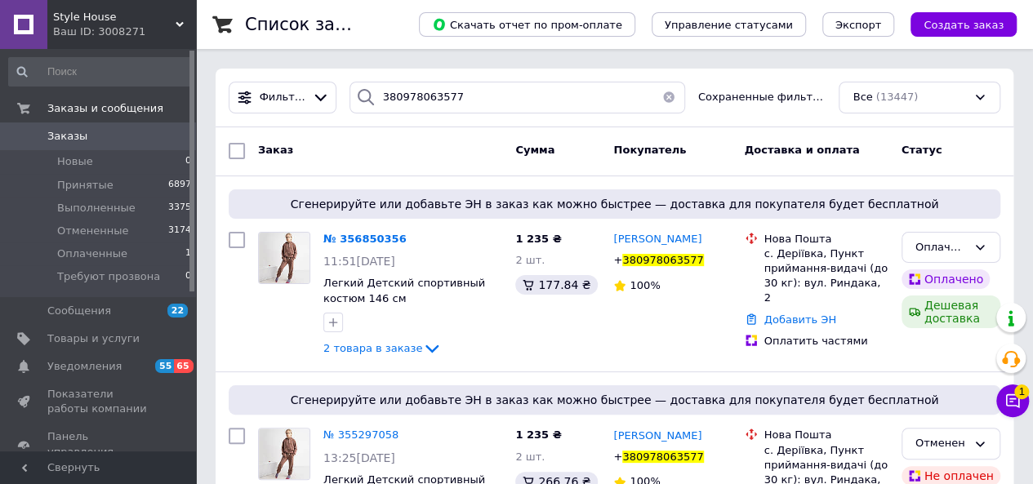
click at [82, 136] on span "Заказы" at bounding box center [99, 136] width 104 height 15
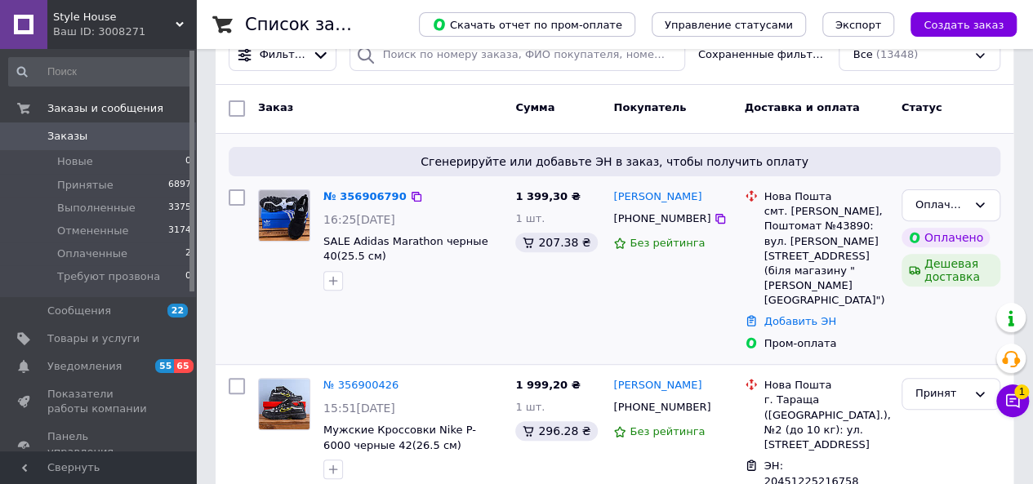
scroll to position [174, 0]
click at [714, 223] on icon at bounding box center [720, 218] width 13 height 13
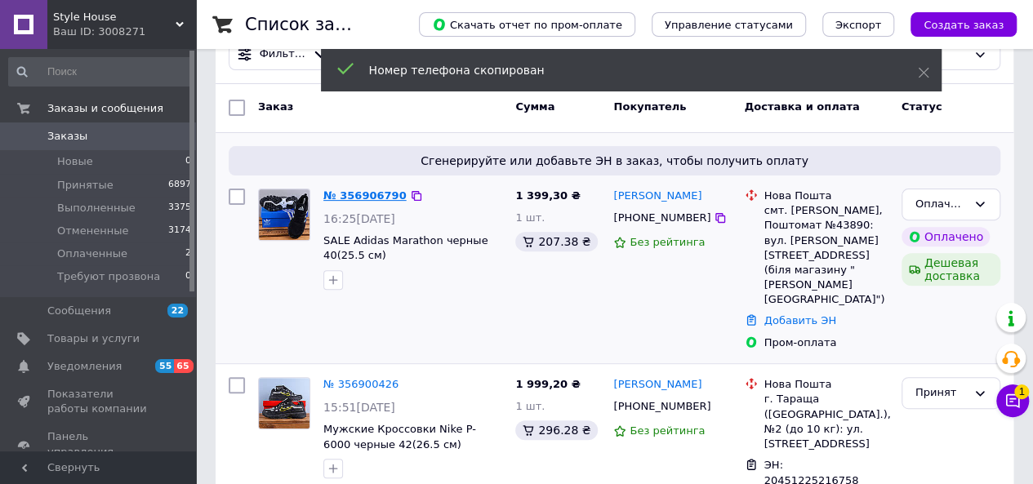
click at [380, 192] on link "№ 356906790" at bounding box center [364, 195] width 83 height 12
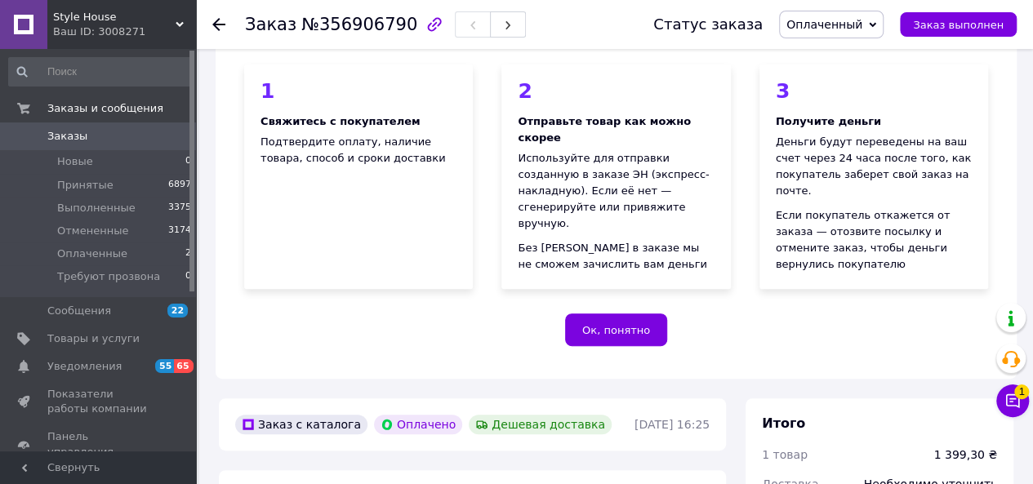
click at [837, 35] on span "Оплаченный" at bounding box center [831, 25] width 105 height 28
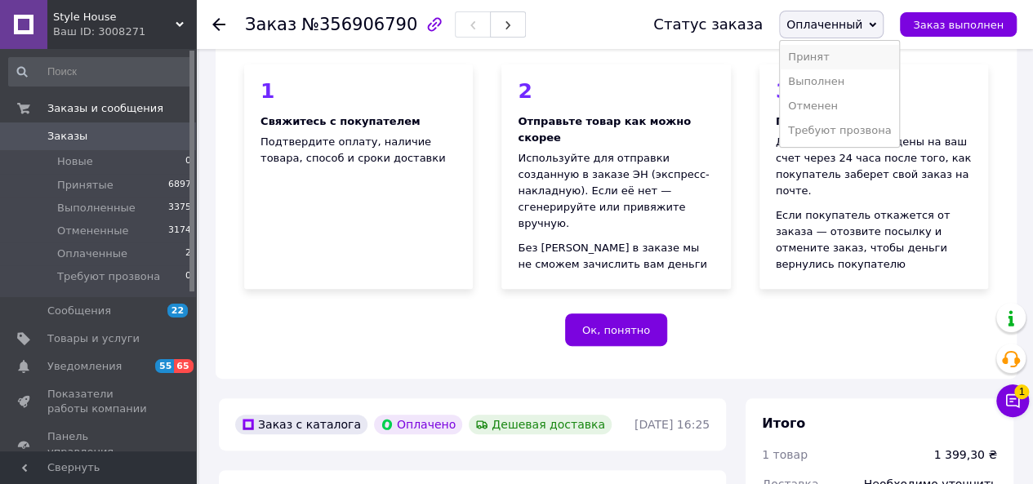
click at [830, 59] on li "Принят" at bounding box center [839, 57] width 119 height 24
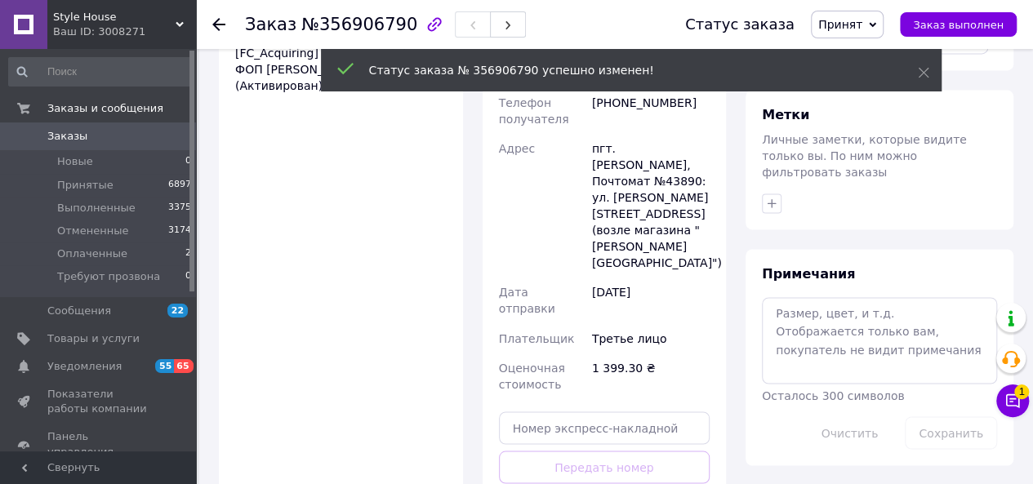
scroll to position [1214, 0]
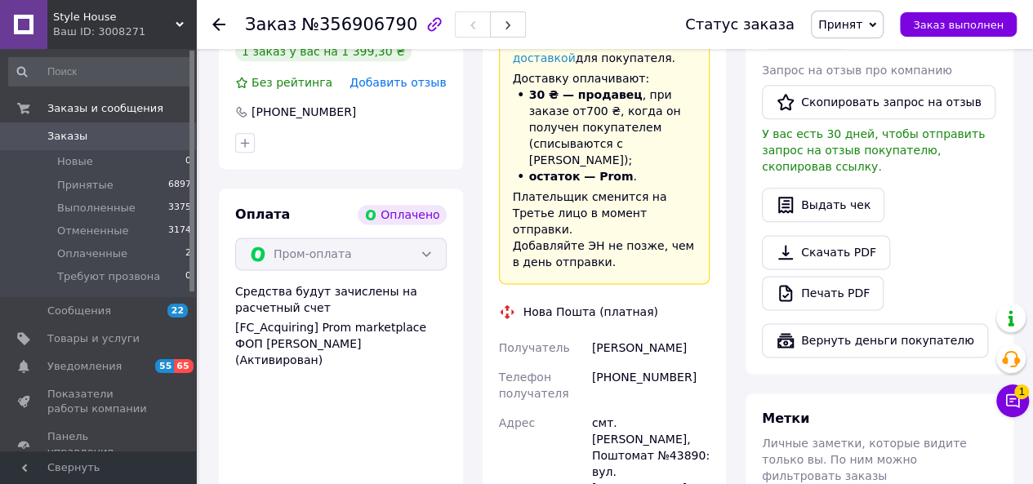
scroll to position [937, 0]
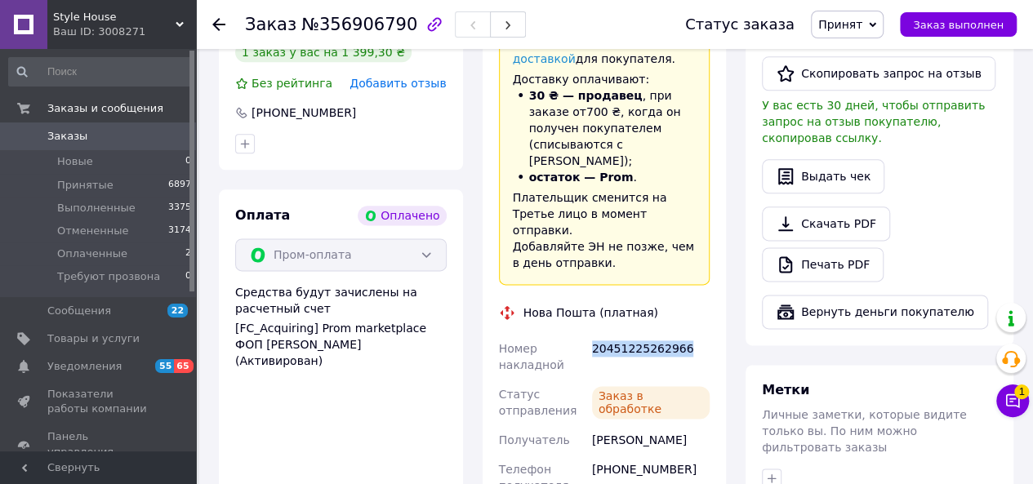
drag, startPoint x: 680, startPoint y: 281, endPoint x: 594, endPoint y: 283, distance: 86.6
click at [594, 334] on div "20451225262966" at bounding box center [651, 357] width 124 height 46
copy div "20451225262966"
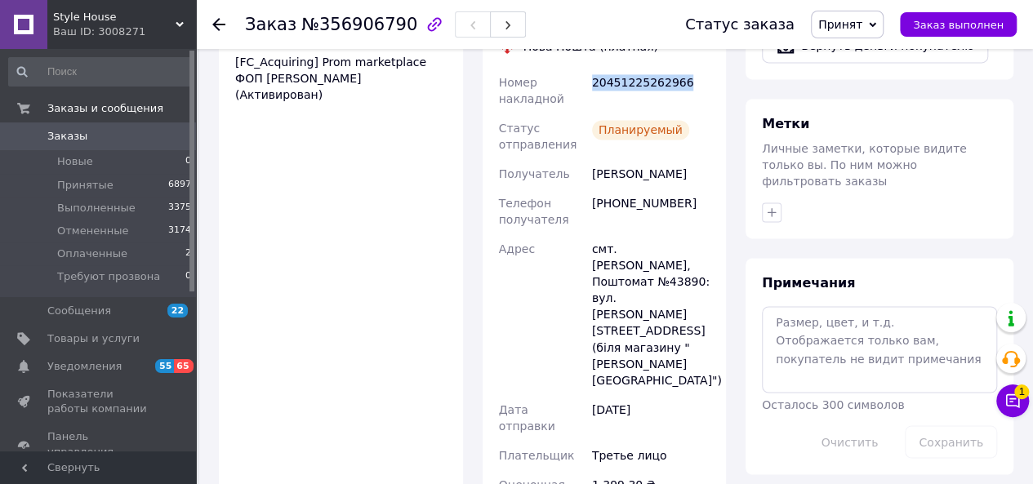
scroll to position [1205, 0]
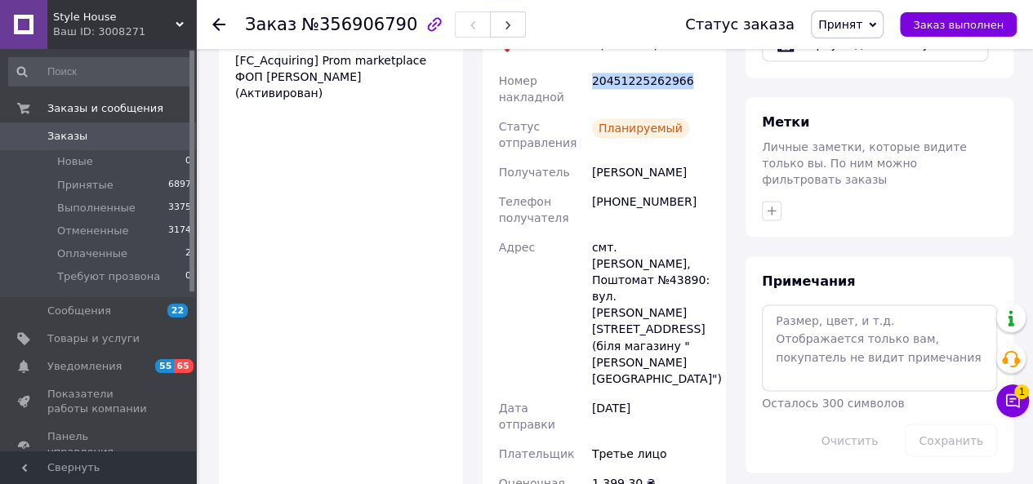
click at [57, 131] on span "Заказы" at bounding box center [67, 136] width 40 height 15
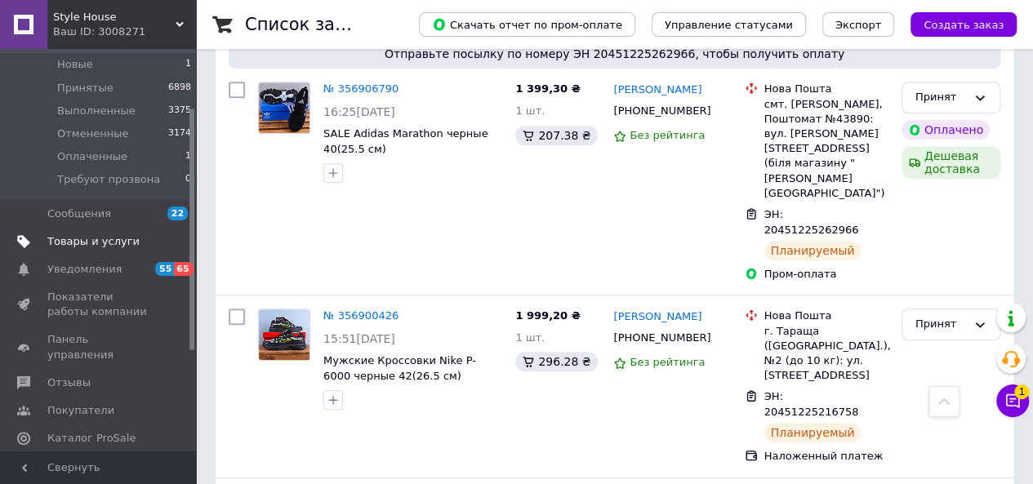
scroll to position [98, 0]
click at [83, 430] on span "Каталог ProSale" at bounding box center [91, 437] width 88 height 15
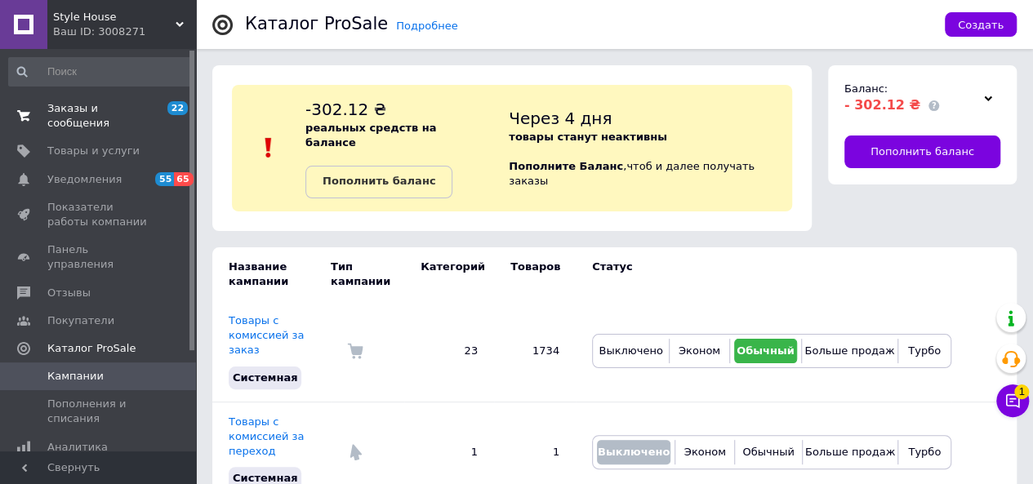
click at [102, 110] on span "Заказы и сообщения" at bounding box center [99, 115] width 104 height 29
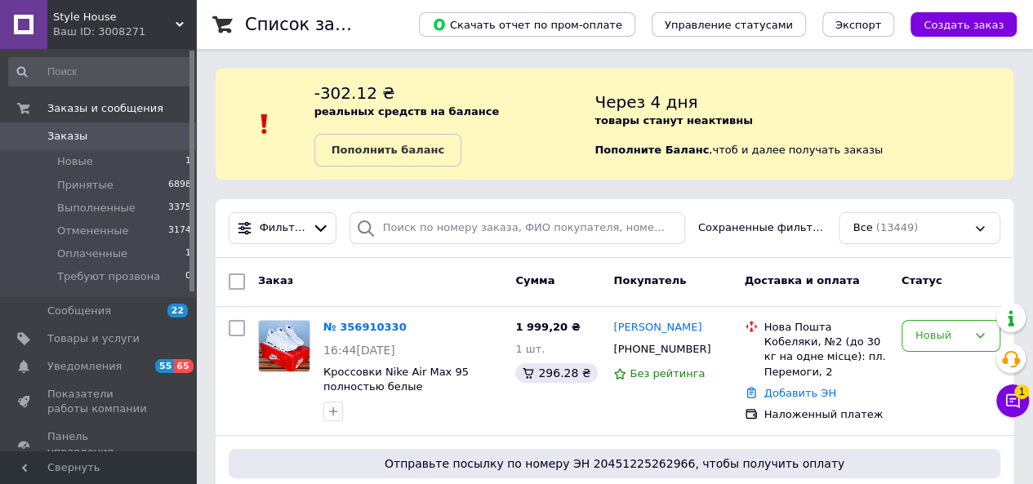
click at [78, 131] on span "Заказы" at bounding box center [67, 136] width 40 height 15
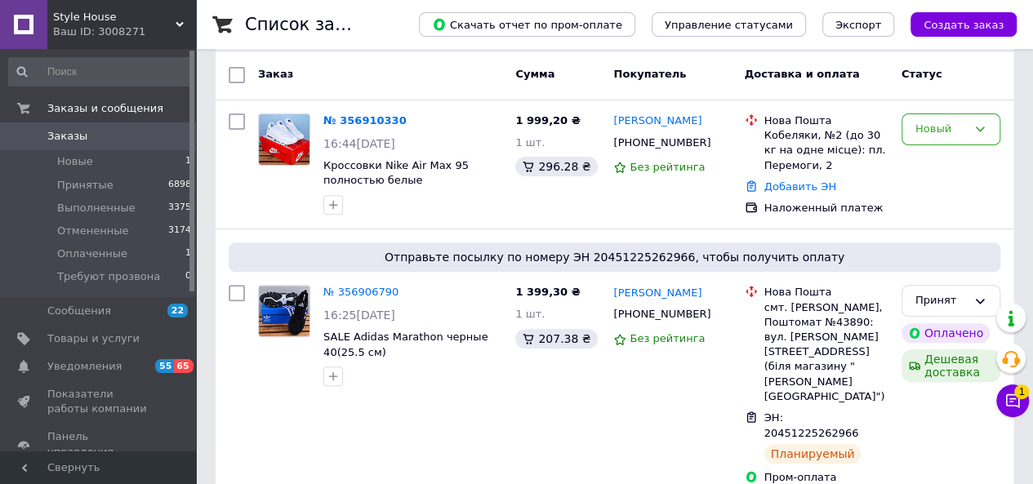
scroll to position [207, 0]
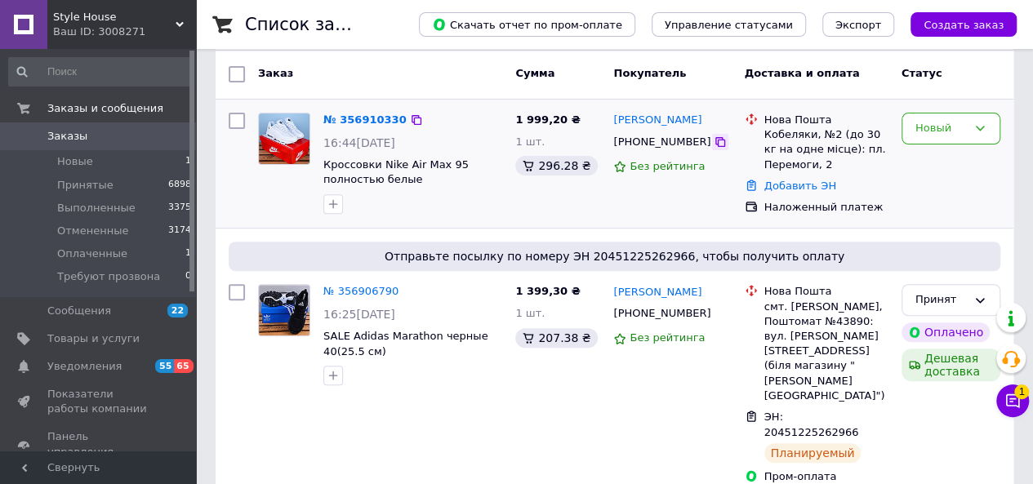
click at [714, 136] on icon at bounding box center [720, 142] width 13 height 13
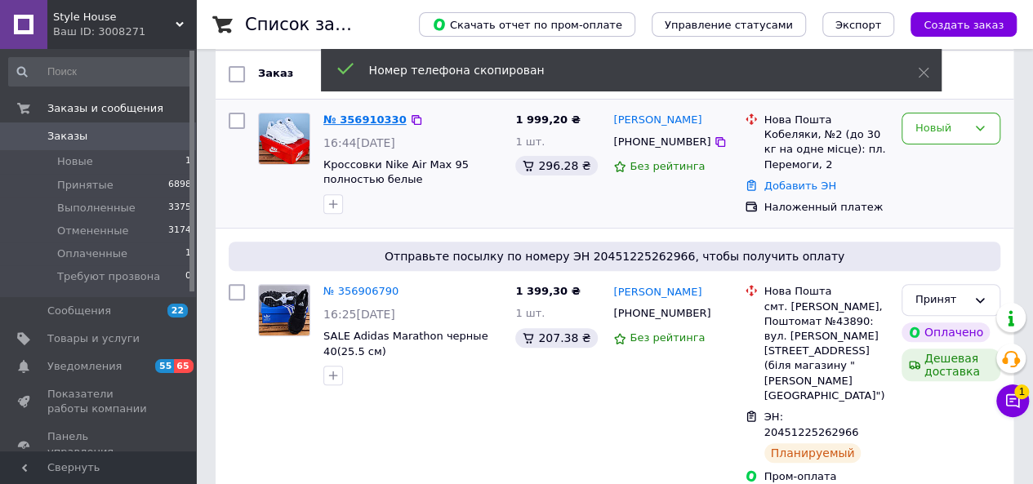
click at [370, 118] on link "№ 356910330" at bounding box center [364, 120] width 83 height 12
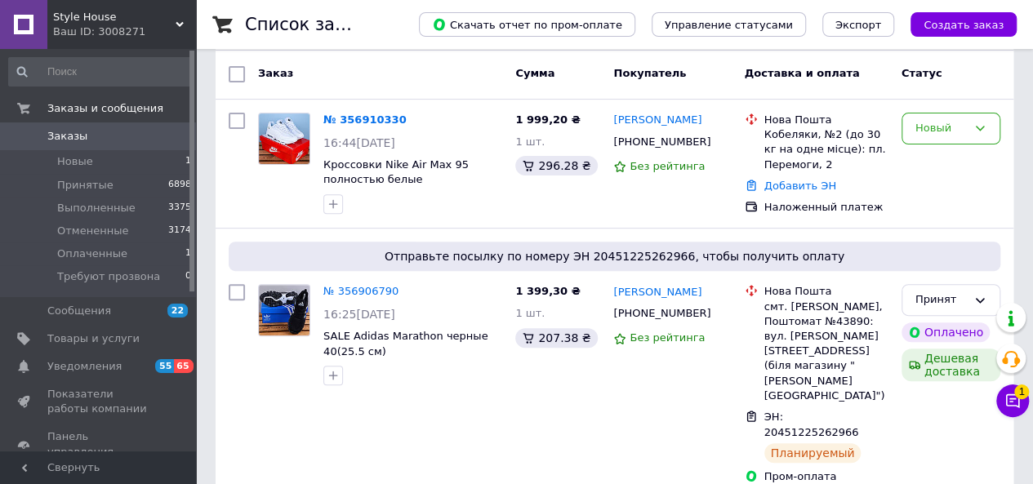
click at [60, 136] on span "Заказы" at bounding box center [67, 136] width 40 height 15
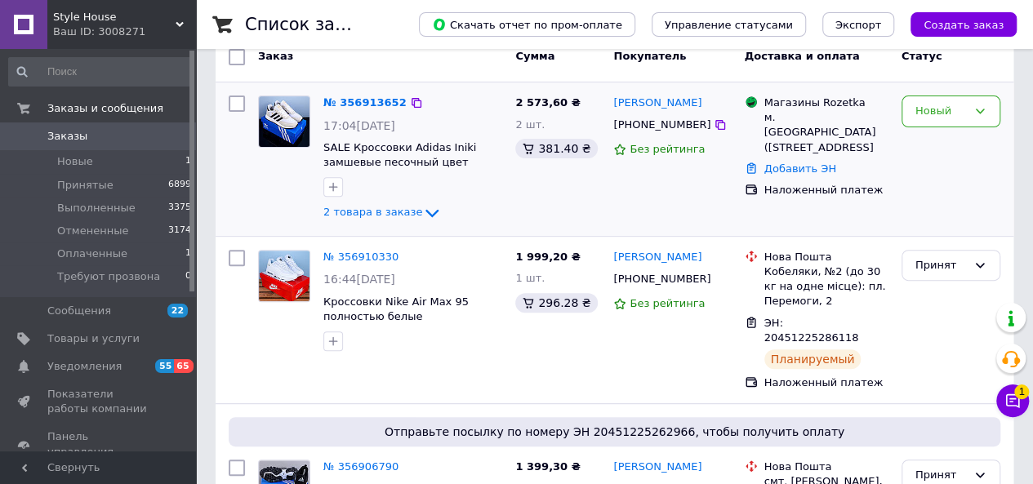
scroll to position [213, 0]
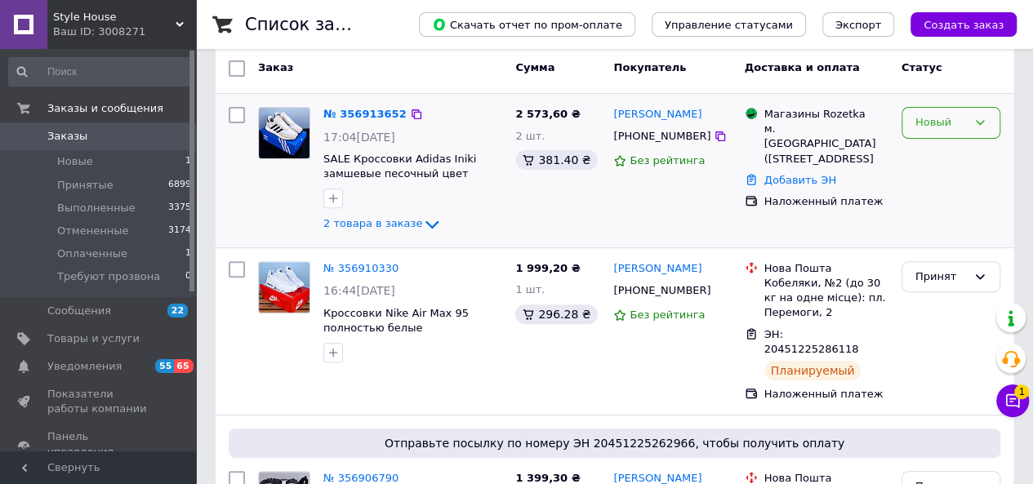
click at [938, 127] on div "Новый" at bounding box center [940, 122] width 51 height 17
click at [941, 145] on li "Принят" at bounding box center [950, 157] width 97 height 30
click at [370, 117] on link "№ 356913652" at bounding box center [360, 114] width 75 height 12
click at [714, 139] on icon at bounding box center [720, 136] width 13 height 13
click at [714, 136] on icon at bounding box center [720, 136] width 13 height 13
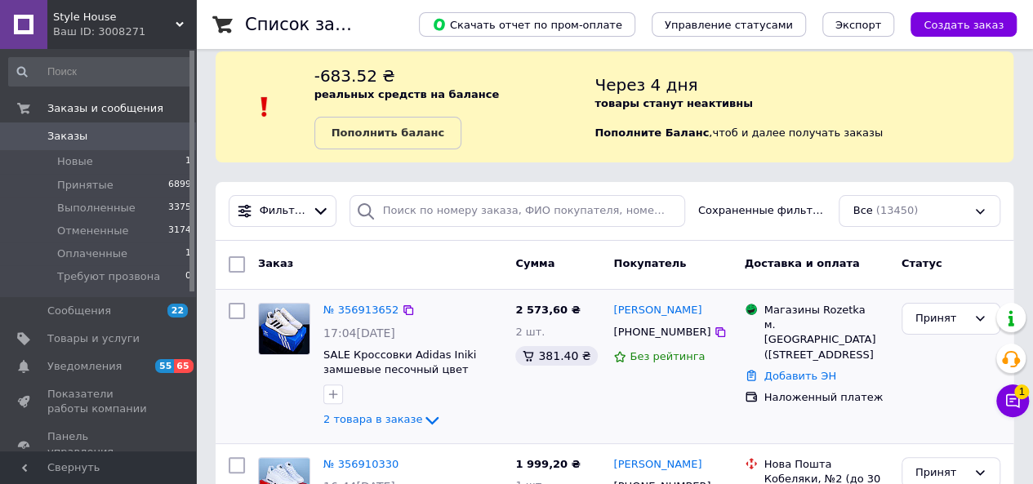
scroll to position [0, 0]
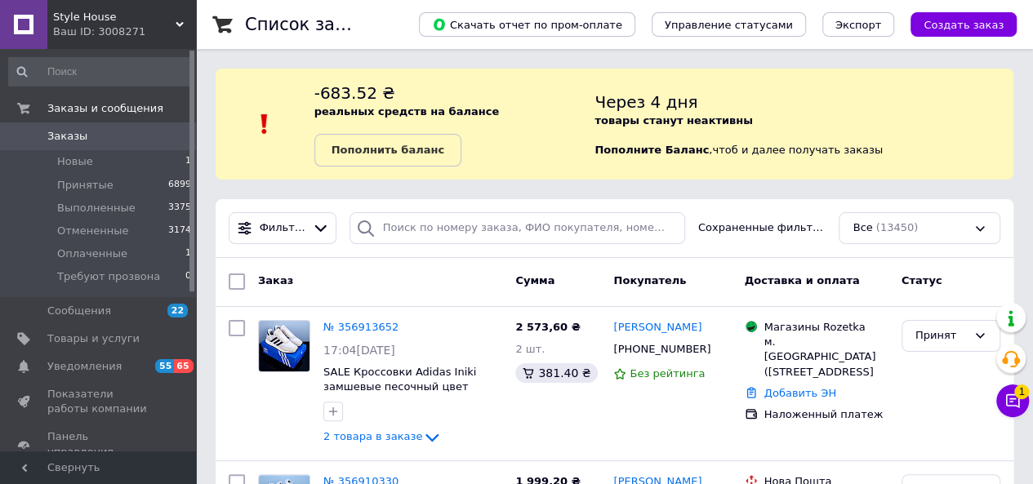
click at [94, 129] on span "Заказы" at bounding box center [99, 136] width 104 height 15
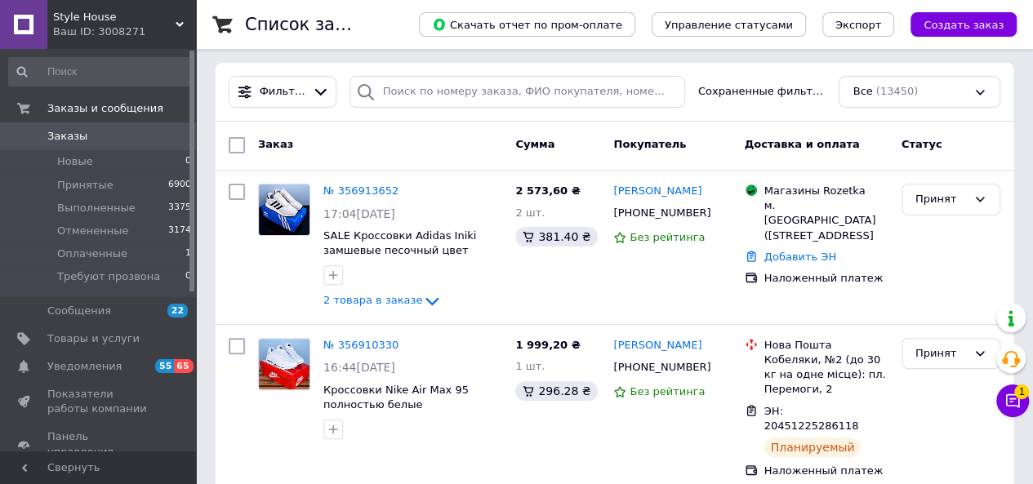
scroll to position [137, 0]
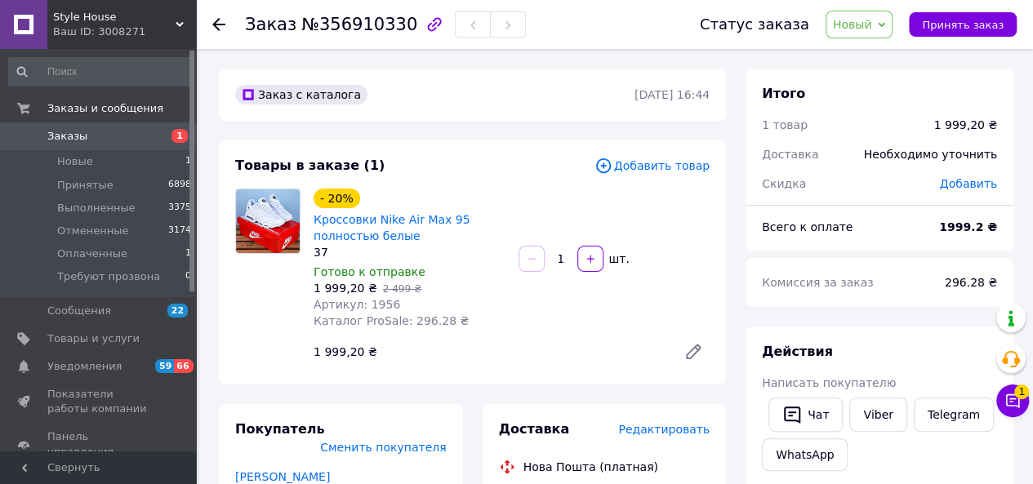
click at [864, 26] on span "Новый" at bounding box center [852, 24] width 39 height 13
click at [861, 59] on li "Принят" at bounding box center [885, 57] width 119 height 24
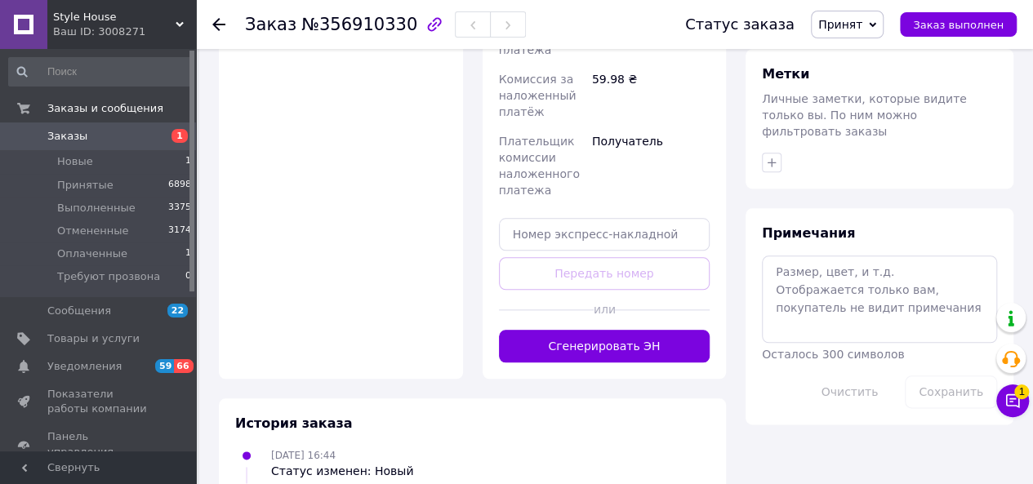
scroll to position [783, 0]
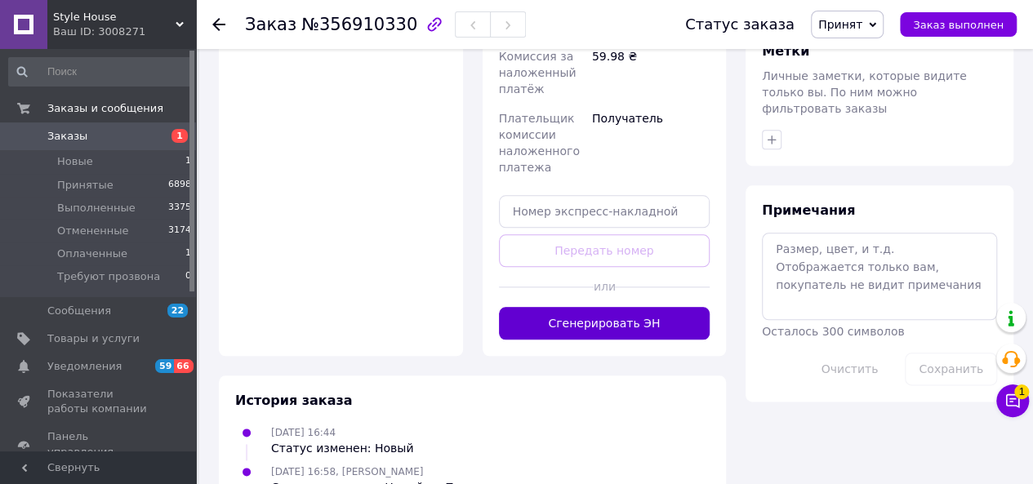
click at [566, 307] on button "Сгенерировать ЭН" at bounding box center [605, 323] width 212 height 33
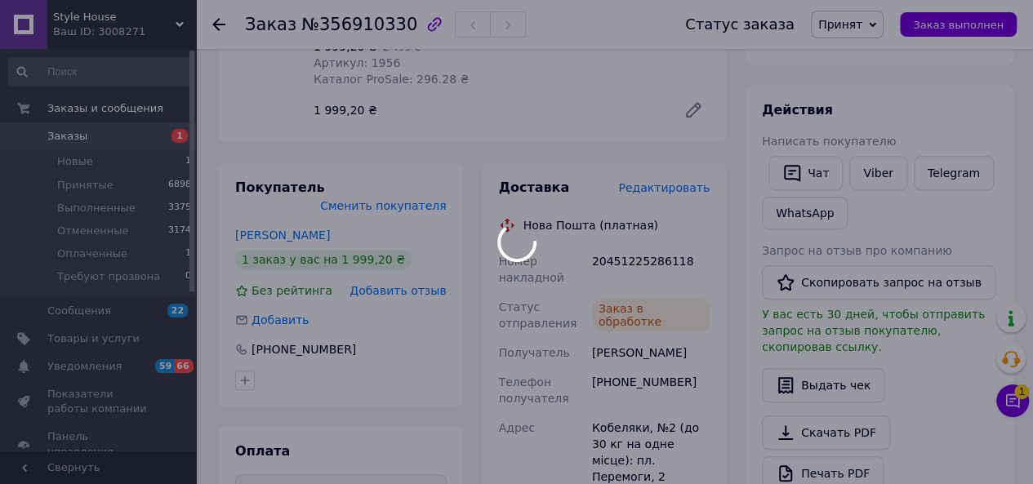
scroll to position [241, 0]
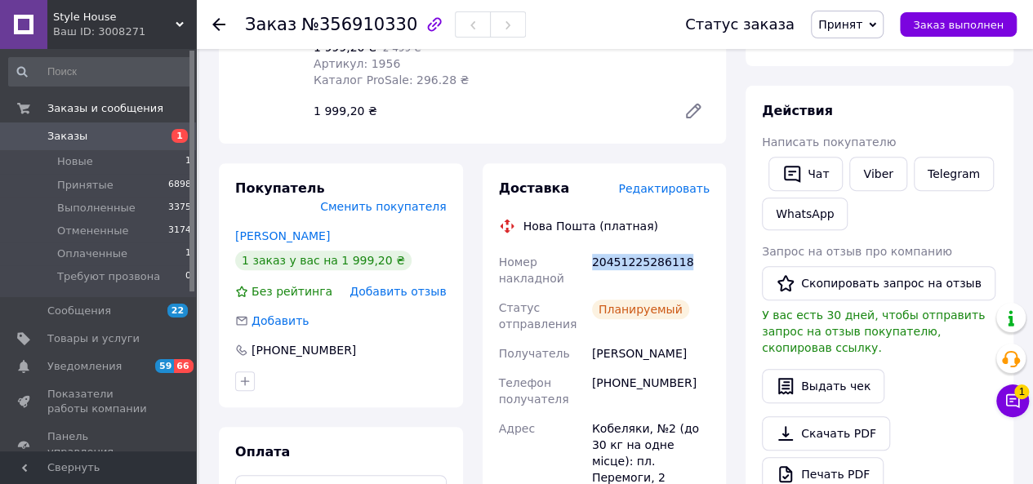
drag, startPoint x: 679, startPoint y: 261, endPoint x: 593, endPoint y: 263, distance: 86.6
click at [593, 263] on div "20451225286118" at bounding box center [651, 270] width 124 height 46
copy div "20451225286118"
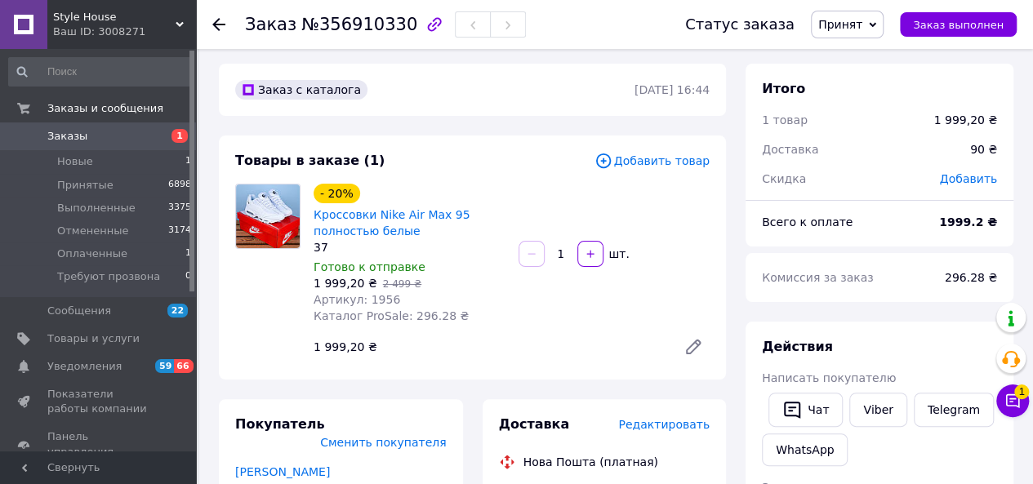
scroll to position [0, 0]
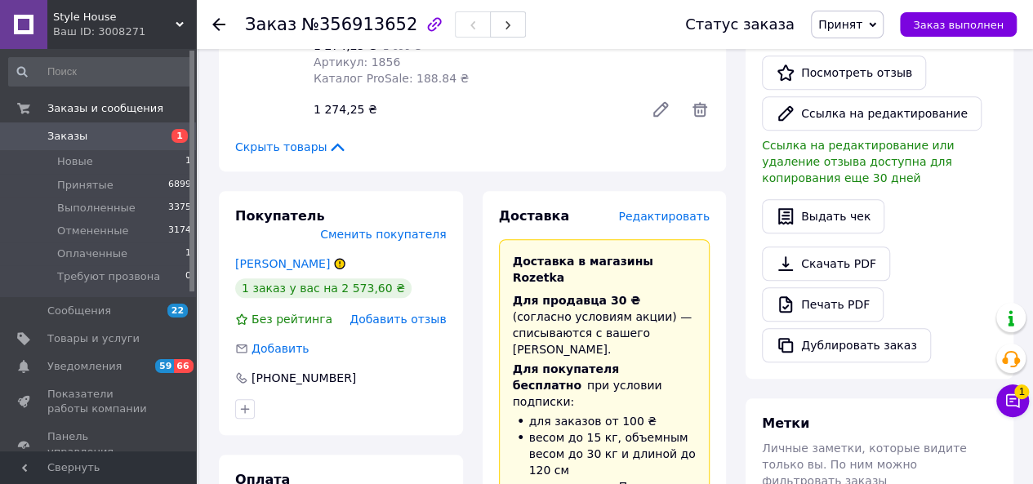
scroll to position [453, 0]
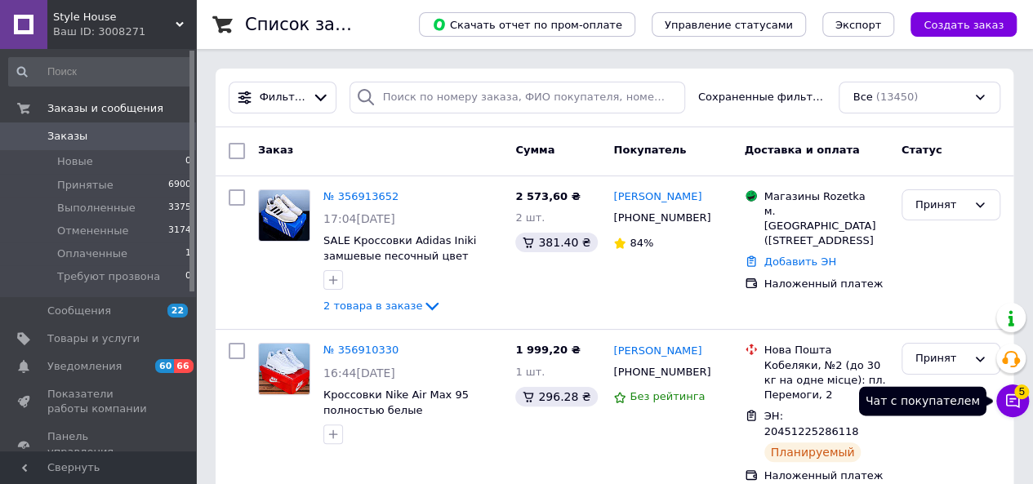
click at [1010, 398] on icon at bounding box center [1012, 401] width 16 height 16
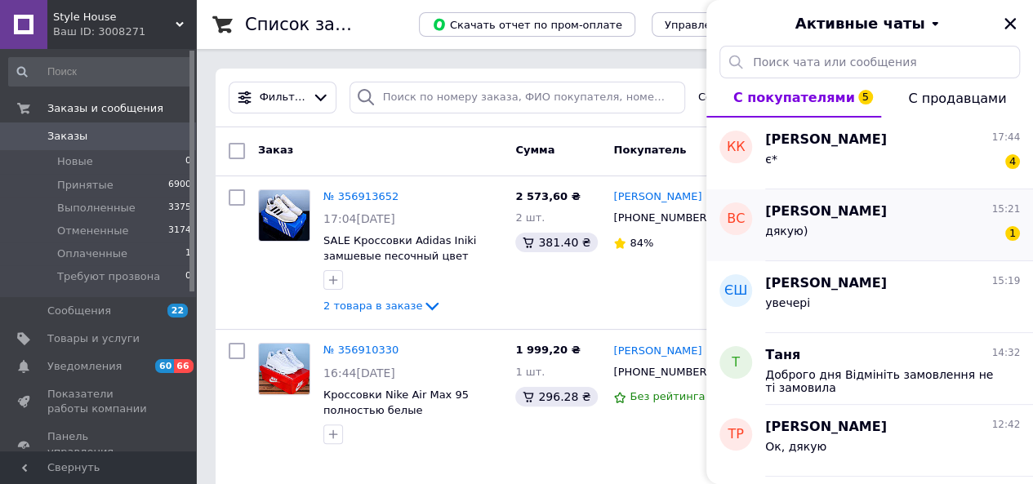
click at [881, 226] on div "дякую) 1" at bounding box center [892, 234] width 255 height 26
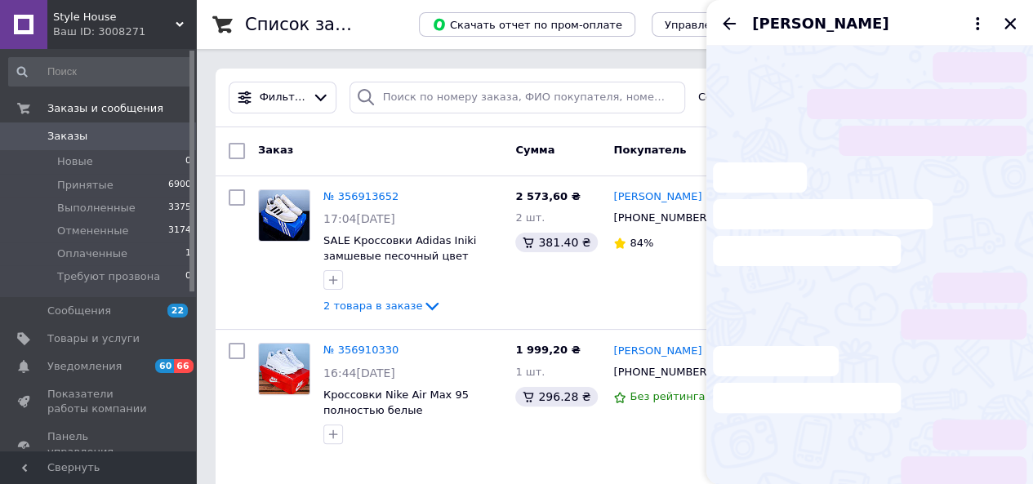
scroll to position [933, 0]
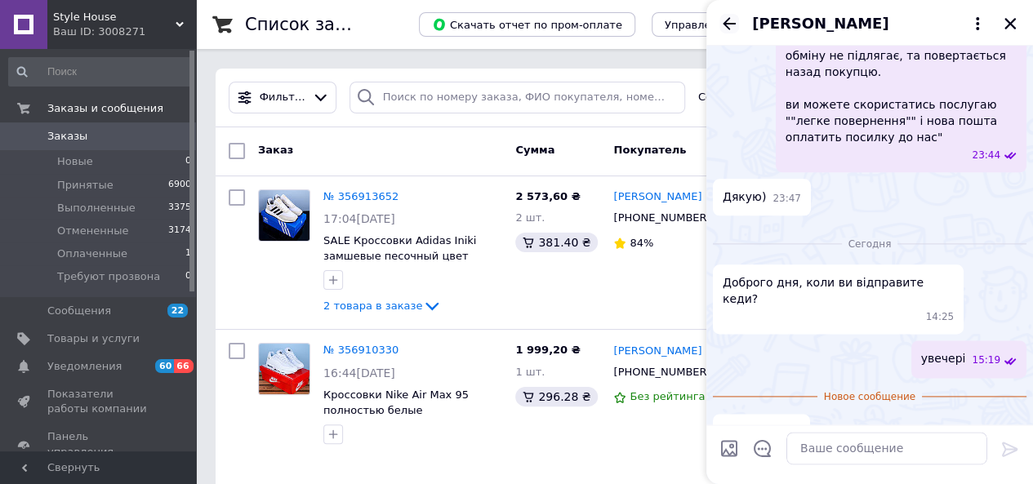
click at [730, 22] on icon "Назад" at bounding box center [729, 24] width 20 height 20
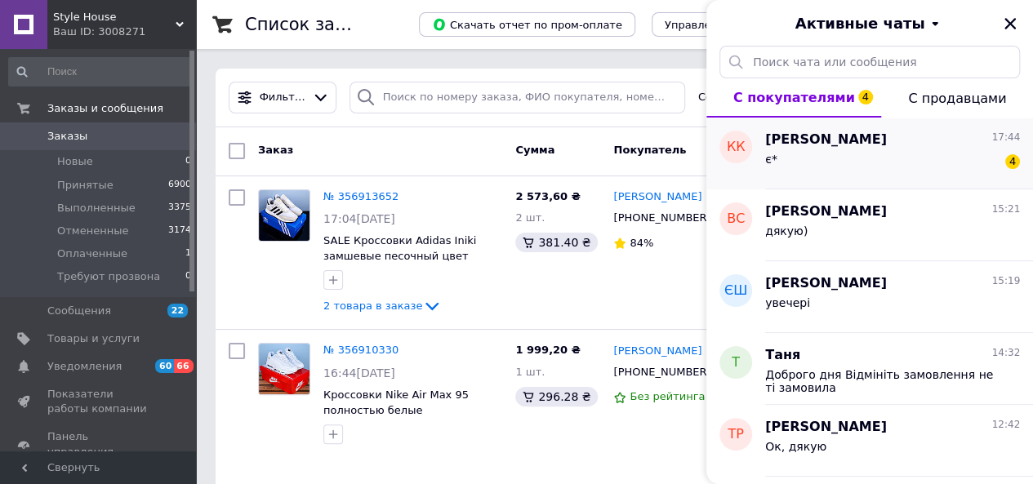
click at [821, 153] on div "є* 4" at bounding box center [892, 162] width 255 height 26
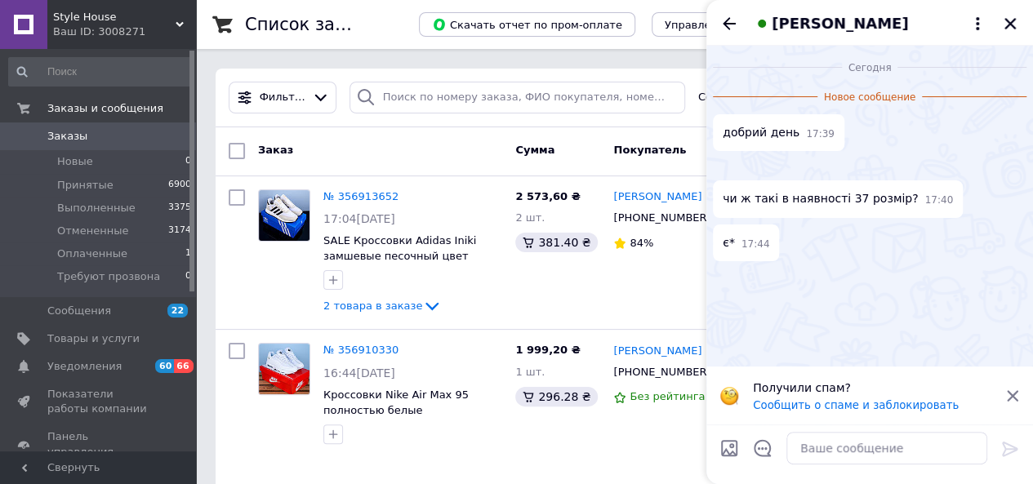
scroll to position [132, 0]
click at [833, 461] on textarea at bounding box center [886, 448] width 201 height 33
type textarea "Доброго, так"
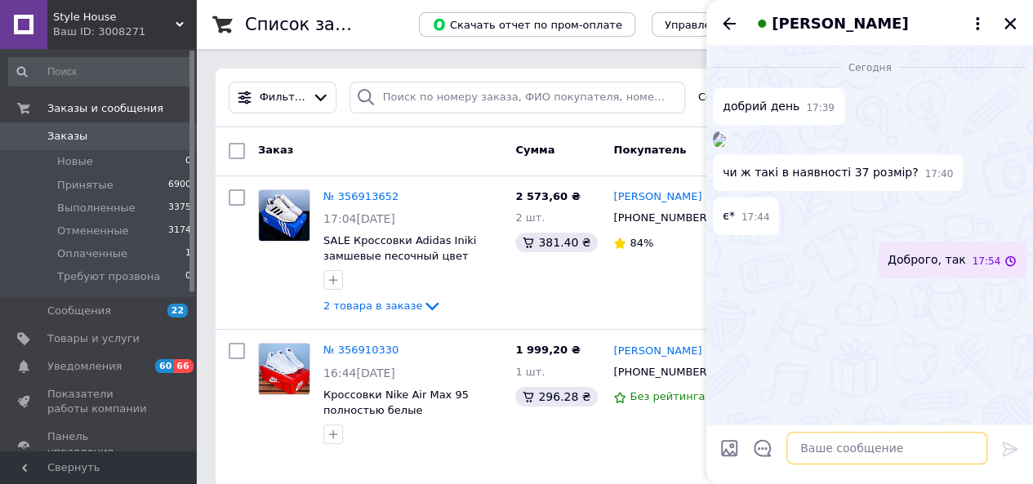
scroll to position [88, 0]
click at [1014, 22] on icon "Закрыть" at bounding box center [1010, 23] width 15 height 15
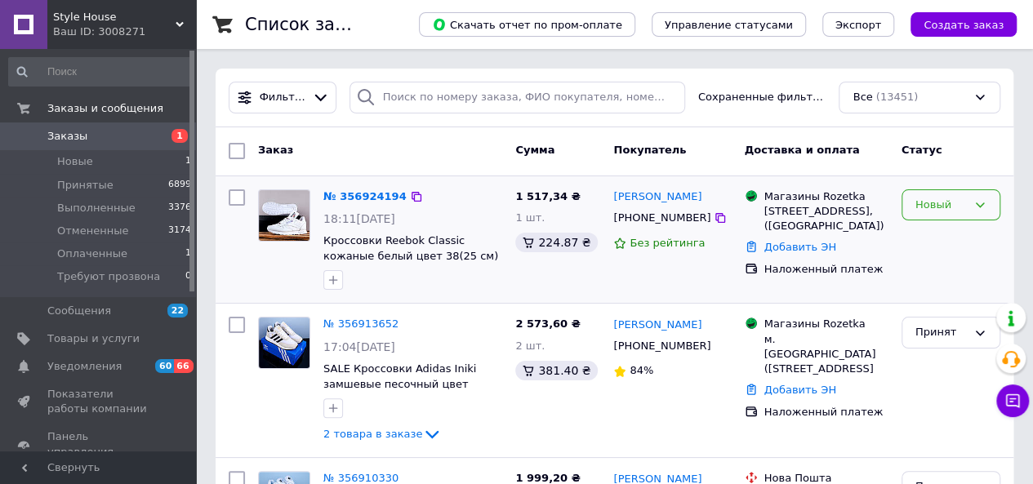
click at [947, 203] on div "Новый" at bounding box center [940, 205] width 51 height 17
click at [939, 231] on li "Принят" at bounding box center [950, 239] width 97 height 30
click at [356, 327] on link "№ 356913652" at bounding box center [360, 324] width 75 height 12
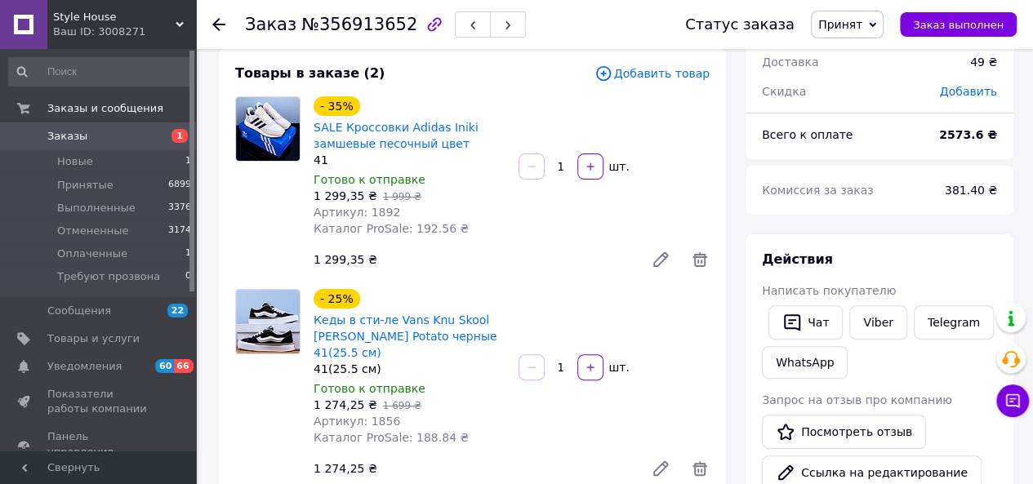
scroll to position [91, 0]
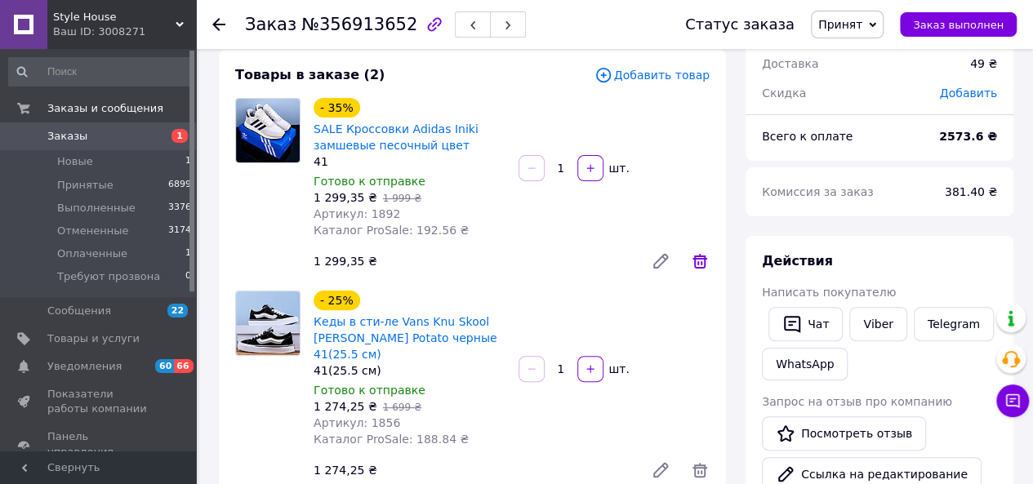
click at [700, 261] on icon at bounding box center [700, 262] width 20 height 20
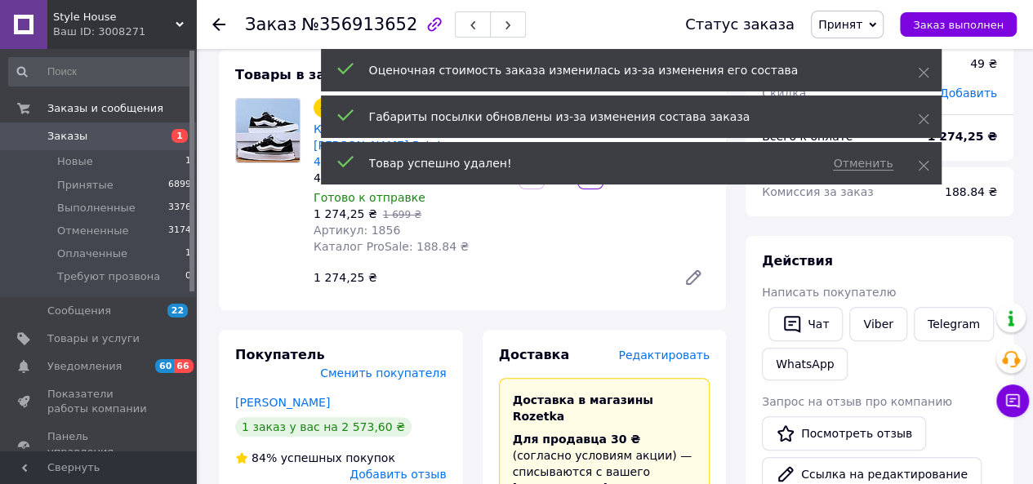
scroll to position [0, 0]
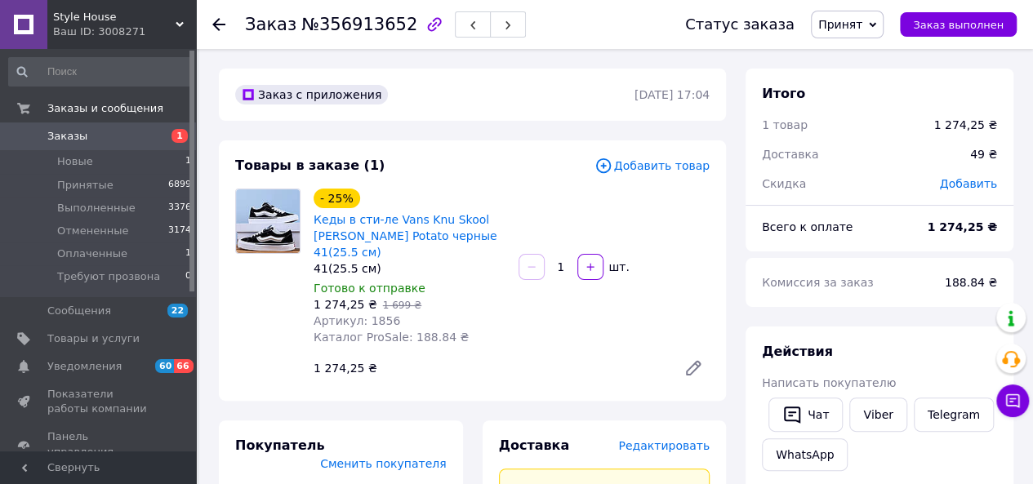
click at [95, 140] on span "Заказы" at bounding box center [99, 136] width 104 height 15
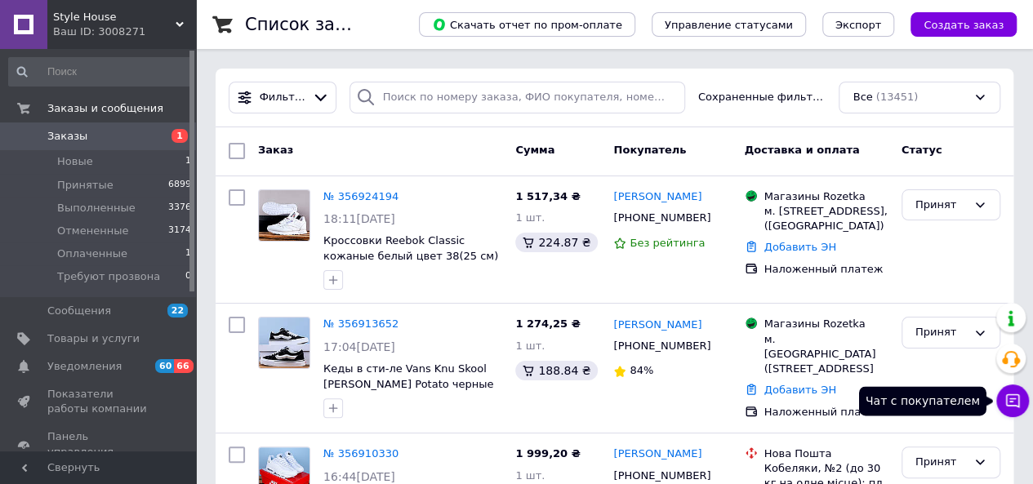
click at [1011, 406] on icon at bounding box center [1013, 401] width 14 height 14
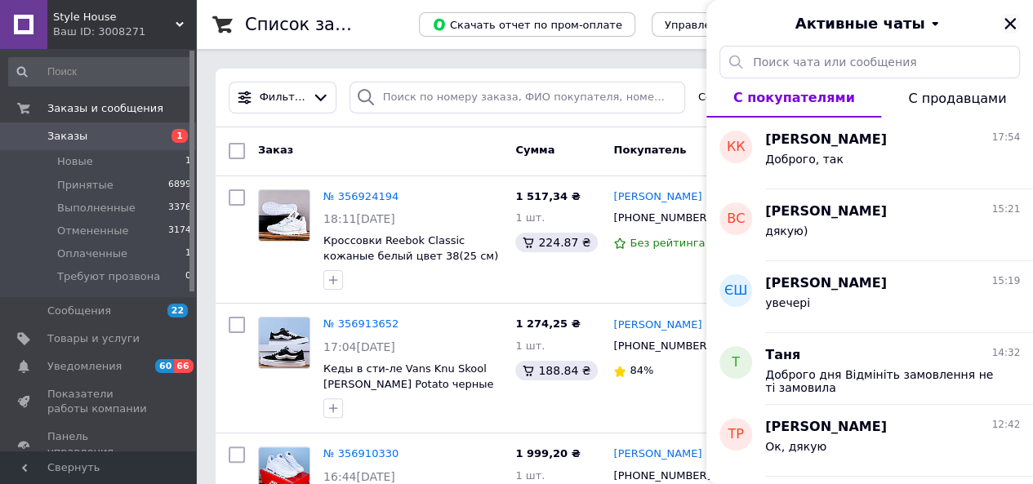
click at [1013, 24] on icon "Закрыть" at bounding box center [1010, 23] width 15 height 15
